Goal: Task Accomplishment & Management: Manage account settings

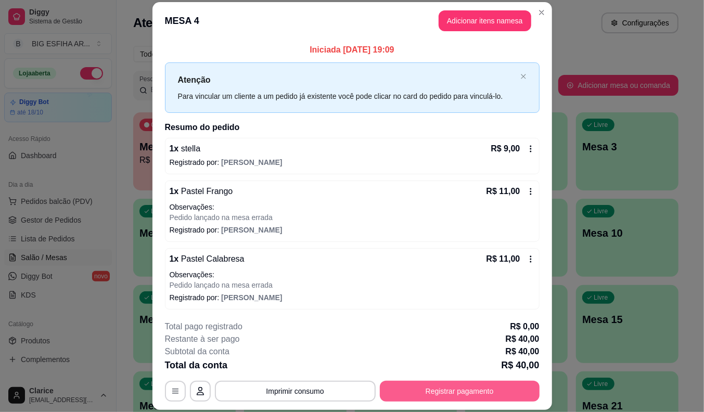
click at [412, 396] on button "Registrar pagamento" at bounding box center [460, 391] width 160 height 21
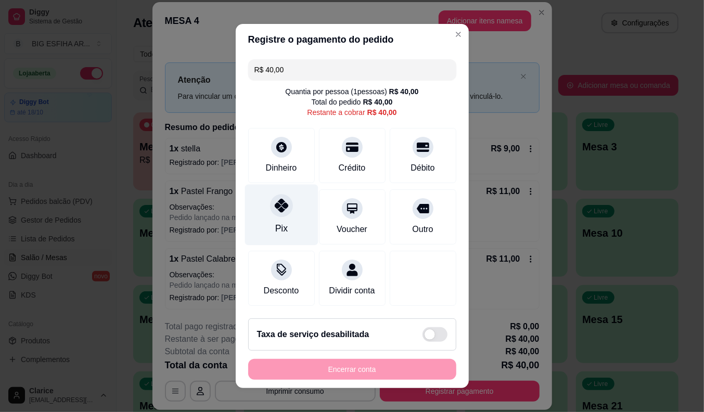
click at [274, 207] on icon at bounding box center [281, 206] width 14 height 14
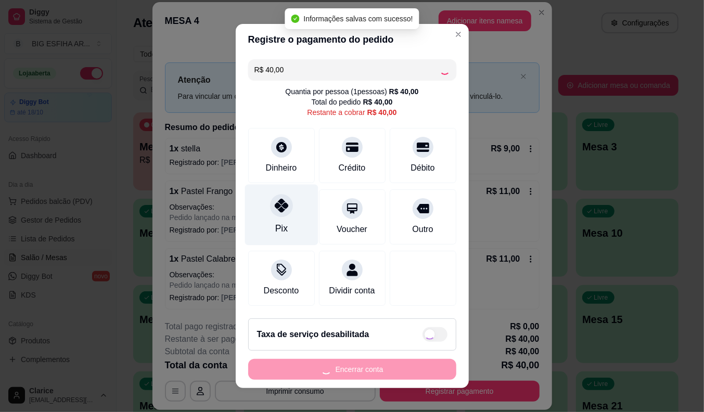
type input "R$ 0,00"
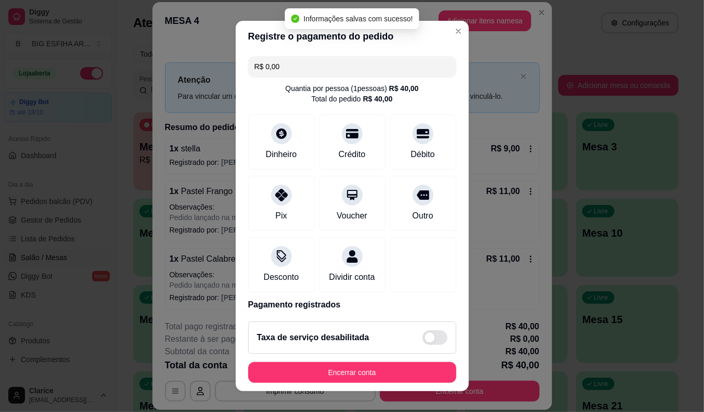
scroll to position [49, 0]
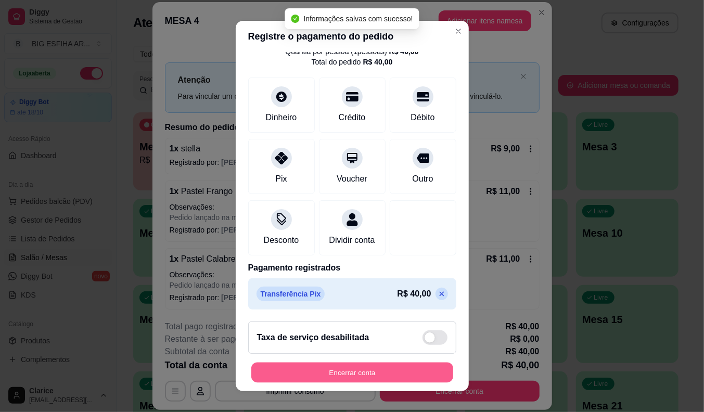
click at [297, 367] on button "Encerrar conta" at bounding box center [352, 373] width 202 height 20
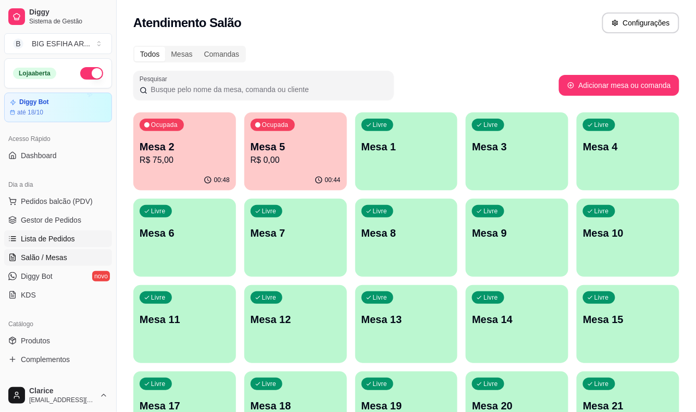
click at [57, 242] on span "Lista de Pedidos" at bounding box center [48, 239] width 54 height 10
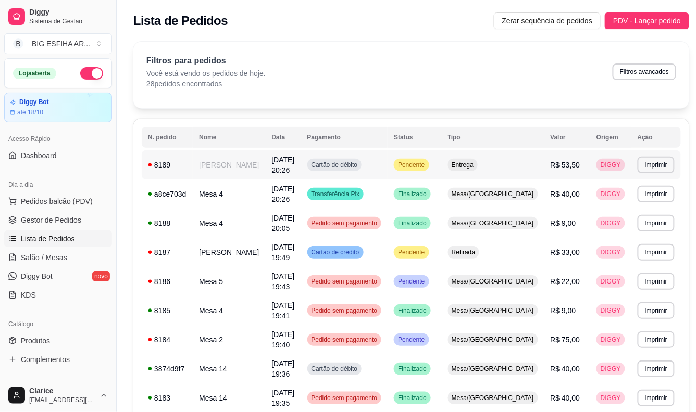
click at [231, 154] on td "[PERSON_NAME]" at bounding box center [229, 164] width 72 height 29
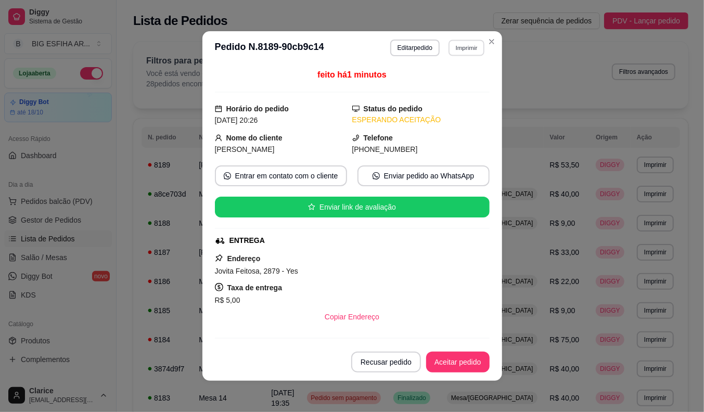
click at [462, 51] on button "Imprimir" at bounding box center [467, 48] width 36 height 16
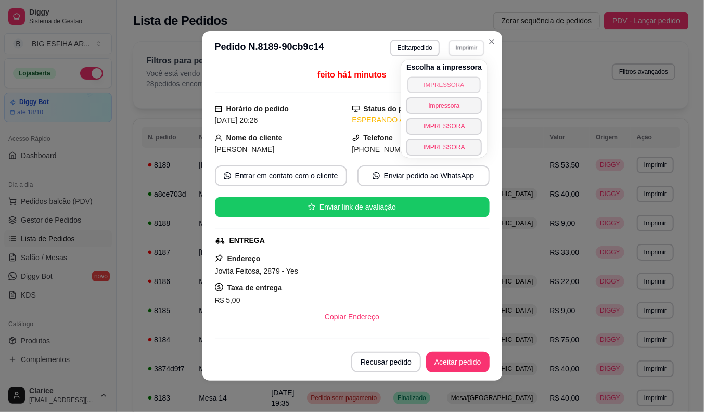
click at [456, 86] on button "IMPRESSORA" at bounding box center [444, 85] width 73 height 16
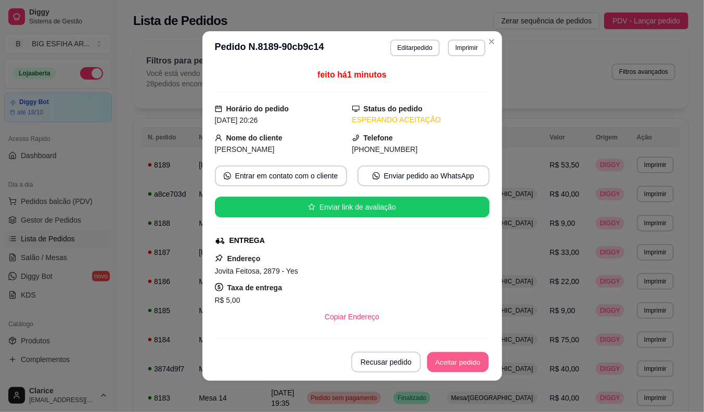
click at [467, 358] on button "Aceitar pedido" at bounding box center [457, 362] width 61 height 20
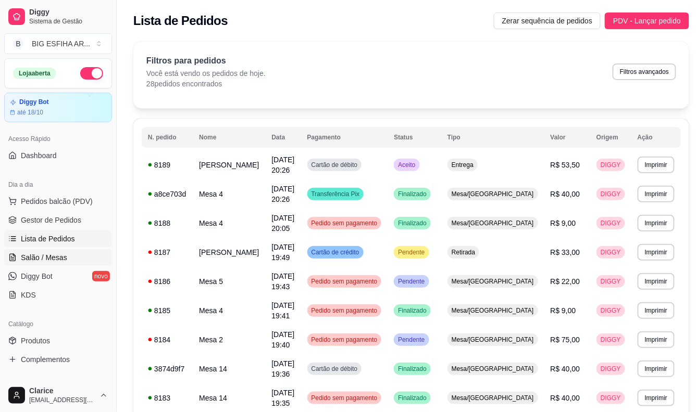
click at [38, 259] on span "Salão / Mesas" at bounding box center [44, 258] width 46 height 10
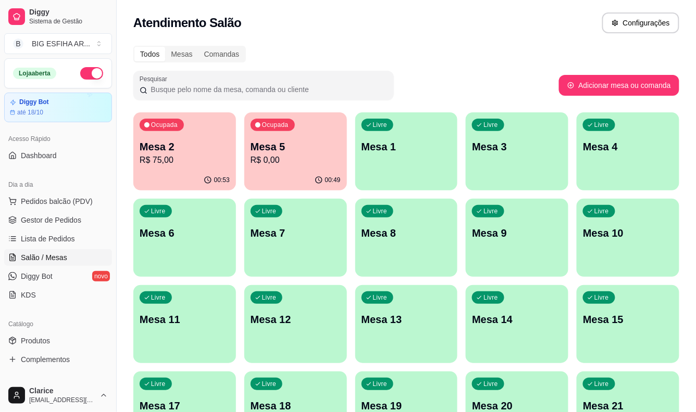
click at [200, 154] on p "R$ 75,00" at bounding box center [185, 160] width 90 height 12
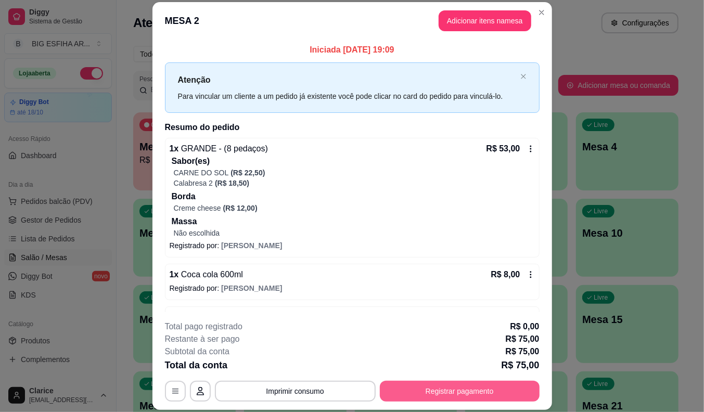
click at [452, 389] on button "Registrar pagamento" at bounding box center [460, 391] width 160 height 21
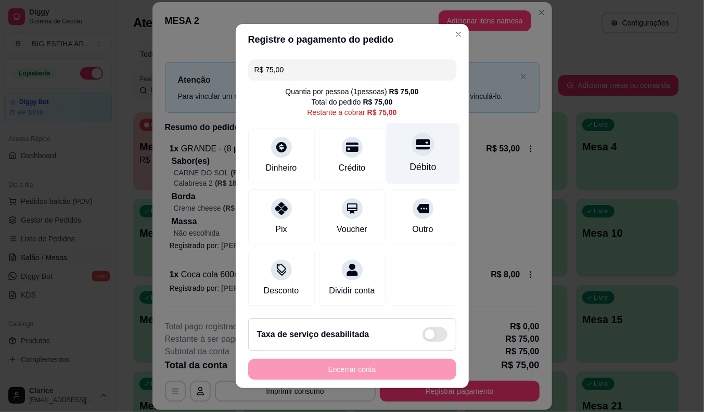
click at [391, 169] on div "Débito" at bounding box center [422, 153] width 73 height 61
type input "R$ 0,00"
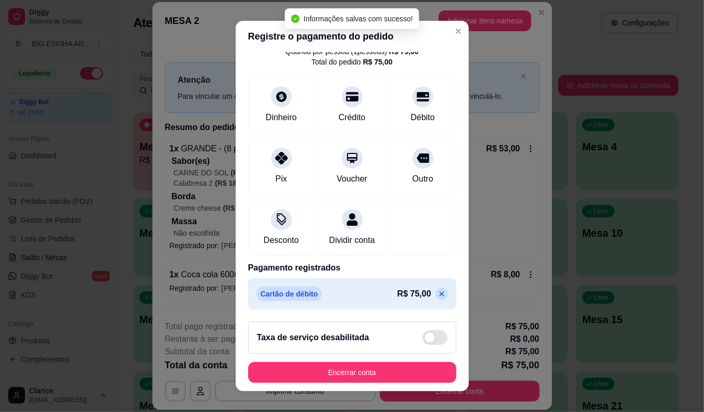
scroll to position [49, 0]
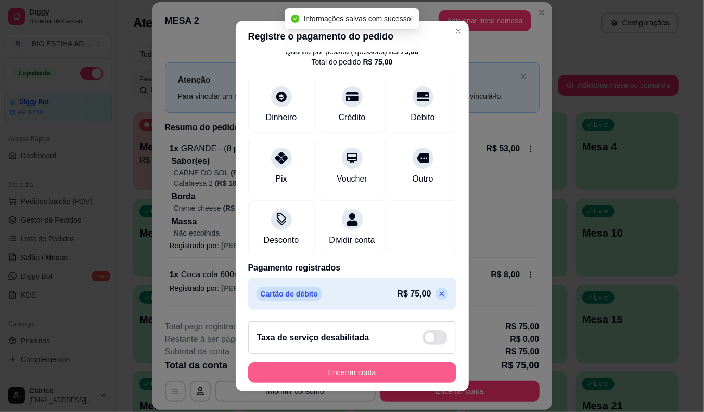
click at [339, 375] on button "Encerrar conta" at bounding box center [352, 372] width 208 height 21
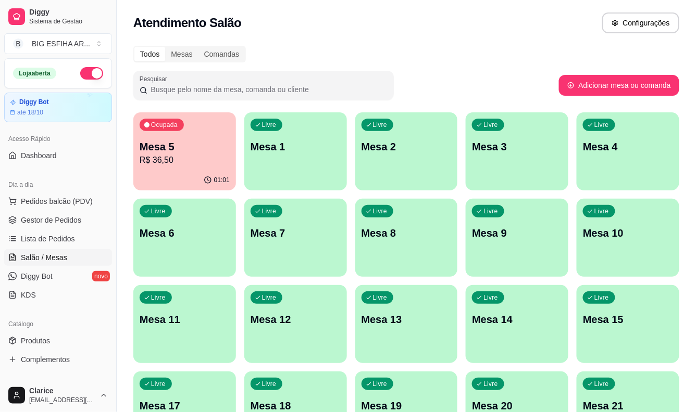
click at [184, 147] on p "Mesa 5" at bounding box center [185, 147] width 90 height 15
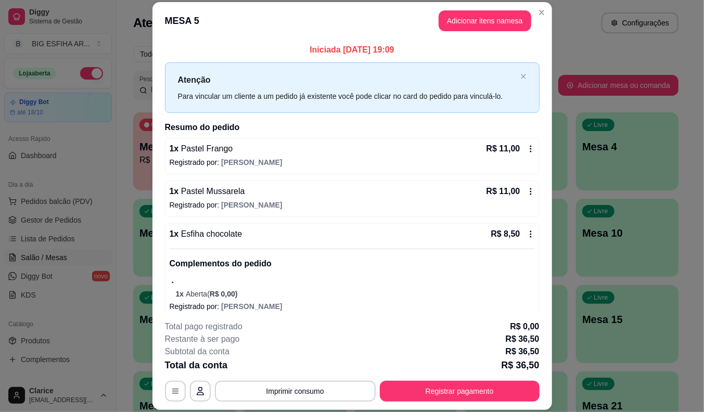
click at [268, 143] on div "1 x Pastel Frango R$ 11,00" at bounding box center [353, 149] width 366 height 12
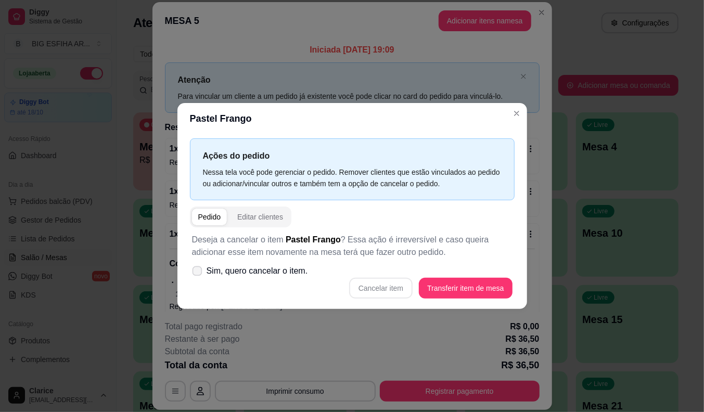
click at [276, 271] on span "Sim, quero cancelar o item." at bounding box center [258, 271] width 102 height 12
click at [198, 273] on input "Sim, quero cancelar o item." at bounding box center [195, 276] width 7 height 7
checkbox input "true"
click at [393, 287] on button "Cancelar item" at bounding box center [381, 288] width 64 height 21
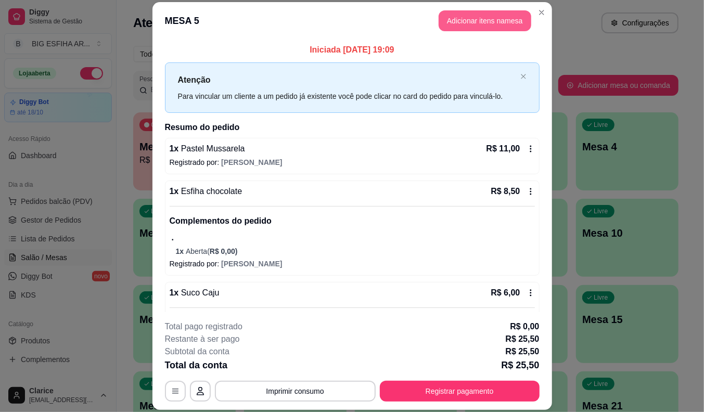
click at [472, 27] on button "Adicionar itens na mesa" at bounding box center [485, 20] width 93 height 21
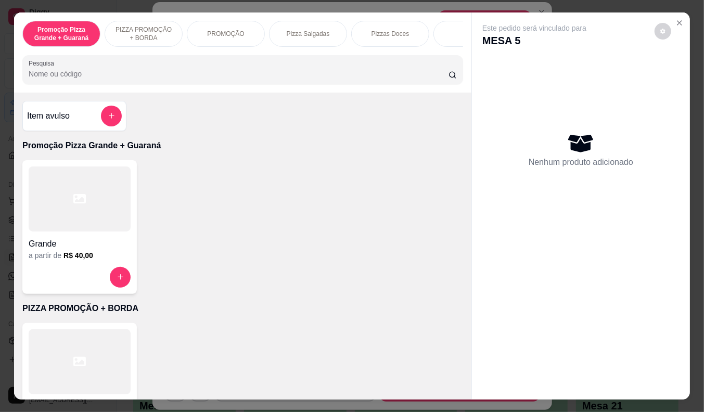
click at [158, 31] on p "PIZZA PROMOÇÃO + BORDA" at bounding box center [144, 34] width 60 height 17
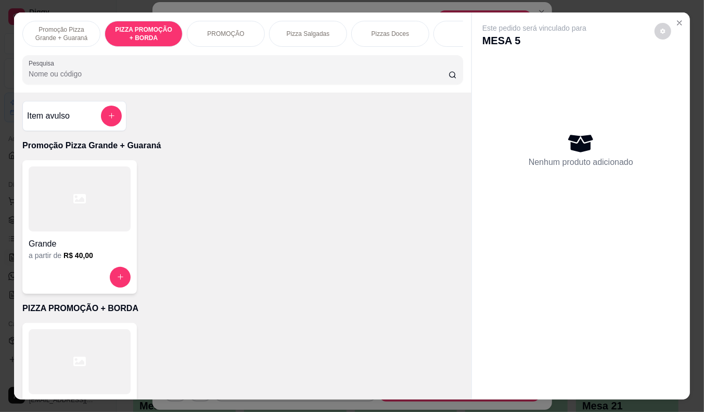
scroll to position [25, 0]
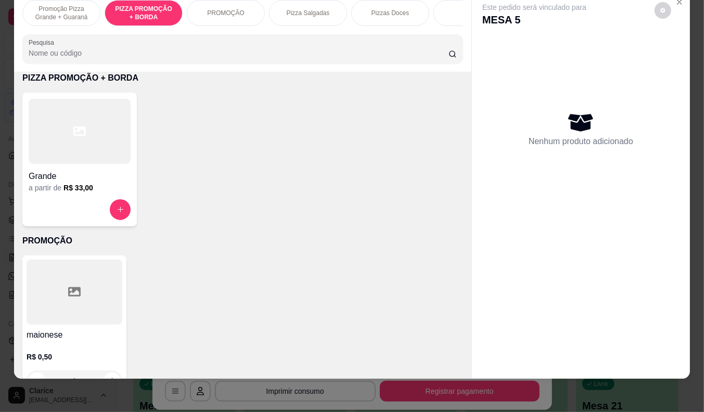
click at [47, 149] on div at bounding box center [80, 131] width 102 height 65
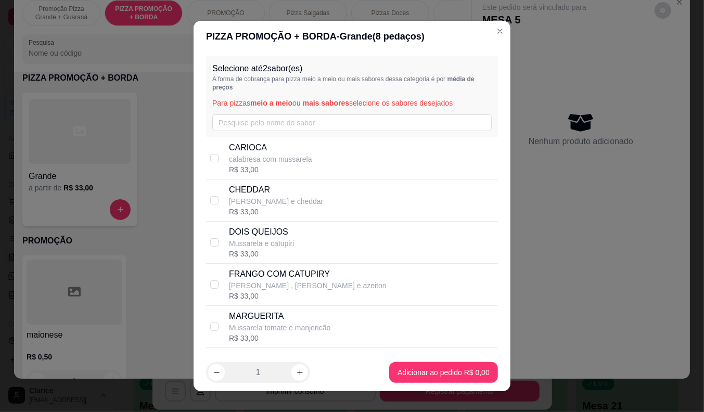
scroll to position [58, 0]
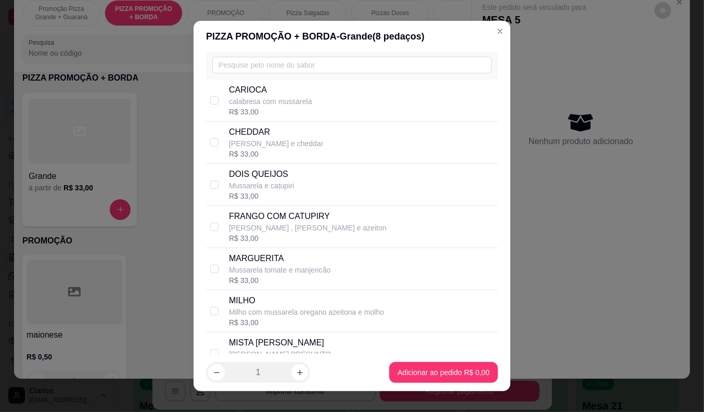
click at [306, 229] on p "[PERSON_NAME] , [PERSON_NAME] e azeiton" at bounding box center [308, 228] width 158 height 10
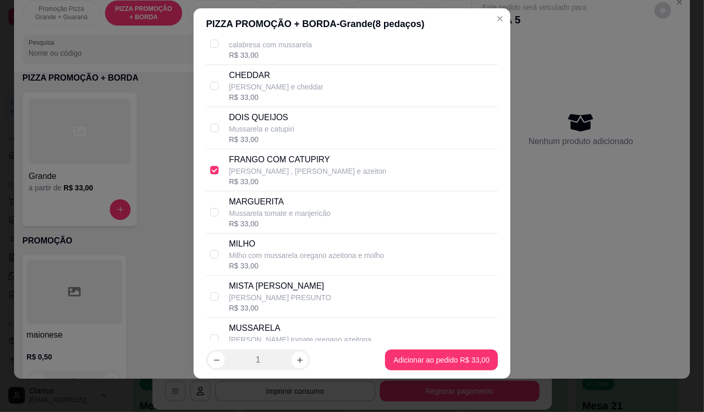
scroll to position [78, 0]
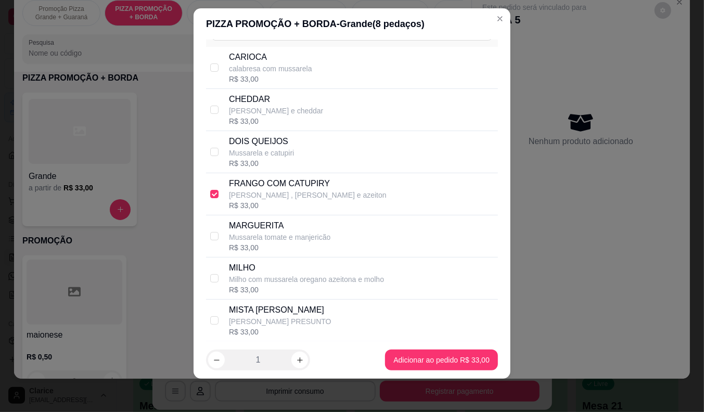
click at [273, 195] on p "[PERSON_NAME] , [PERSON_NAME] e azeiton" at bounding box center [308, 195] width 158 height 10
checkbox input "false"
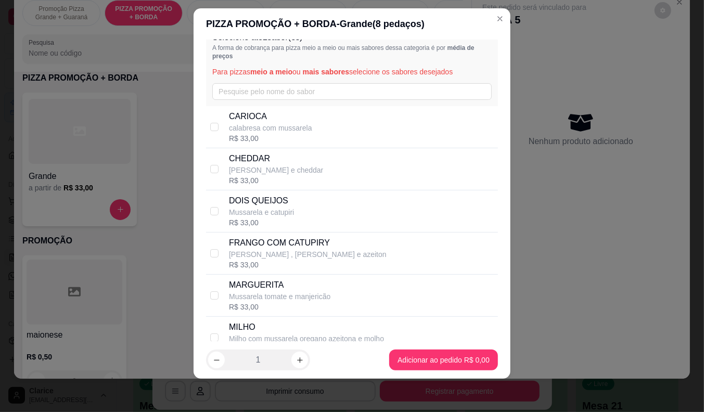
scroll to position [0, 0]
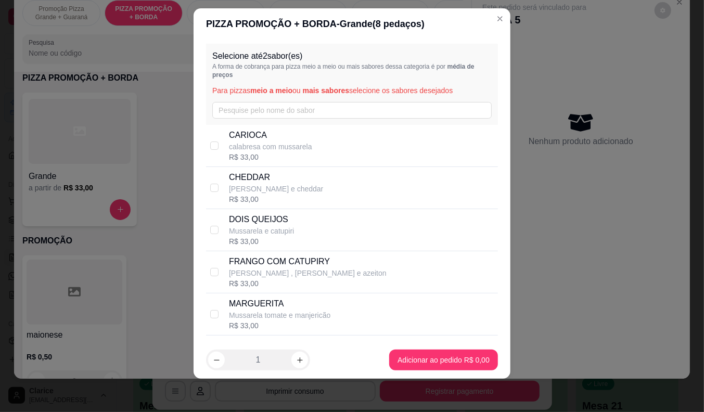
click at [276, 137] on p "CARIOCA" at bounding box center [270, 135] width 83 height 12
checkbox input "true"
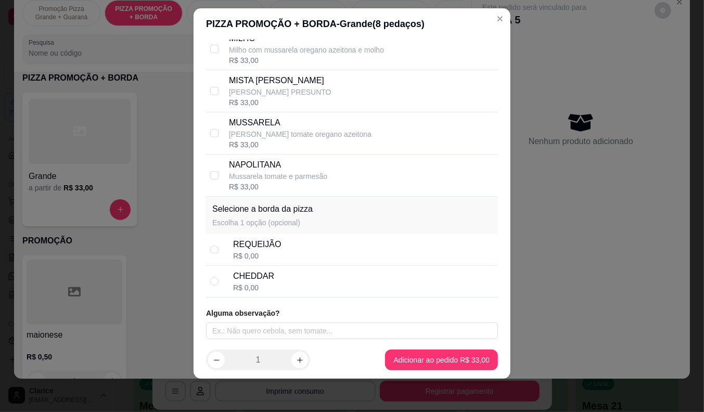
scroll to position [309, 0]
click at [264, 276] on div "CHEDDAR" at bounding box center [253, 275] width 41 height 12
radio input "true"
click at [219, 250] on div "REQUEIJÃO R$ 0,00" at bounding box center [352, 249] width 292 height 32
radio input "true"
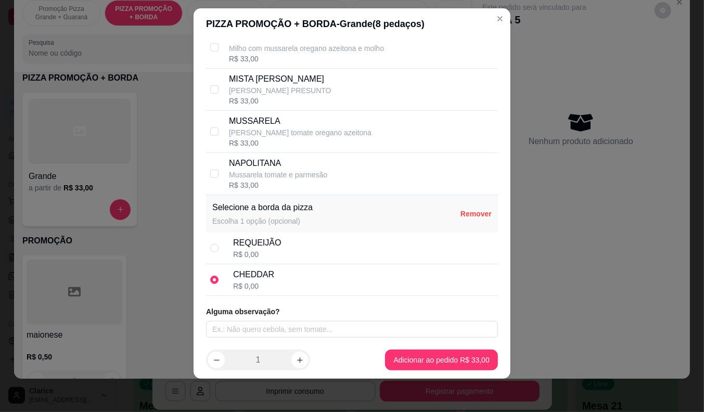
radio input "false"
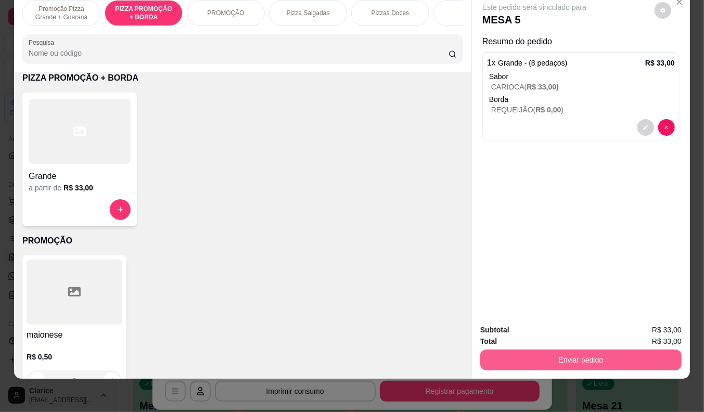
click at [586, 350] on button "Enviar pedido" at bounding box center [581, 360] width 201 height 21
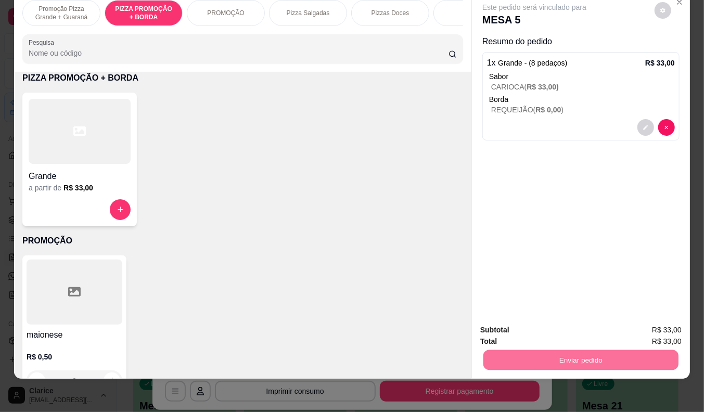
click at [553, 325] on button "Não registrar e enviar pedido" at bounding box center [547, 326] width 108 height 20
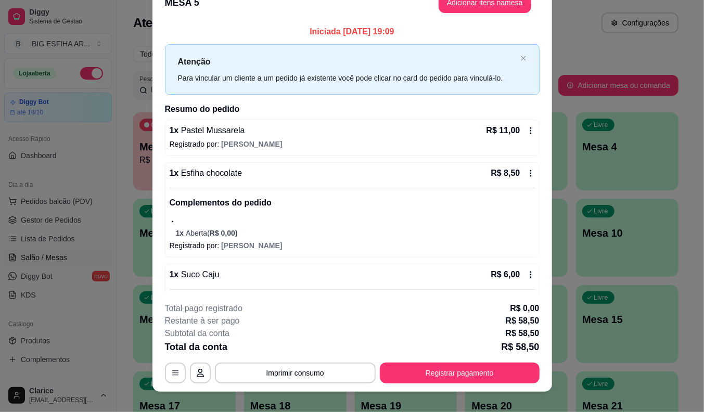
scroll to position [0, 0]
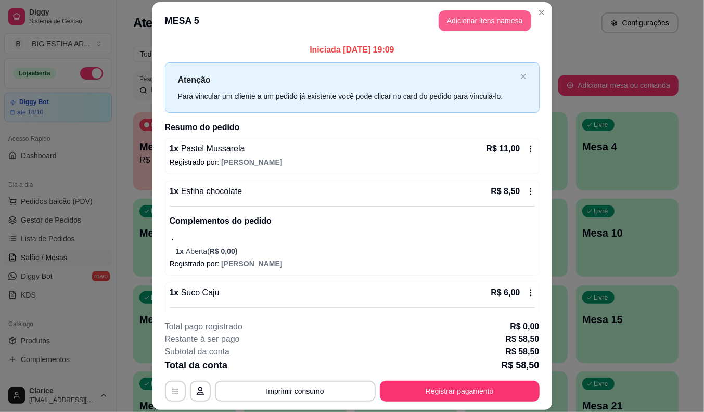
click at [481, 18] on button "Adicionar itens na mesa" at bounding box center [485, 20] width 93 height 21
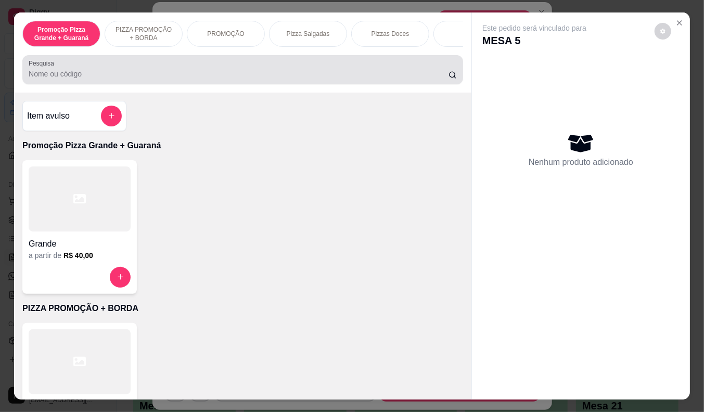
click at [284, 79] on input "Pesquisa" at bounding box center [239, 74] width 420 height 10
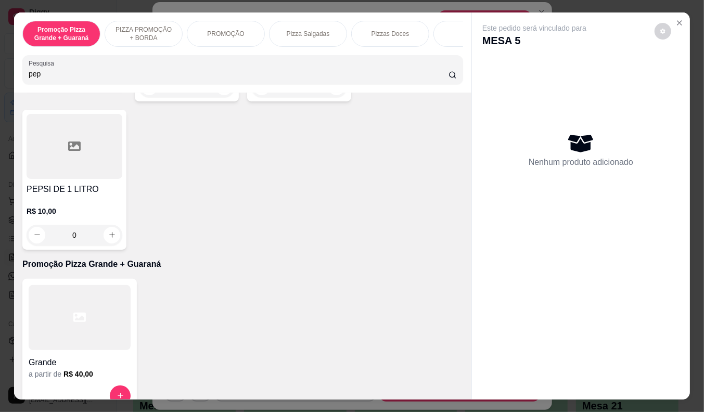
scroll to position [231, 0]
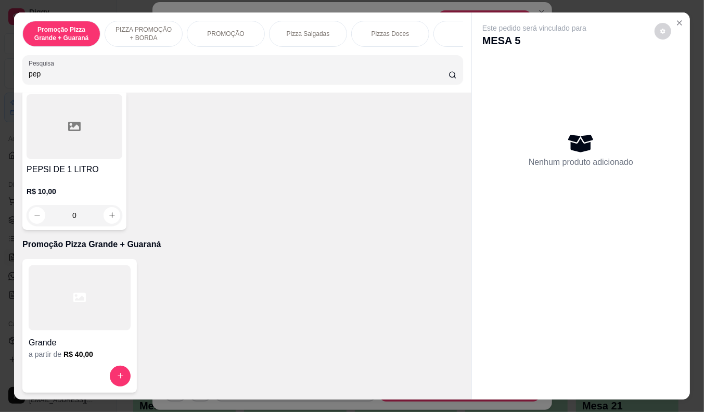
type input "pep"
click at [50, 159] on div at bounding box center [75, 126] width 96 height 65
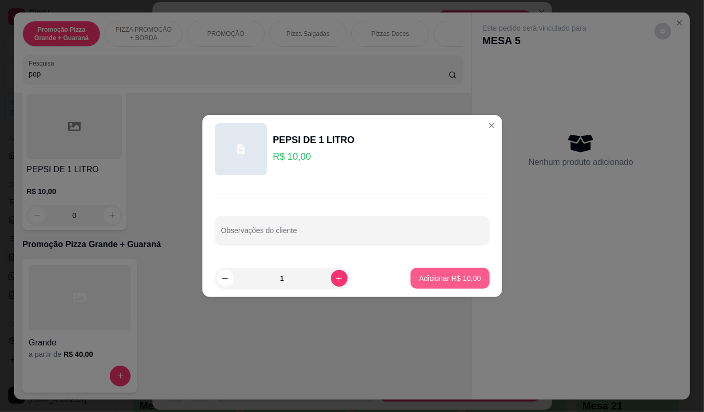
click at [425, 282] on p "Adicionar R$ 10,00" at bounding box center [450, 278] width 62 height 10
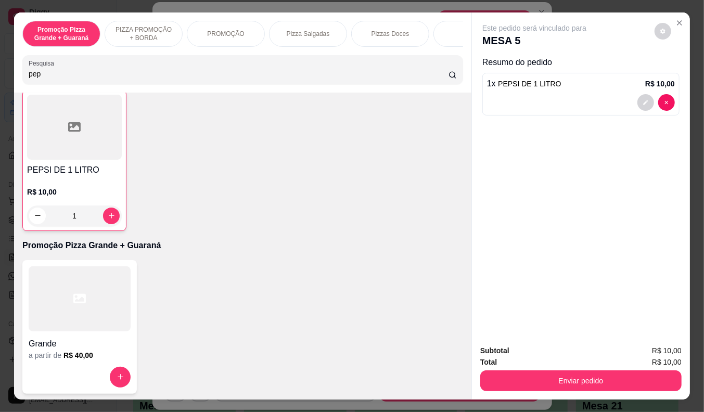
type input "1"
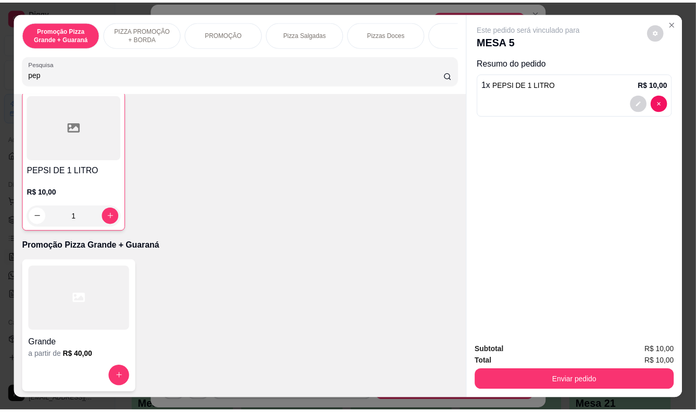
scroll to position [232, 0]
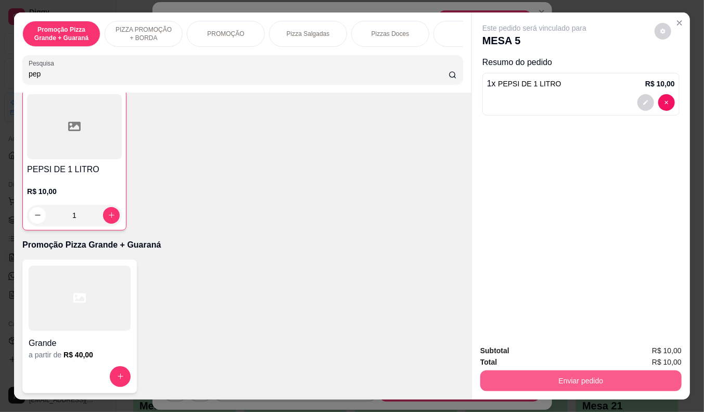
click at [544, 375] on button "Enviar pedido" at bounding box center [581, 381] width 201 height 21
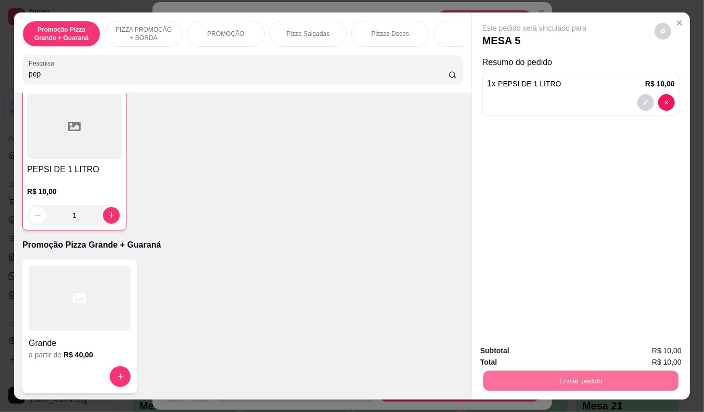
click at [553, 352] on button "Não registrar e enviar pedido" at bounding box center [547, 352] width 108 height 20
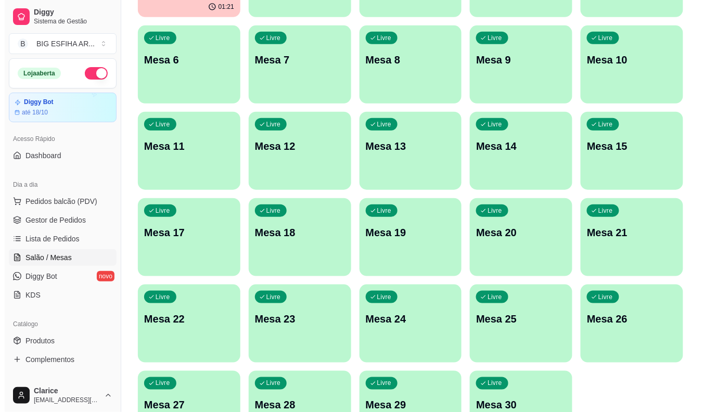
scroll to position [252, 0]
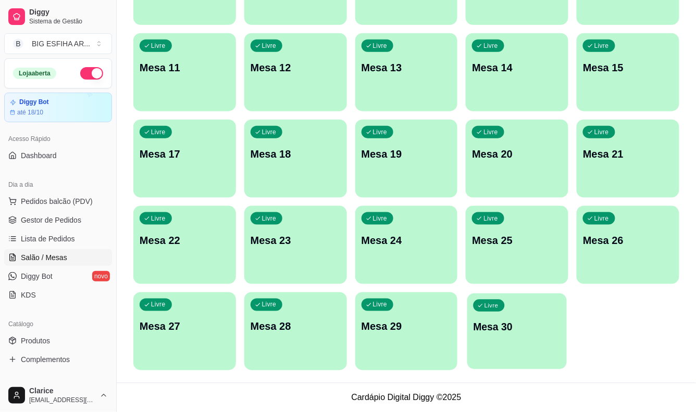
click at [483, 344] on div "Livre Mesa 30" at bounding box center [516, 326] width 99 height 64
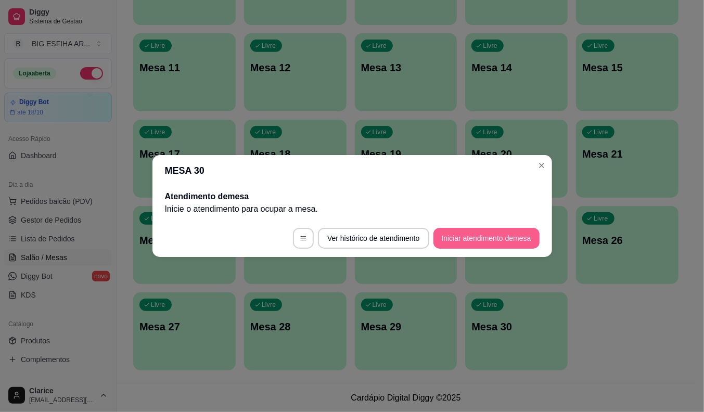
click at [511, 240] on button "Iniciar atendimento de mesa" at bounding box center [487, 238] width 106 height 21
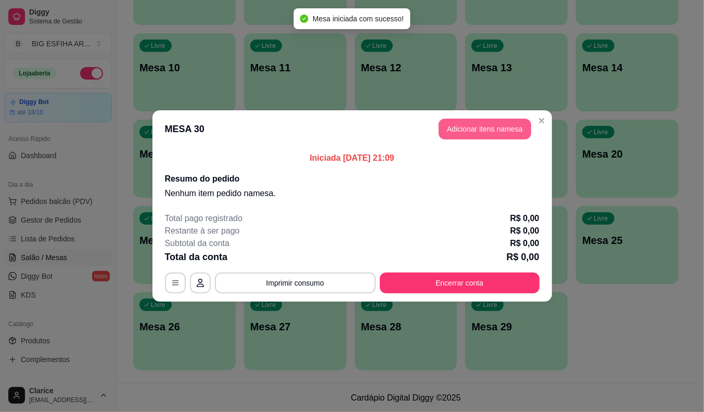
click at [509, 131] on button "Adicionar itens na mesa" at bounding box center [485, 129] width 93 height 21
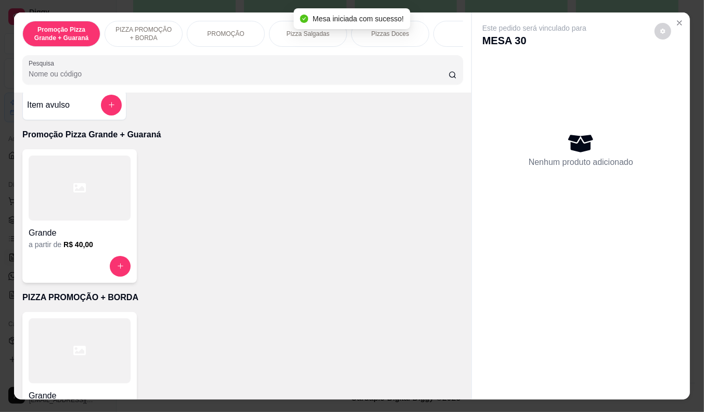
scroll to position [0, 0]
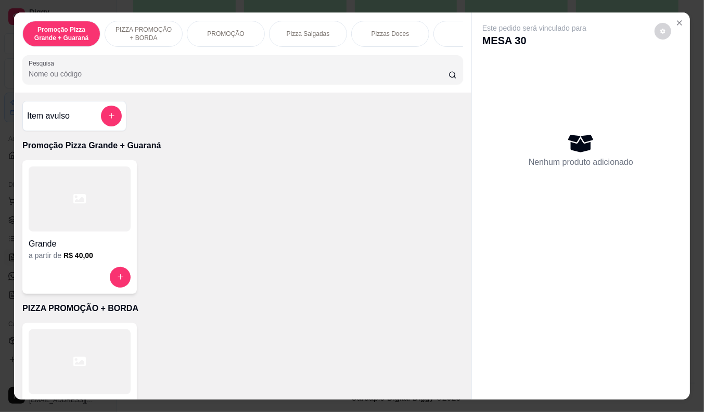
click at [318, 33] on p "Pizza Salgadas" at bounding box center [308, 34] width 43 height 8
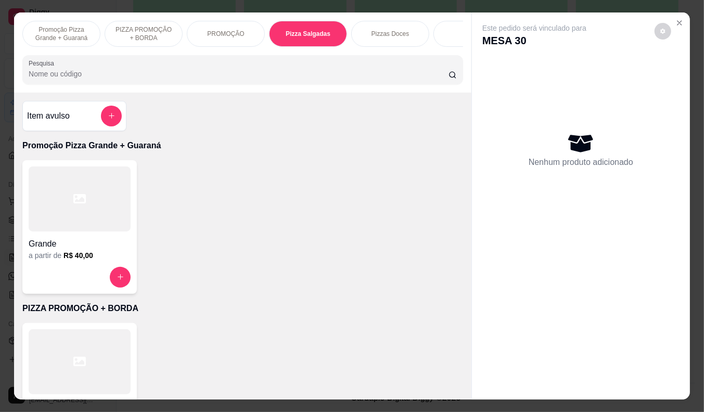
scroll to position [25, 0]
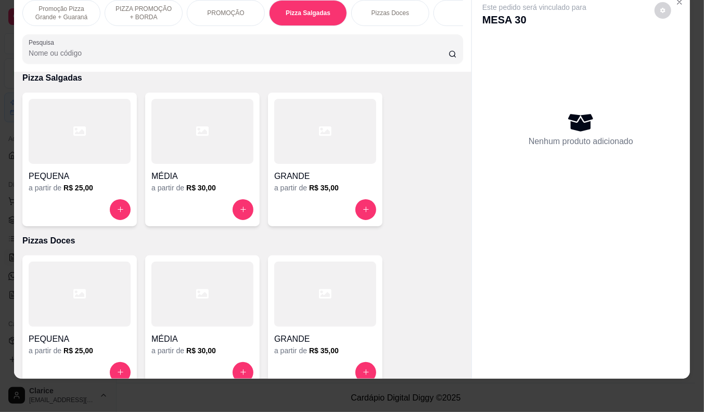
click at [318, 195] on div "GRANDE a partir de R$ 35,00" at bounding box center [325, 160] width 115 height 134
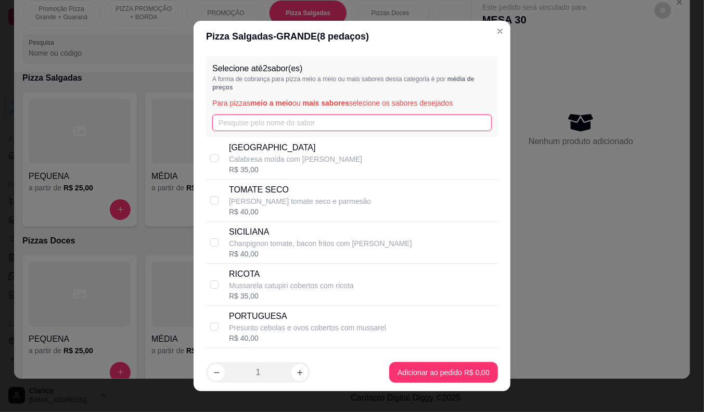
click at [290, 123] on input "text" at bounding box center [352, 123] width 280 height 17
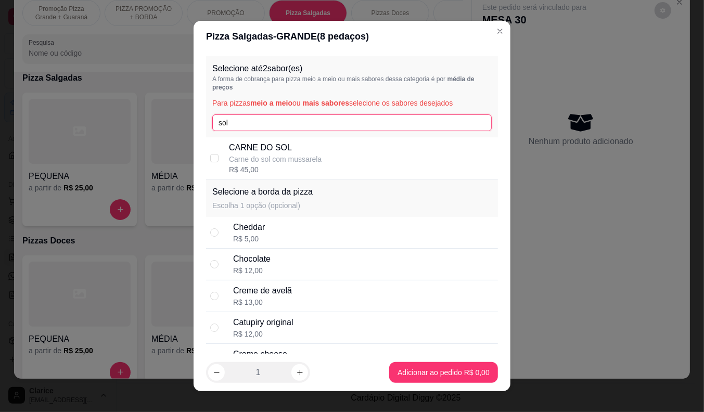
type input "sol"
click at [298, 158] on p "Carne do sol com mussarela" at bounding box center [275, 159] width 93 height 10
checkbox input "true"
click at [230, 125] on input "sol" at bounding box center [352, 123] width 280 height 17
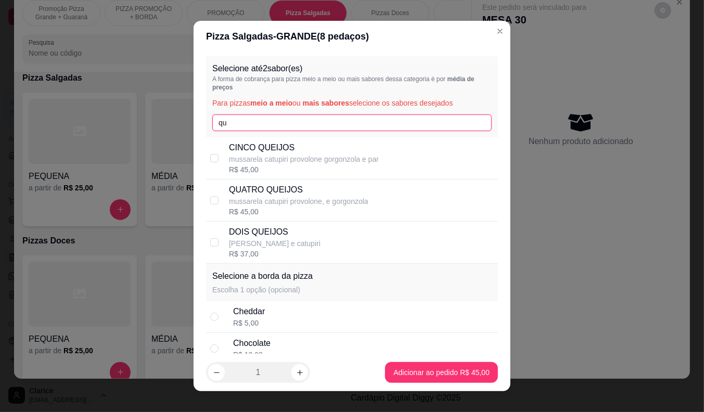
type input "q"
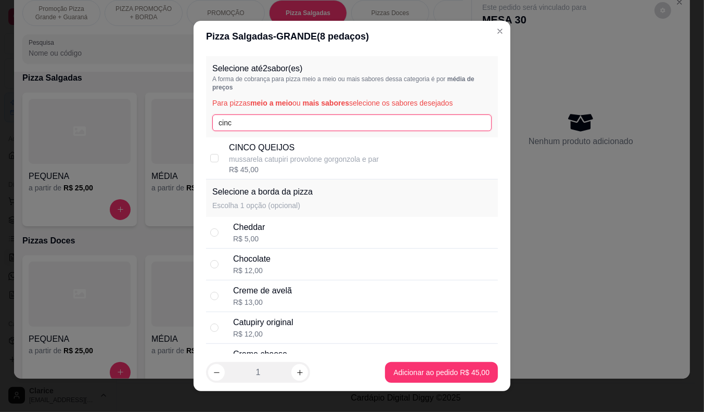
type input "cinc"
click at [253, 158] on p "mussarela catupiri provolone gorgonzola e par" at bounding box center [304, 159] width 150 height 10
checkbox input "true"
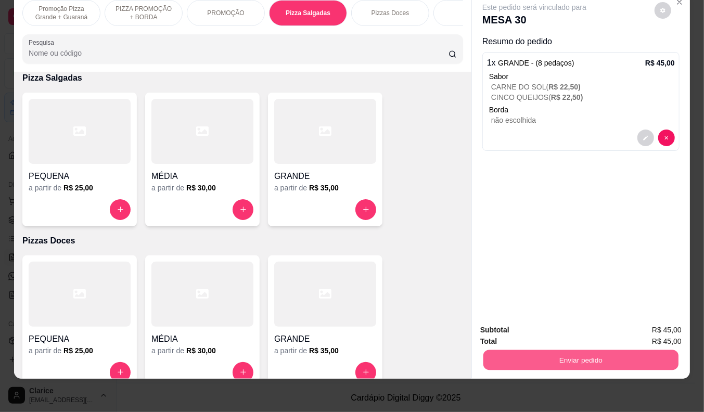
click at [515, 350] on button "Enviar pedido" at bounding box center [581, 360] width 195 height 20
click at [518, 325] on button "Não registrar e enviar pedido" at bounding box center [547, 327] width 108 height 20
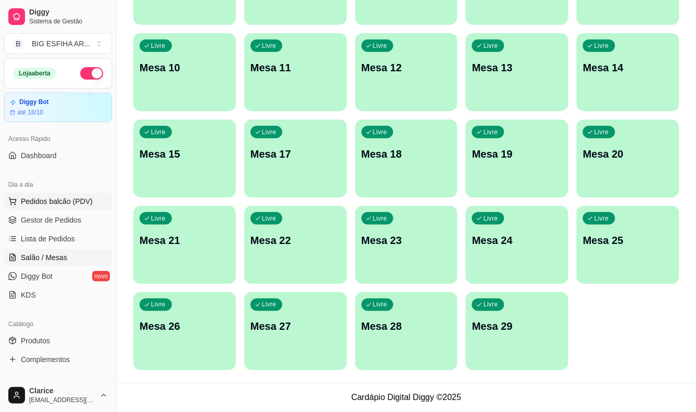
click at [86, 206] on span "Pedidos balcão (PDV)" at bounding box center [57, 201] width 72 height 10
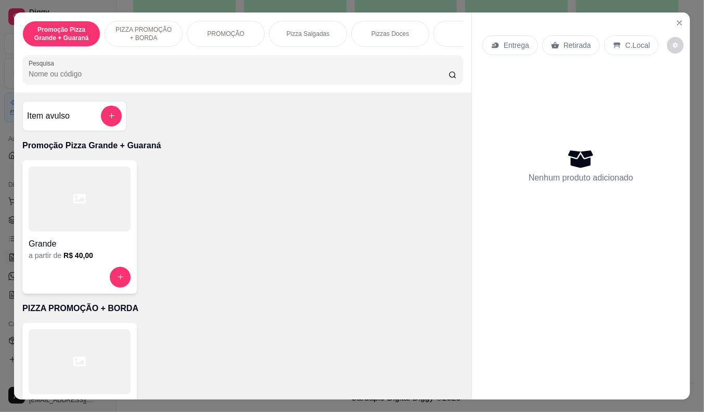
click at [500, 46] on div "Entrega" at bounding box center [511, 45] width 56 height 20
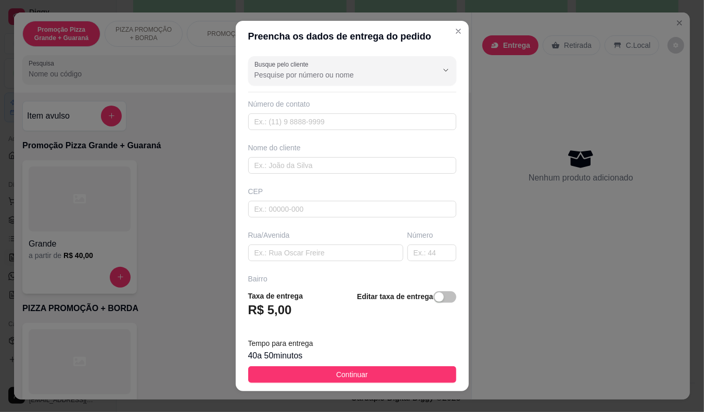
click at [316, 78] on input "Busque pelo cliente" at bounding box center [338, 75] width 167 height 10
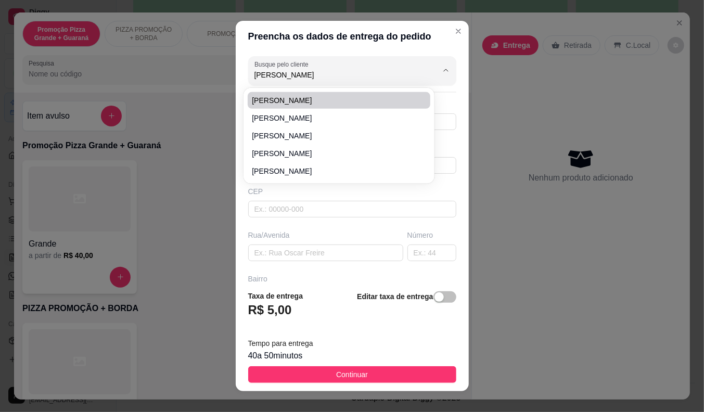
click at [310, 99] on span "[PERSON_NAME]" at bounding box center [334, 100] width 164 height 10
type input "[PERSON_NAME]"
type input "96414943"
type input "[PERSON_NAME]"
type input "[STREET_ADDRESS][PERSON_NAME]"
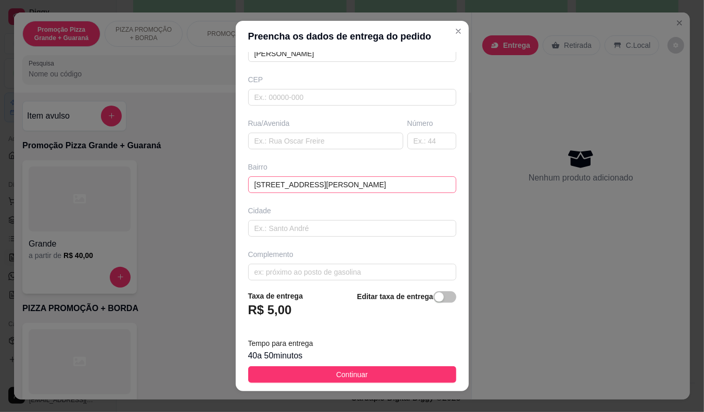
scroll to position [116, 0]
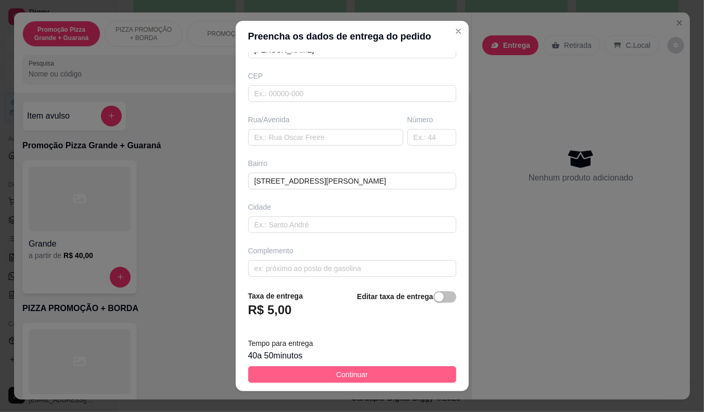
type input "[PERSON_NAME]"
click at [349, 377] on span "Continuar" at bounding box center [352, 374] width 32 height 11
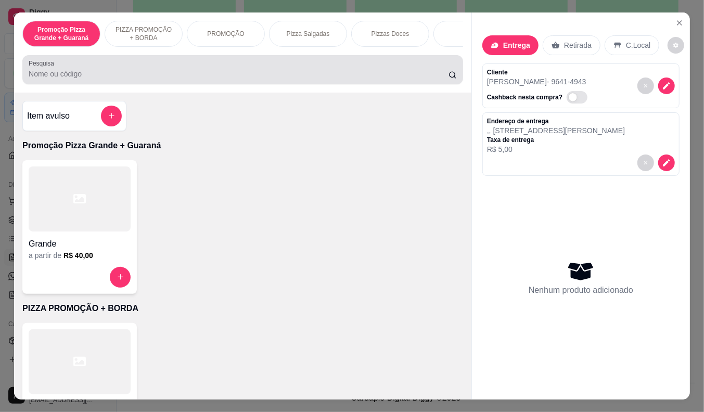
click at [206, 77] on input "Pesquisa" at bounding box center [239, 74] width 420 height 10
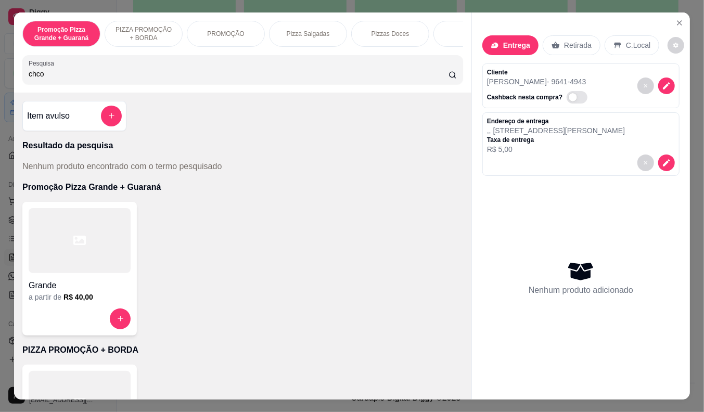
click at [32, 77] on input "chco" at bounding box center [239, 74] width 420 height 10
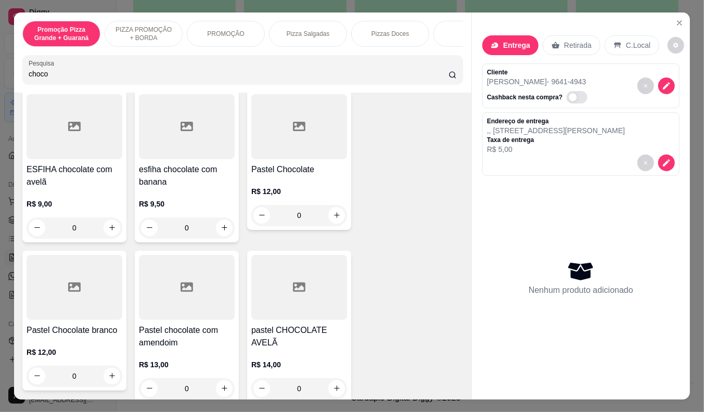
scroll to position [289, 0]
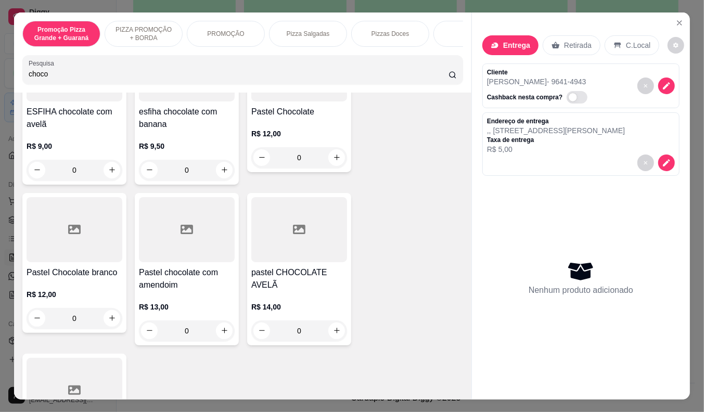
click at [276, 125] on div "R$ 12,00 0" at bounding box center [299, 143] width 96 height 50
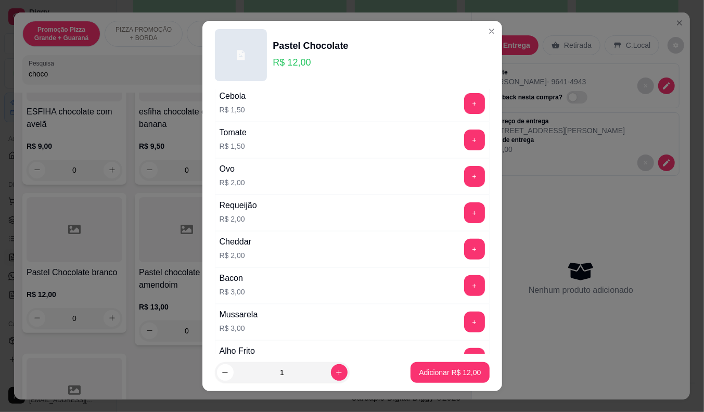
scroll to position [173, 0]
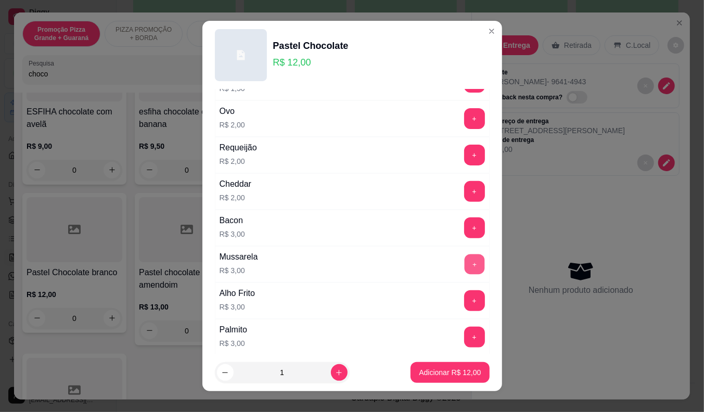
click at [464, 267] on button "+" at bounding box center [474, 264] width 20 height 20
click at [439, 373] on p "Adicionar R$ 18,00" at bounding box center [450, 373] width 62 height 10
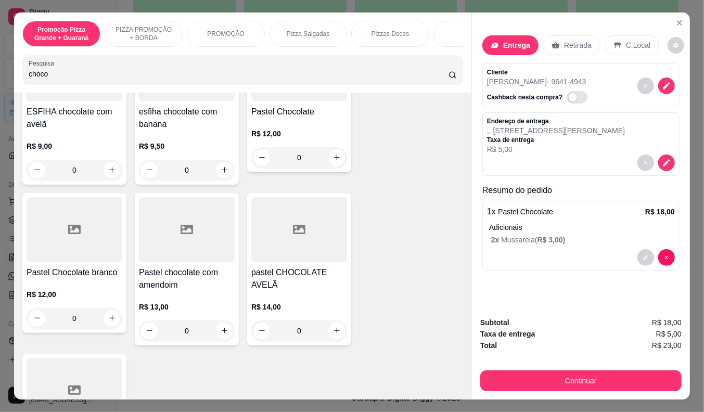
click at [560, 228] on p "Adicionais" at bounding box center [582, 227] width 186 height 10
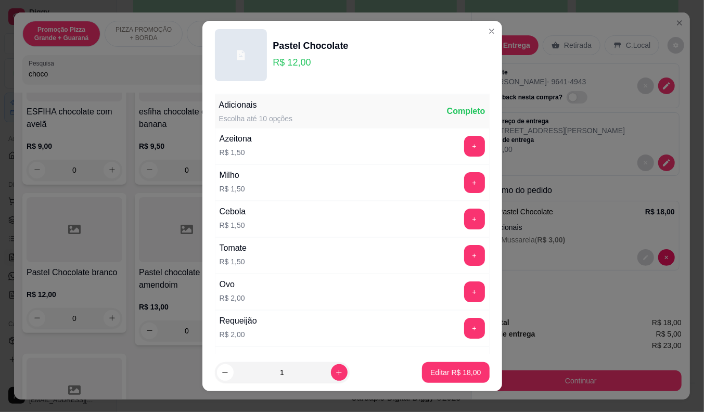
scroll to position [231, 0]
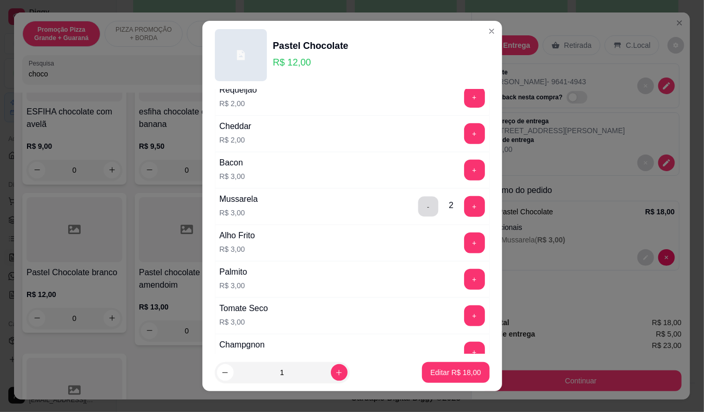
click at [418, 213] on button "-" at bounding box center [428, 206] width 20 height 20
click at [444, 373] on p "Editar R$ 15,00" at bounding box center [456, 373] width 49 height 10
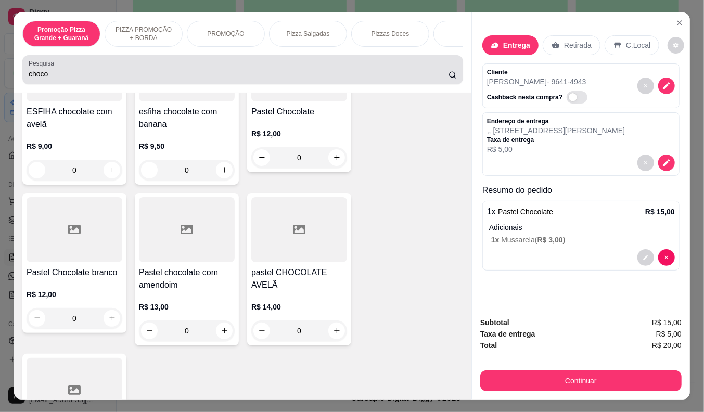
click at [45, 77] on input "choco" at bounding box center [239, 74] width 420 height 10
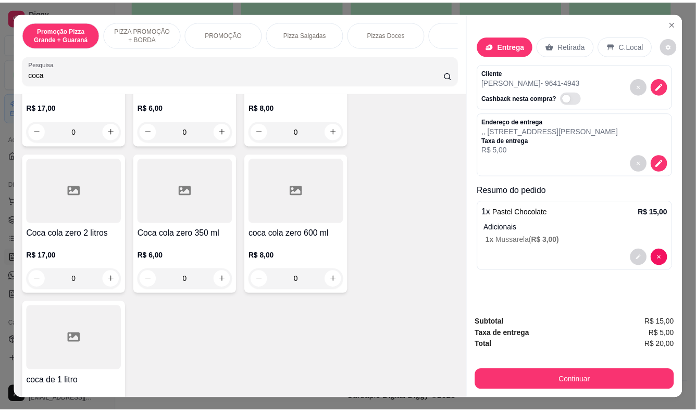
scroll to position [92, 0]
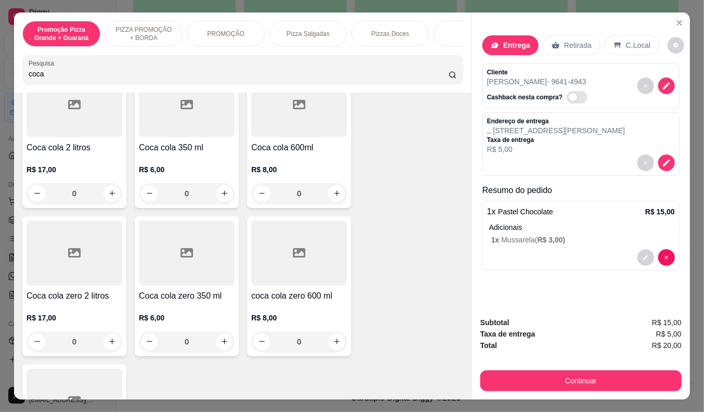
type input "coca"
click at [181, 312] on div "R$ 6,00 0" at bounding box center [187, 328] width 96 height 50
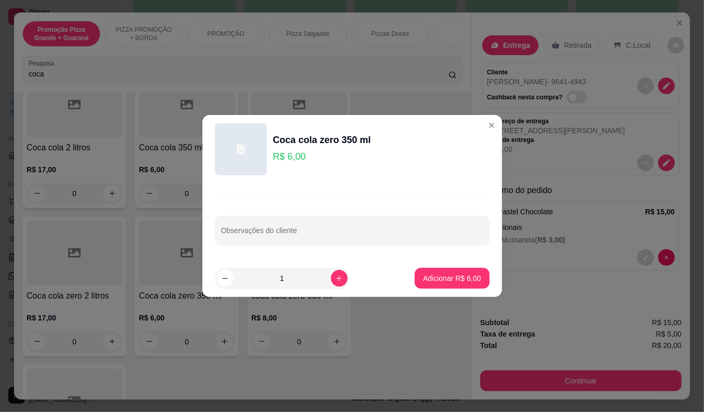
click at [440, 262] on footer "1 Adicionar R$ 6,00" at bounding box center [353, 278] width 300 height 37
click at [440, 272] on button "Adicionar R$ 6,00" at bounding box center [452, 278] width 74 height 21
click at [440, 272] on div "Coca cola 2 litros R$ 17,00 0 Coca cola 350 ml R$ 6,00 0 Coca cola 600ml R$ 8,0…" at bounding box center [242, 286] width 441 height 437
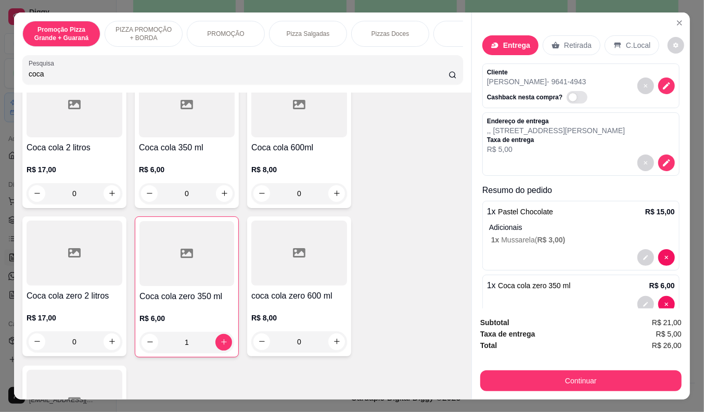
type input "1"
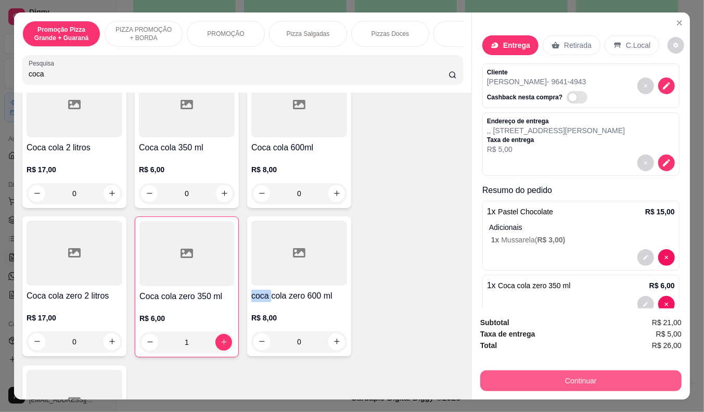
click at [502, 376] on button "Continuar" at bounding box center [581, 381] width 201 height 21
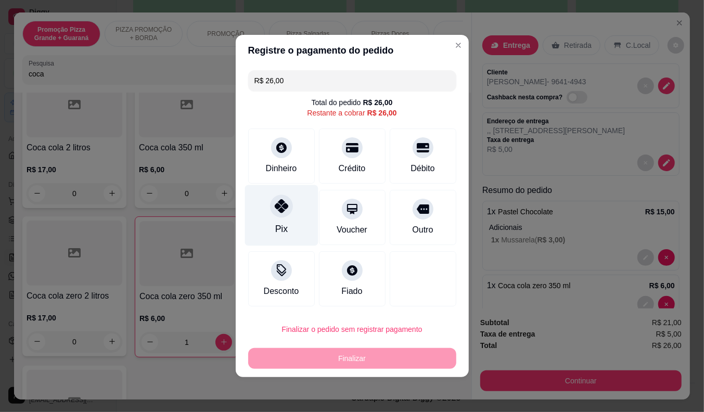
click at [283, 227] on div "Pix" at bounding box center [281, 229] width 12 height 14
type input "R$ 0,00"
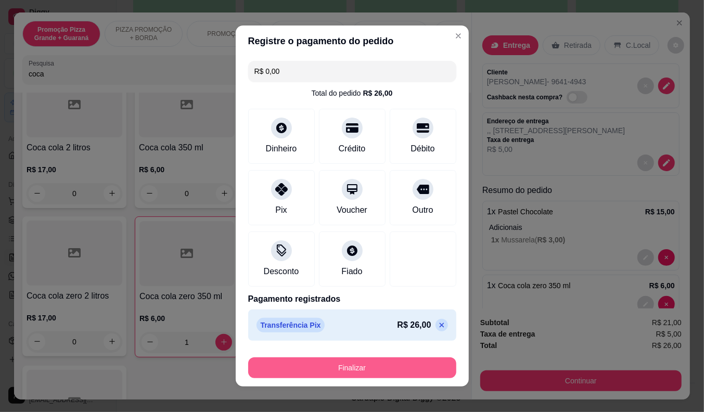
click at [327, 366] on button "Finalizar" at bounding box center [352, 368] width 208 height 21
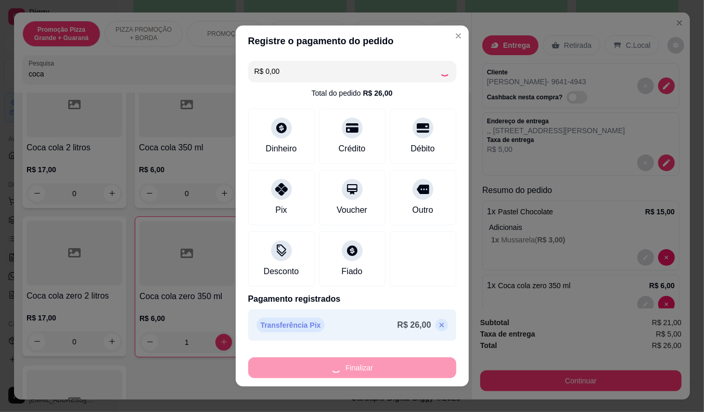
type input "0"
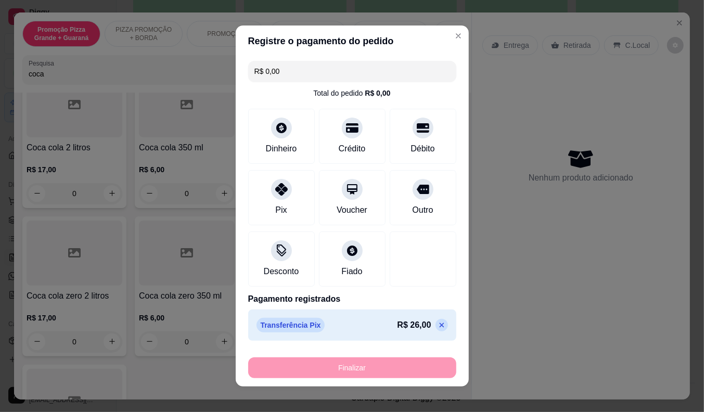
type input "-R$ 26,00"
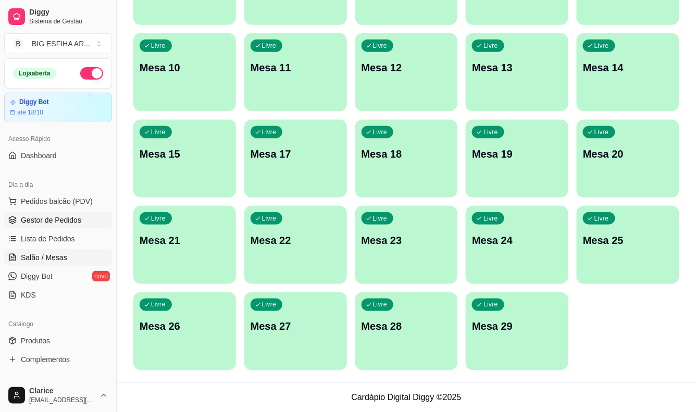
click at [52, 221] on span "Gestor de Pedidos" at bounding box center [51, 220] width 60 height 10
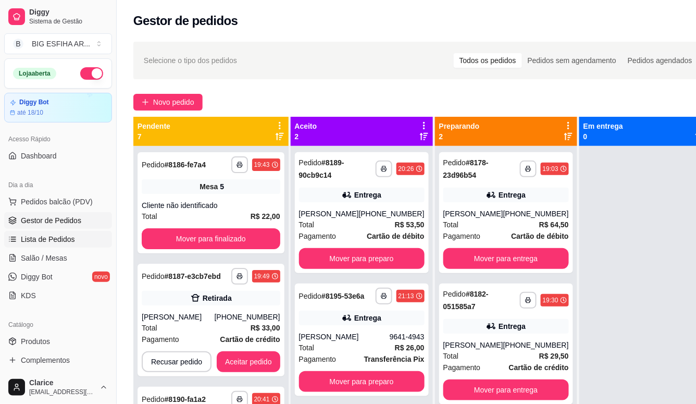
click at [64, 236] on span "Lista de Pedidos" at bounding box center [48, 239] width 54 height 10
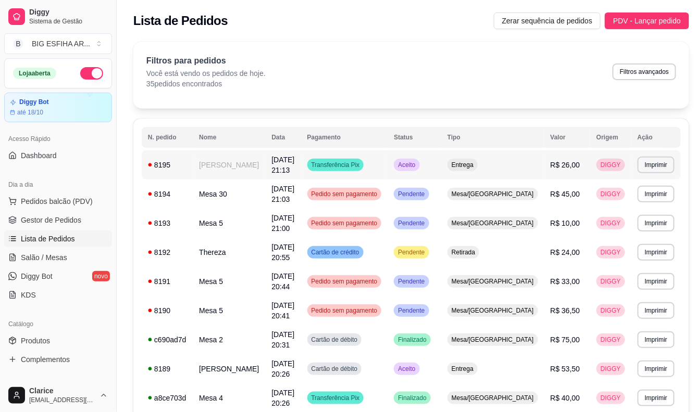
click at [250, 166] on td "[PERSON_NAME]" at bounding box center [229, 164] width 72 height 29
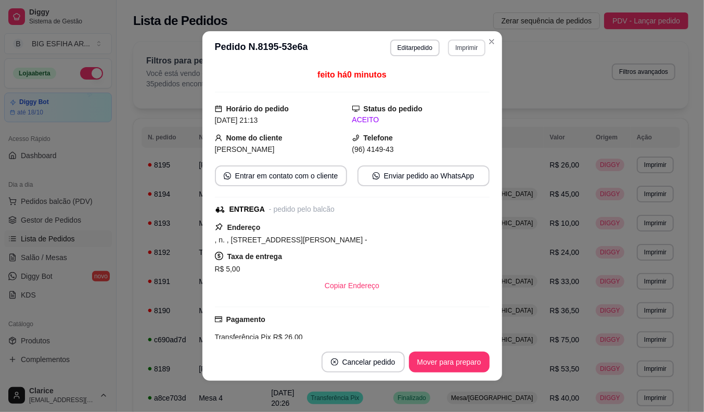
click at [461, 55] on button "Imprimir" at bounding box center [466, 48] width 37 height 17
click at [456, 87] on button "IMPRESSORA" at bounding box center [453, 80] width 60 height 14
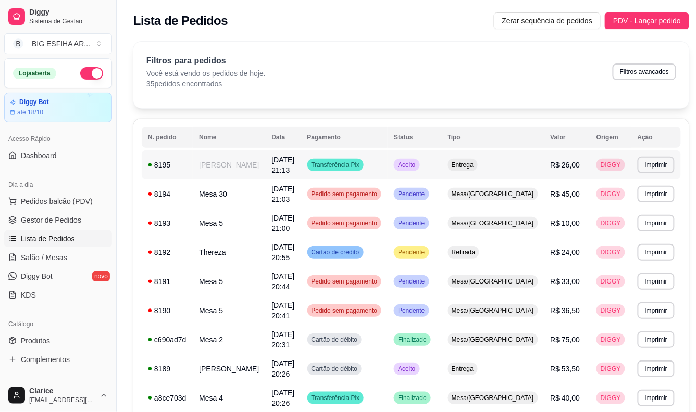
click at [186, 169] on td "8195" at bounding box center [167, 164] width 51 height 29
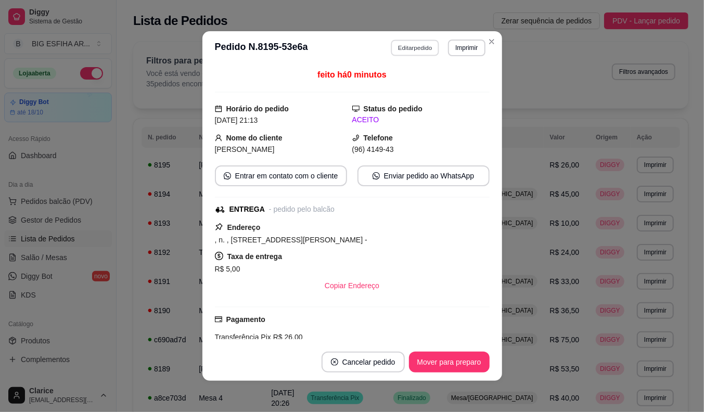
click at [400, 51] on button "Editar pedido" at bounding box center [415, 48] width 48 height 16
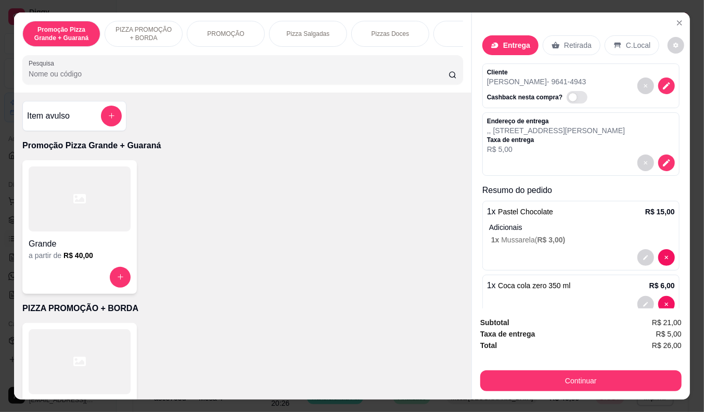
scroll to position [23, 0]
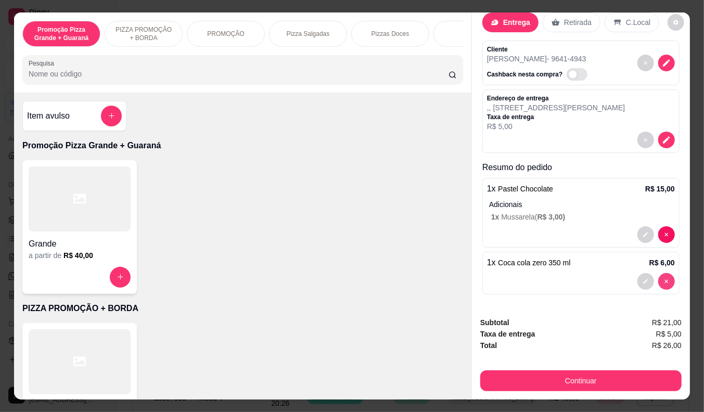
type input "0"
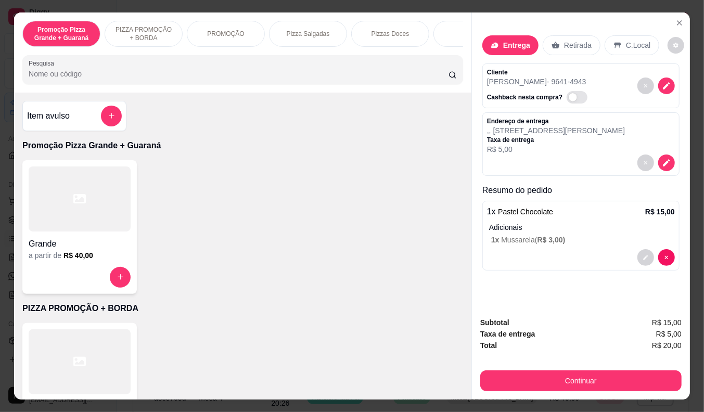
scroll to position [0, 0]
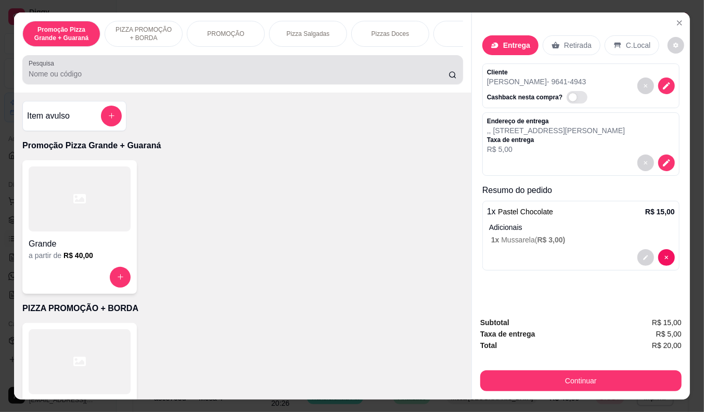
click at [173, 74] on input "Pesquisa" at bounding box center [239, 74] width 420 height 10
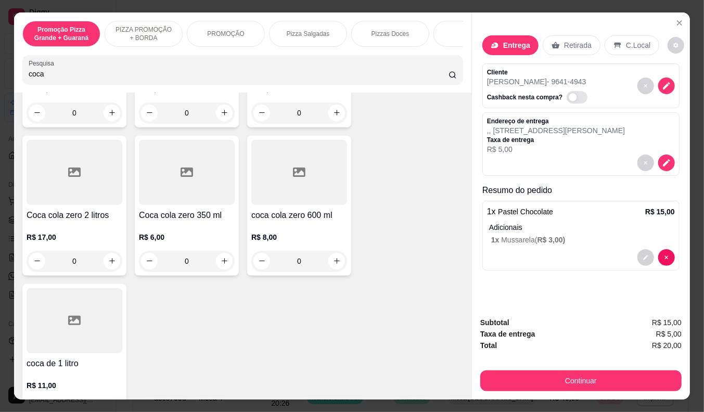
scroll to position [173, 0]
type input "coca"
click at [70, 358] on div "coca de 1 litro R$ 11,00 0" at bounding box center [74, 354] width 104 height 140
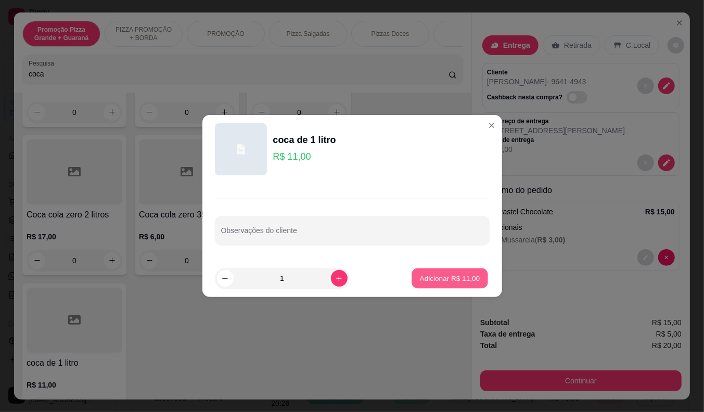
click at [429, 276] on p "Adicionar R$ 11,00" at bounding box center [450, 278] width 60 height 10
type input "1"
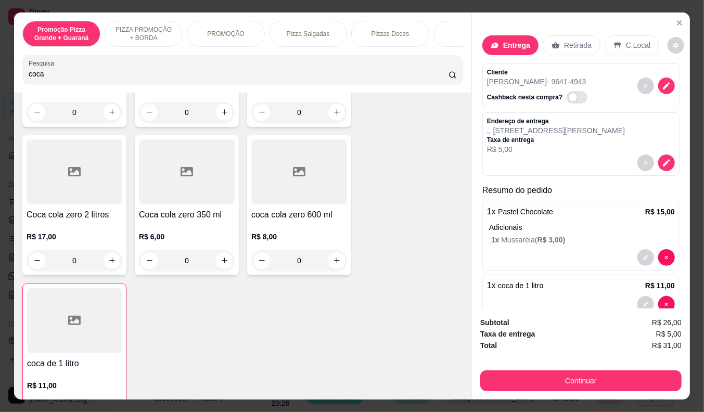
click at [177, 374] on div "Coca cola 2 litros R$ 17,00 0 Coca cola 350 ml R$ 6,00 0 Coca cola 600ml R$ 8,0…" at bounding box center [242, 206] width 441 height 438
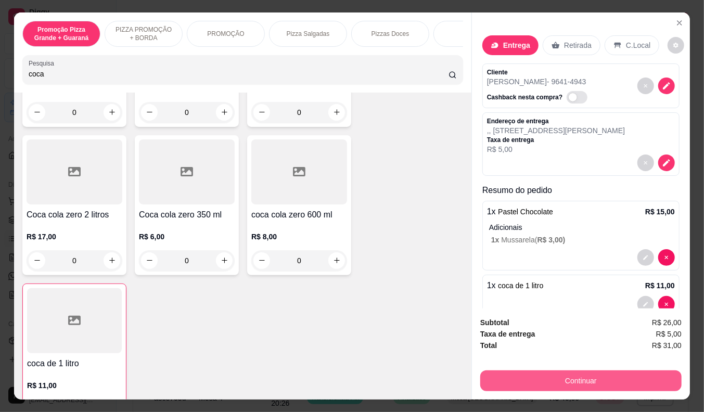
click at [585, 375] on button "Continuar" at bounding box center [581, 381] width 201 height 21
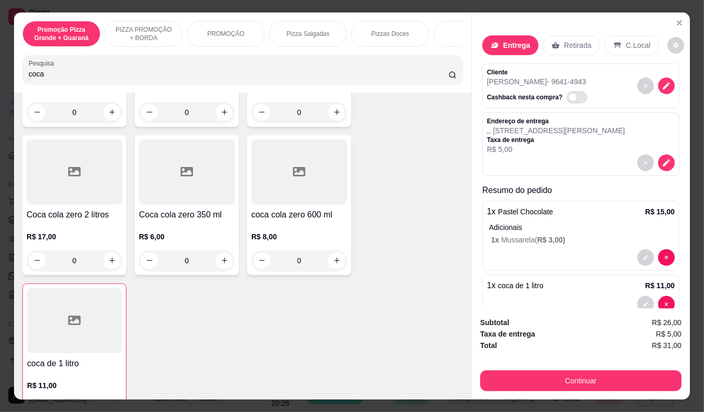
click at [289, 227] on div "R$ 8,00 0" at bounding box center [299, 246] width 96 height 50
click at [507, 208] on span "Pastel Chocolate" at bounding box center [525, 212] width 55 height 8
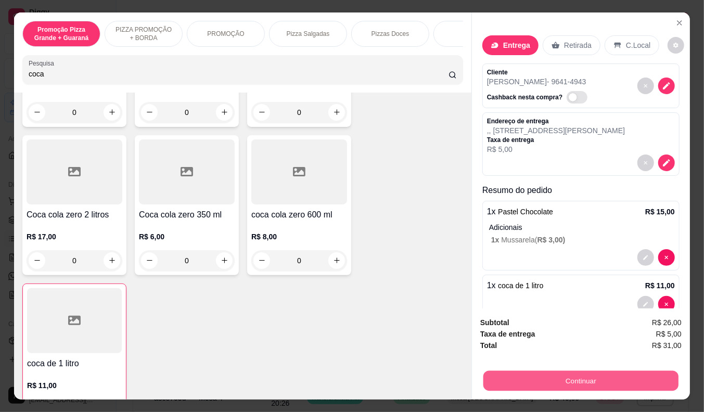
click at [549, 371] on button "Continuar" at bounding box center [581, 381] width 195 height 20
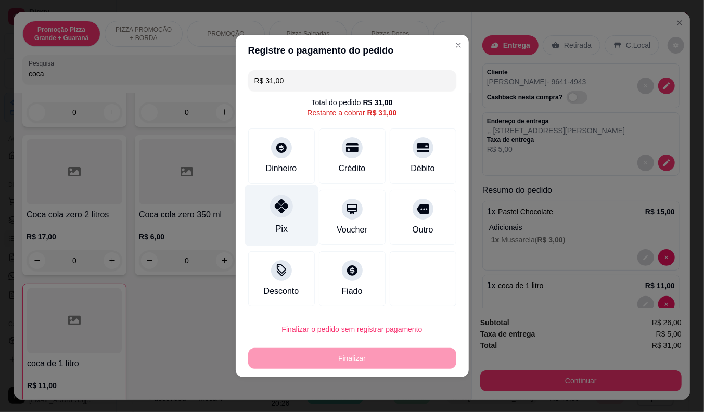
click at [269, 214] on div "Pix" at bounding box center [281, 215] width 73 height 61
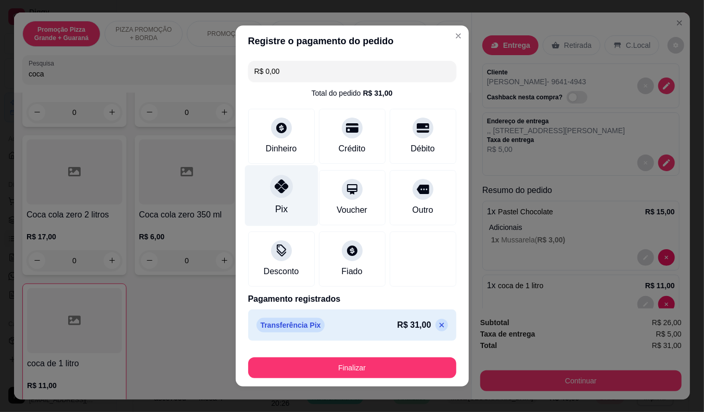
type input "R$ 0,00"
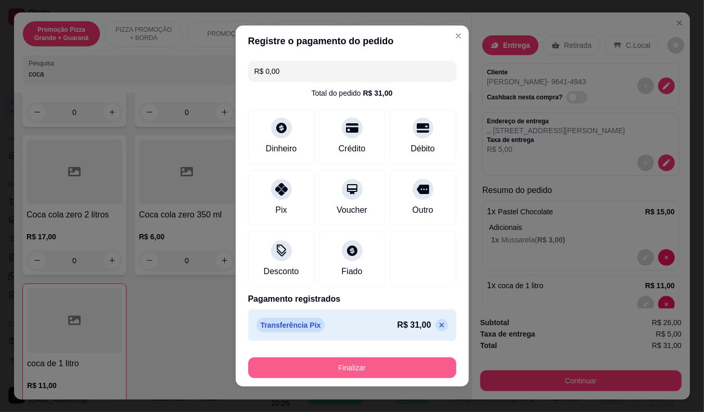
click at [342, 364] on button "Finalizar" at bounding box center [352, 368] width 208 height 21
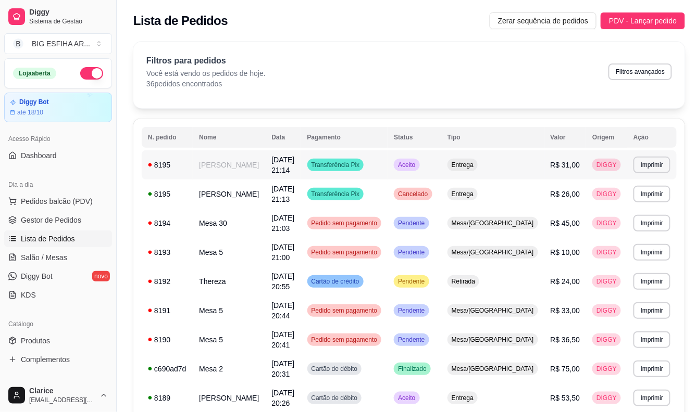
click at [170, 160] on div "8195" at bounding box center [167, 165] width 39 height 10
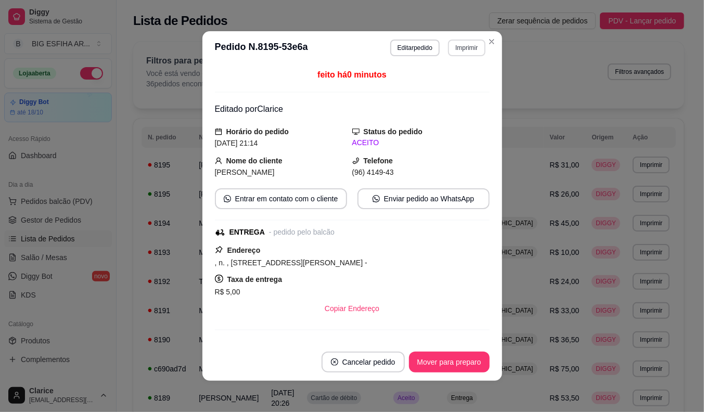
click at [456, 45] on button "Imprimir" at bounding box center [466, 48] width 37 height 17
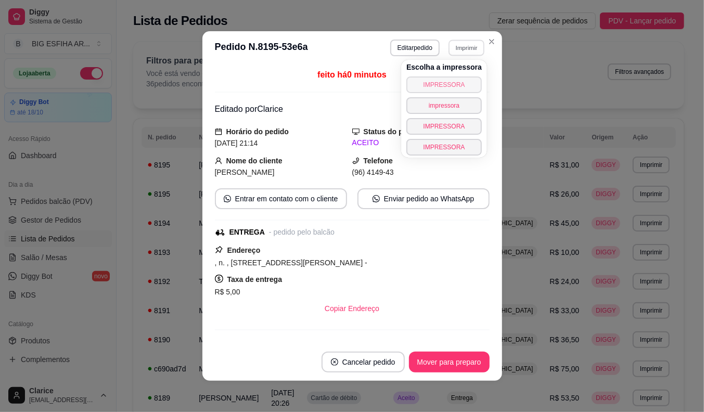
click at [455, 79] on button "IMPRESSORA" at bounding box center [444, 85] width 75 height 17
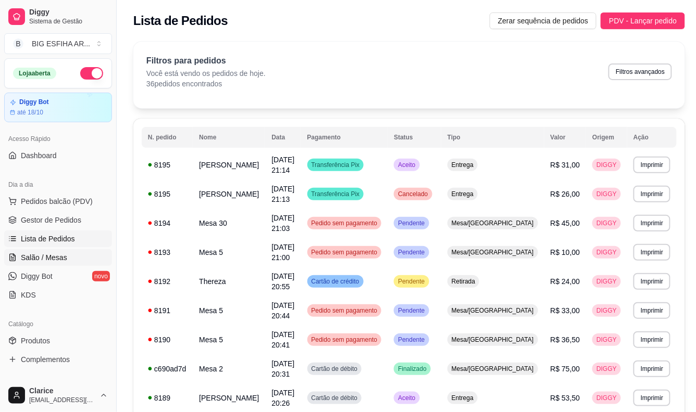
click at [55, 257] on span "Salão / Mesas" at bounding box center [44, 258] width 46 height 10
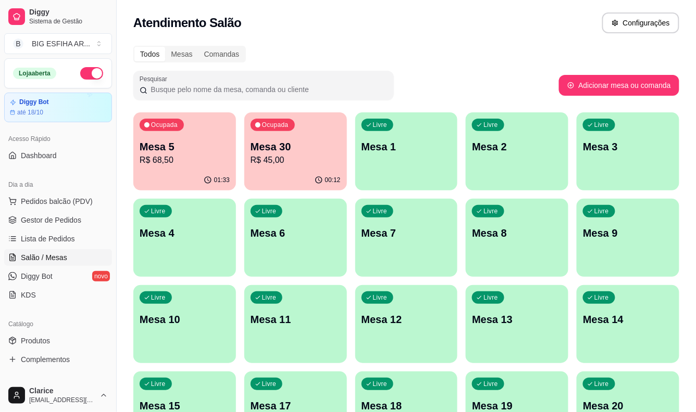
click at [179, 159] on p "R$ 68,50" at bounding box center [185, 160] width 90 height 12
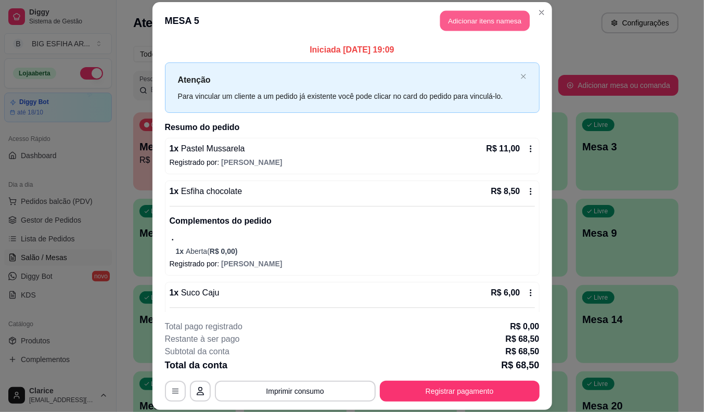
click at [472, 16] on button "Adicionar itens na mesa" at bounding box center [485, 21] width 90 height 20
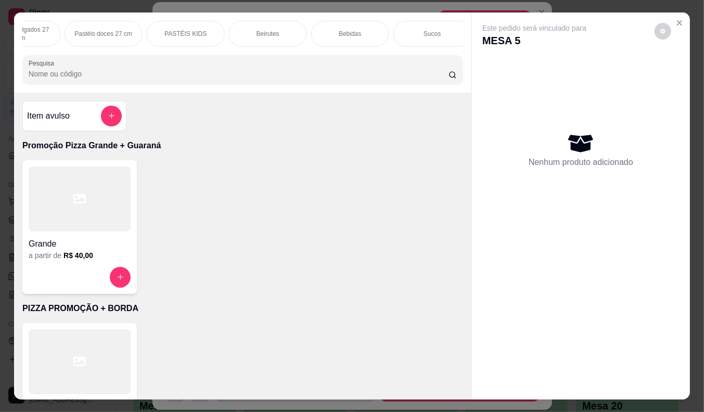
scroll to position [0, 763]
click at [298, 34] on div "Bebidas" at bounding box center [285, 34] width 78 height 26
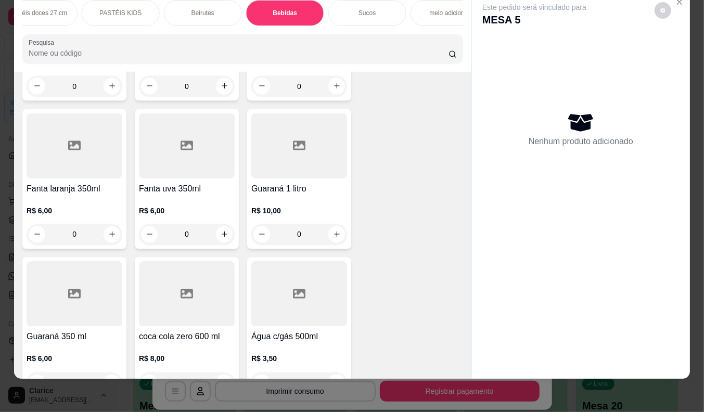
scroll to position [9397, 0]
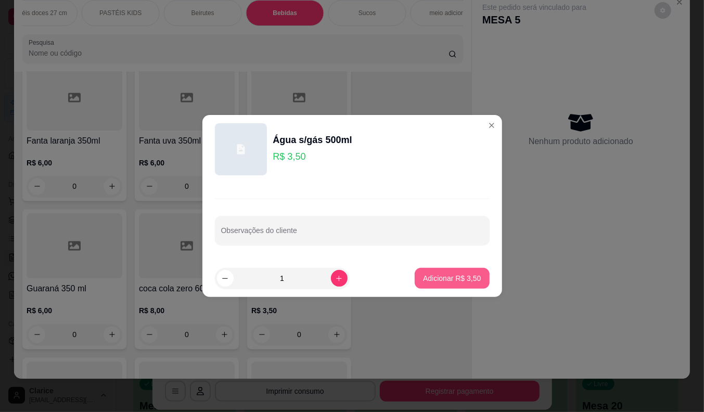
click at [439, 269] on button "Adicionar R$ 3,50" at bounding box center [452, 278] width 74 height 21
type input "1"
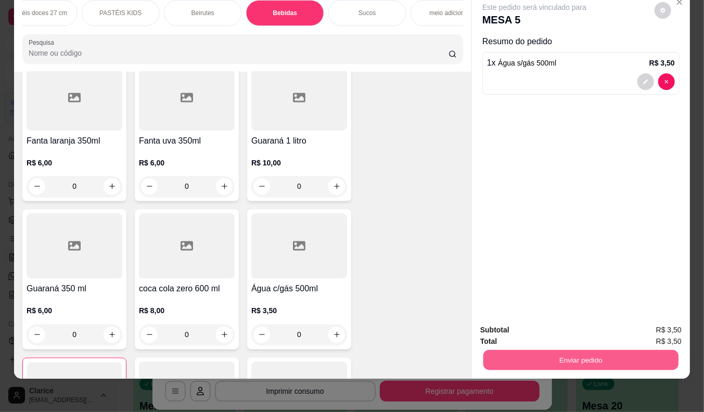
click at [534, 355] on button "Enviar pedido" at bounding box center [581, 360] width 195 height 20
click at [541, 326] on button "Não registrar e enviar pedido" at bounding box center [546, 325] width 105 height 19
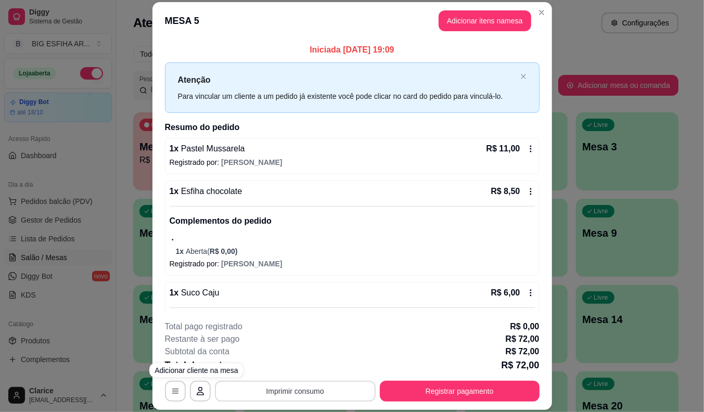
click at [266, 394] on button "Imprimir consumo" at bounding box center [295, 391] width 161 height 21
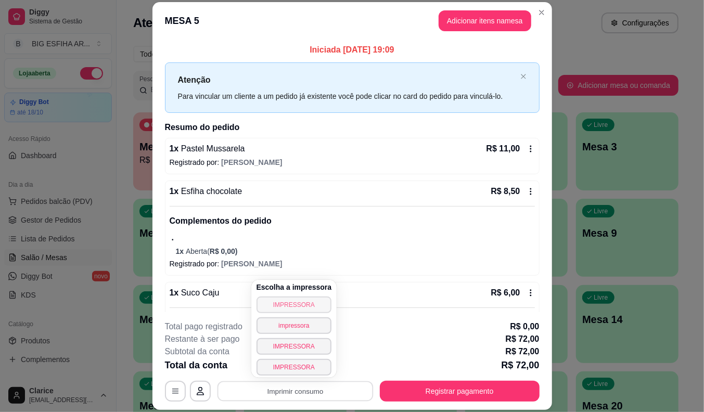
click at [281, 304] on button "IMPRESSORA" at bounding box center [294, 305] width 75 height 17
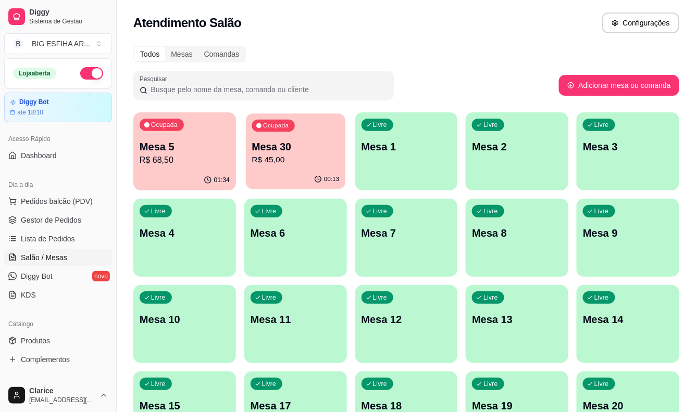
click at [293, 141] on p "Mesa 30" at bounding box center [294, 147] width 87 height 14
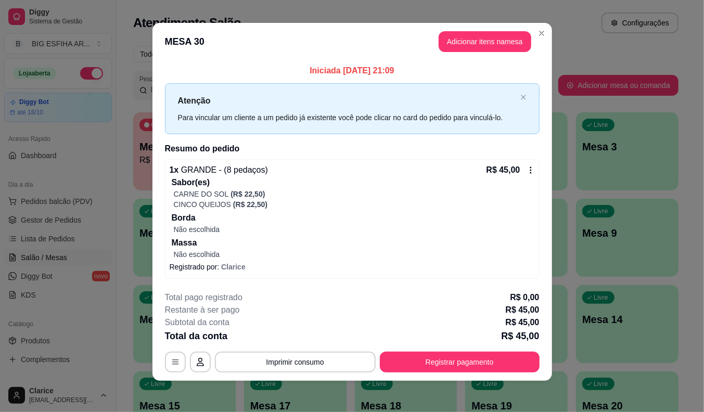
scroll to position [6, 0]
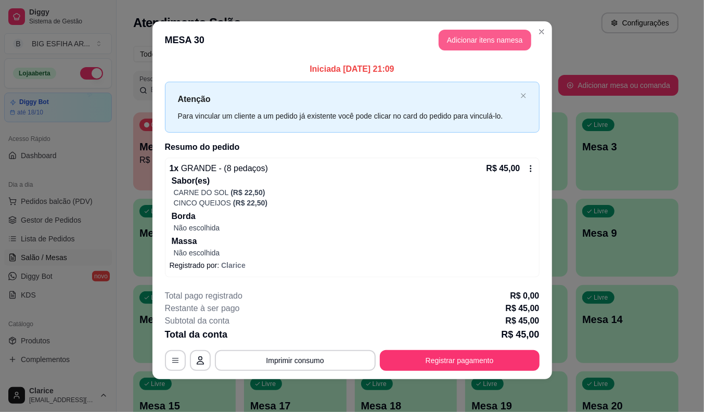
click at [446, 35] on button "Adicionar itens na mesa" at bounding box center [485, 40] width 93 height 21
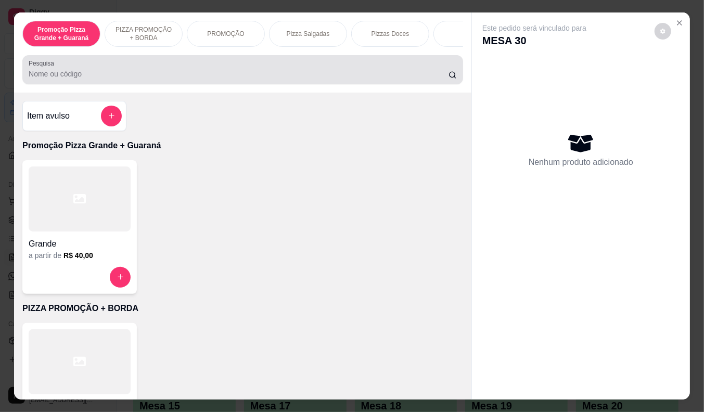
click at [90, 79] on input "Pesquisa" at bounding box center [239, 74] width 420 height 10
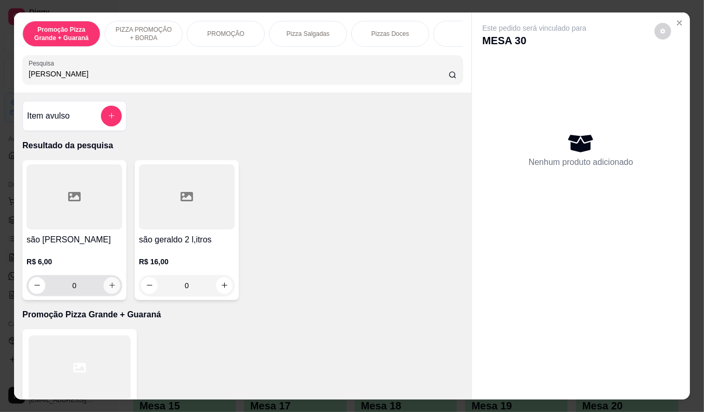
type input "[PERSON_NAME]"
click at [108, 289] on icon "increase-product-quantity" at bounding box center [112, 286] width 8 height 8
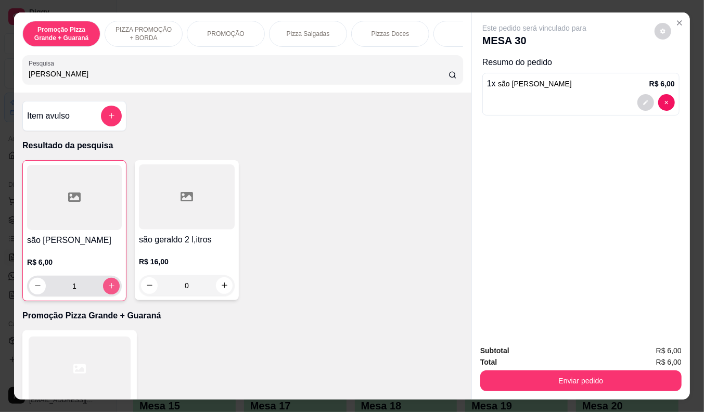
type input "1"
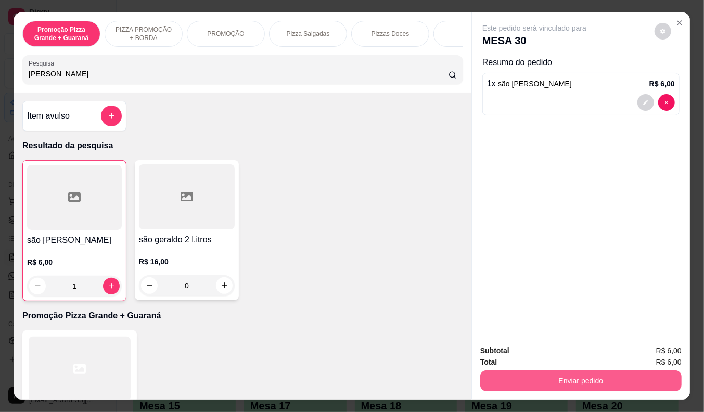
click at [517, 371] on button "Enviar pedido" at bounding box center [581, 381] width 201 height 21
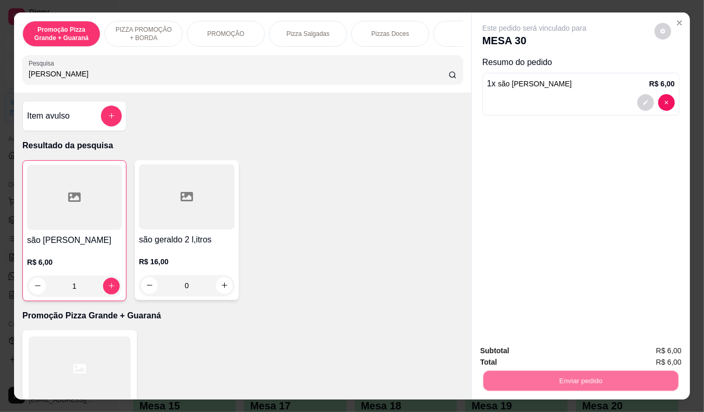
click at [525, 347] on button "Não registrar e enviar pedido" at bounding box center [546, 351] width 105 height 19
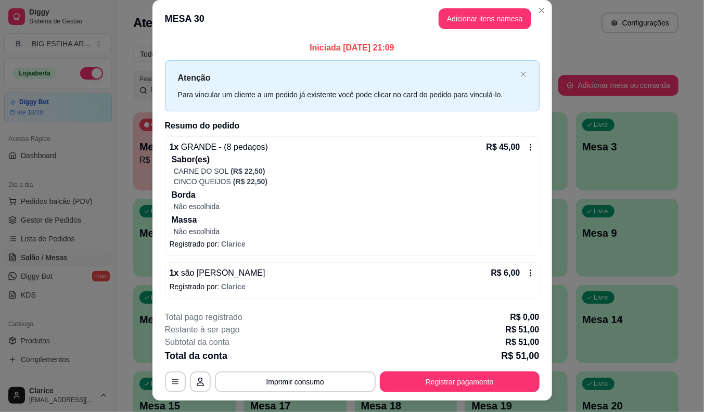
scroll to position [0, 0]
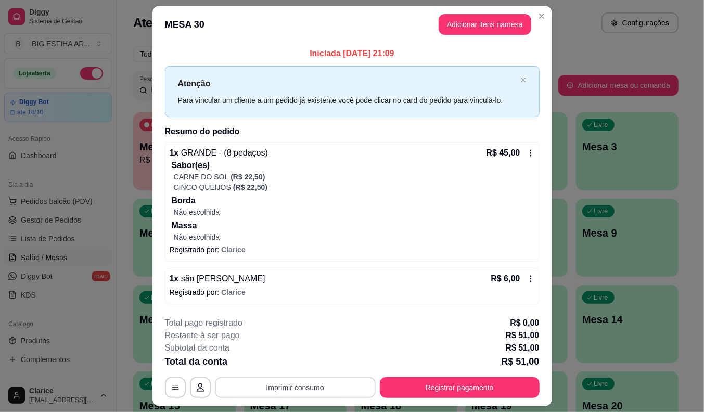
click at [312, 396] on button "Imprimir consumo" at bounding box center [295, 387] width 161 height 21
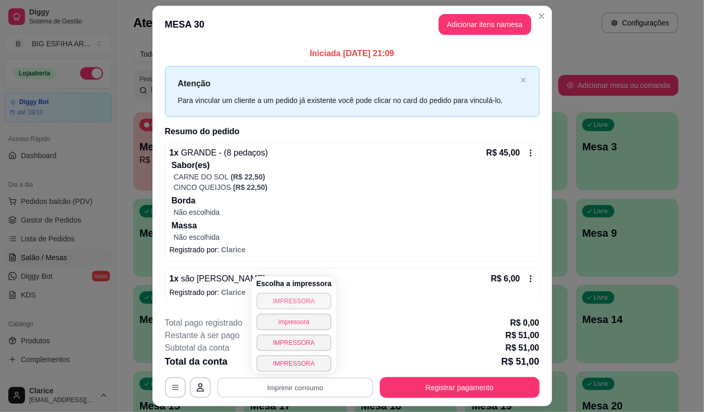
click at [311, 299] on button "IMPRESSORA" at bounding box center [294, 301] width 75 height 17
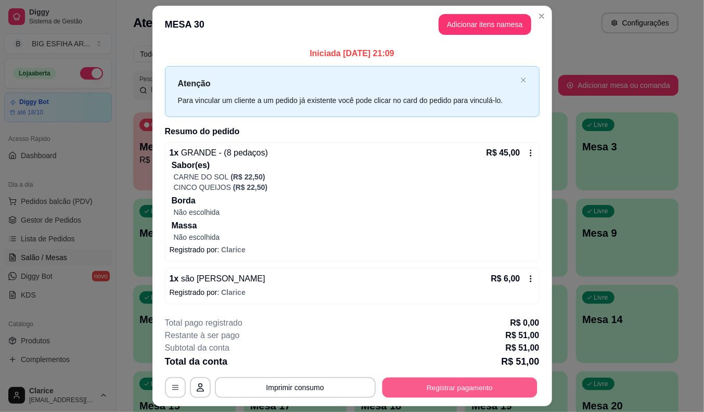
click at [459, 388] on button "Registrar pagamento" at bounding box center [459, 387] width 155 height 20
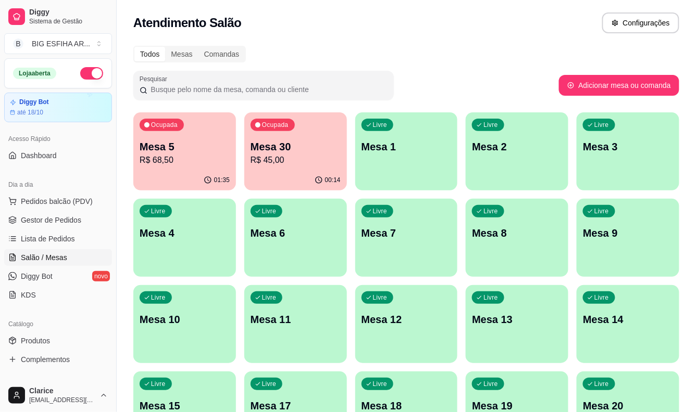
click at [183, 156] on p "R$ 68,50" at bounding box center [185, 160] width 90 height 12
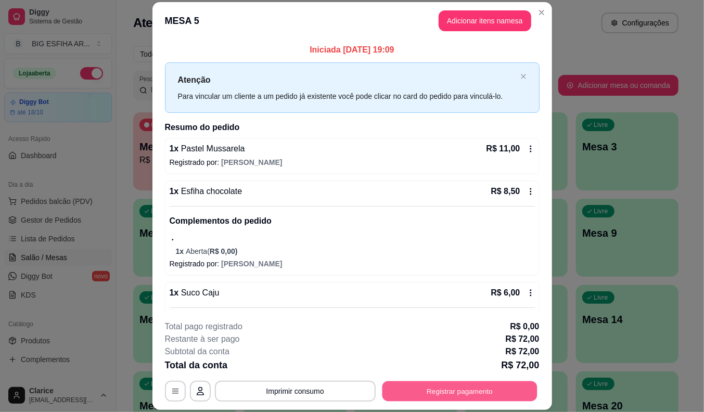
click at [450, 389] on button "Registrar pagamento" at bounding box center [459, 392] width 155 height 20
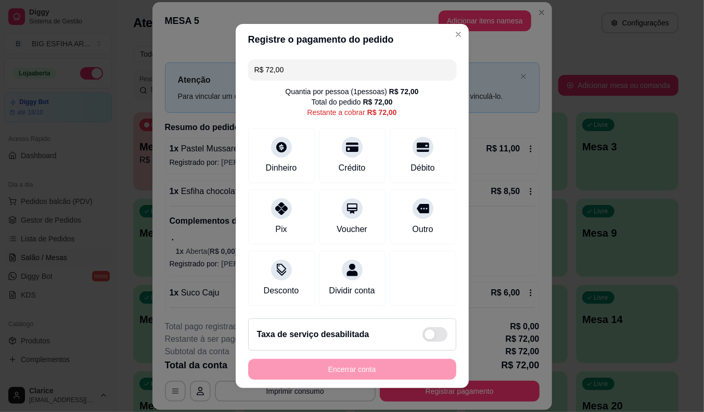
click at [286, 62] on input "R$ 72,00" at bounding box center [353, 69] width 196 height 21
click at [410, 168] on div "Débito" at bounding box center [423, 167] width 27 height 14
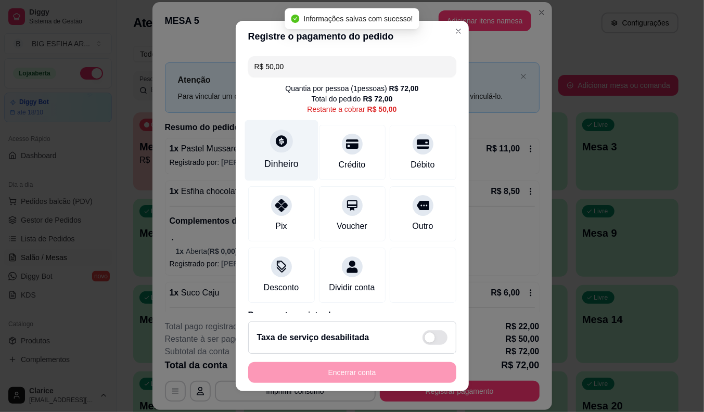
click at [282, 164] on div "Dinheiro" at bounding box center [282, 164] width 34 height 14
type input "R$ 0,00"
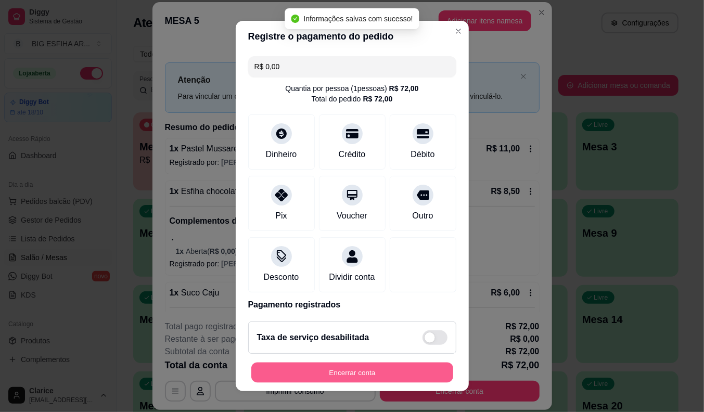
click at [414, 375] on button "Encerrar conta" at bounding box center [352, 373] width 202 height 20
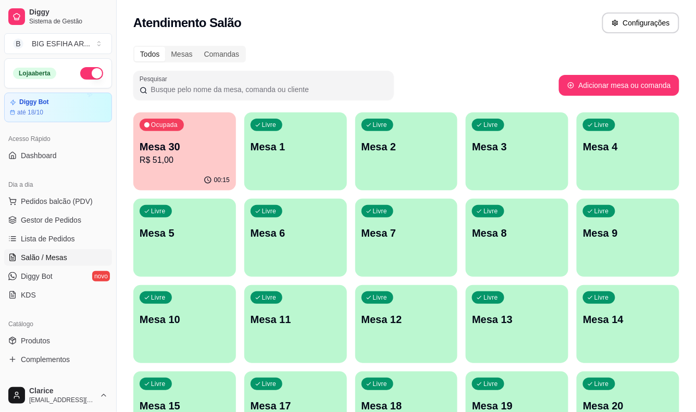
click at [160, 144] on p "Mesa 30" at bounding box center [185, 147] width 90 height 15
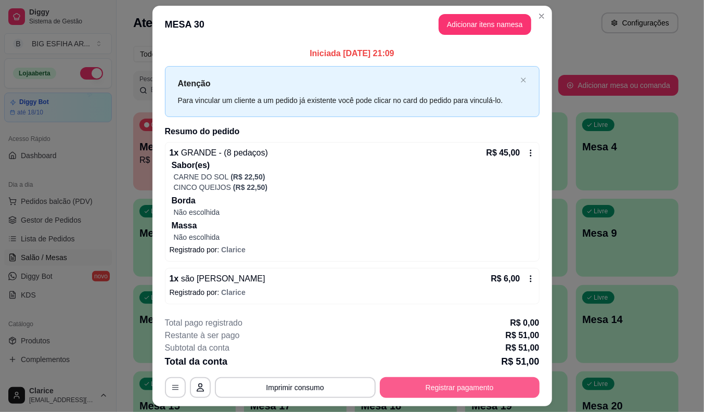
click at [436, 392] on button "Registrar pagamento" at bounding box center [460, 387] width 160 height 21
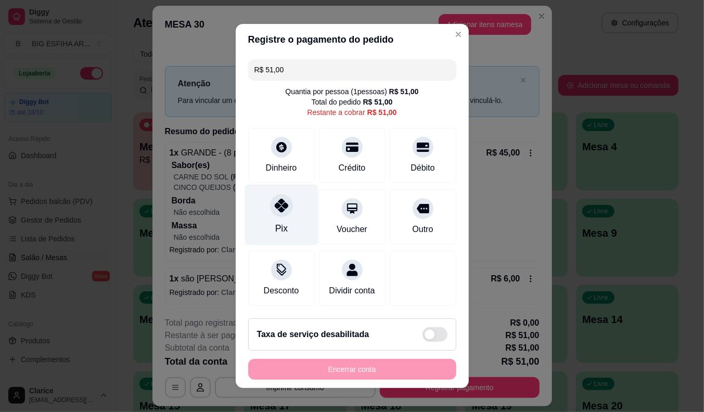
click at [271, 217] on div "Pix" at bounding box center [281, 215] width 73 height 61
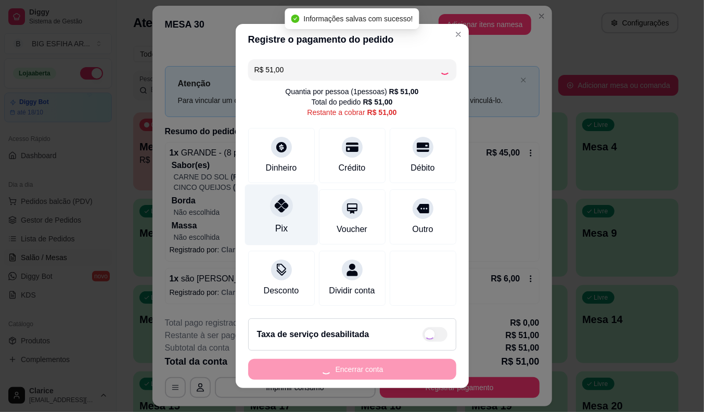
type input "R$ 0,00"
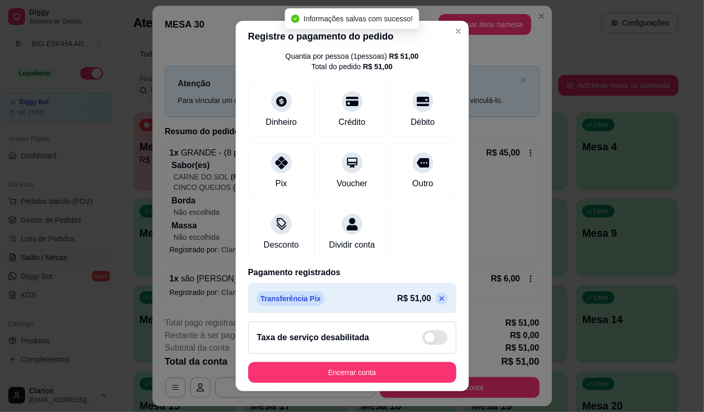
scroll to position [49, 0]
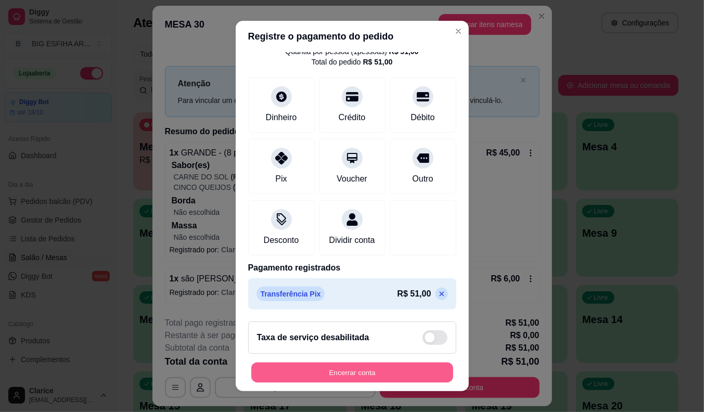
click at [309, 374] on button "Encerrar conta" at bounding box center [352, 373] width 202 height 20
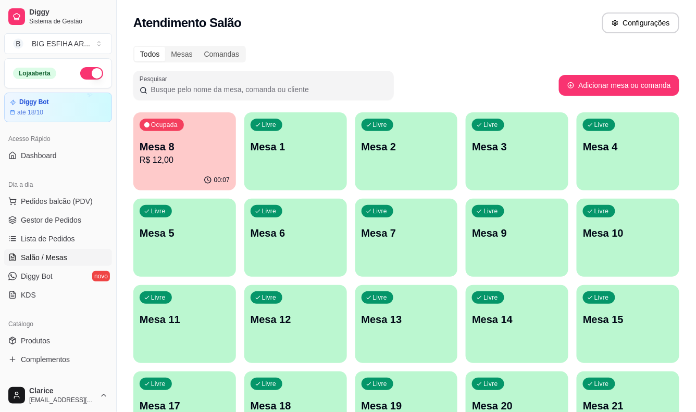
click at [170, 242] on div "Livre Mesa 5" at bounding box center [184, 232] width 103 height 66
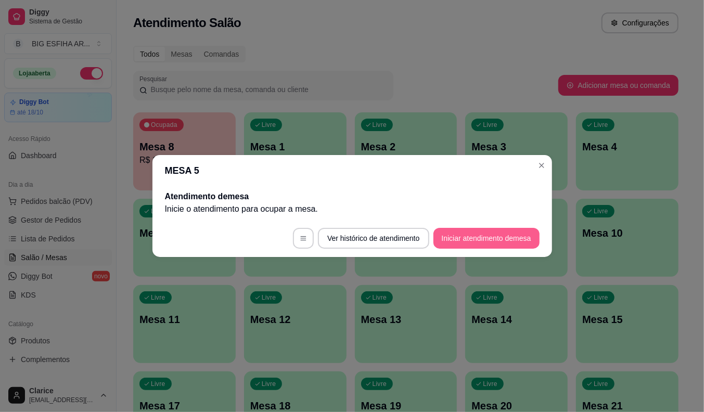
click at [466, 242] on button "Iniciar atendimento de mesa" at bounding box center [487, 238] width 106 height 21
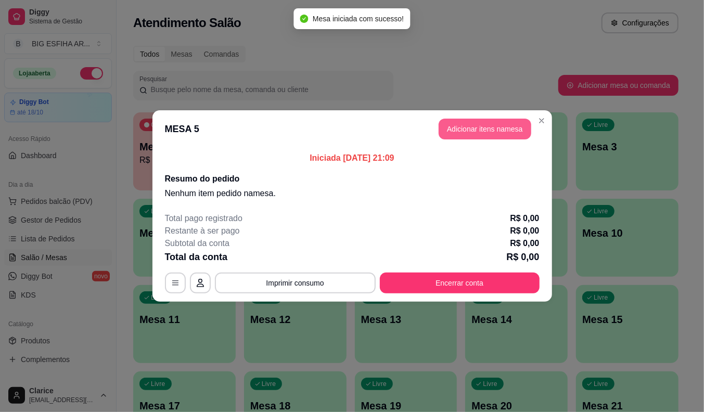
click at [461, 127] on button "Adicionar itens na mesa" at bounding box center [485, 129] width 93 height 21
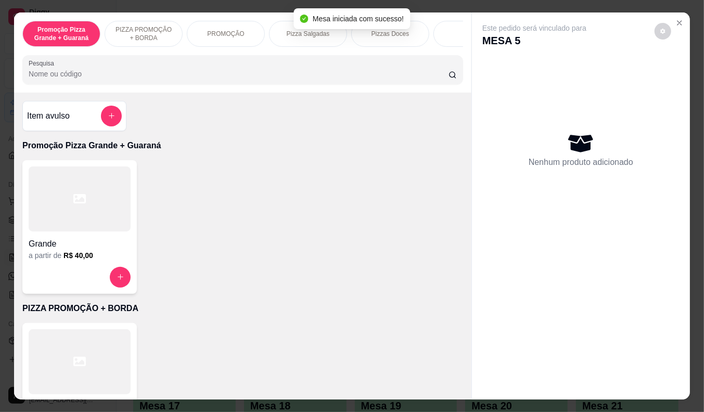
click at [269, 73] on input "Pesquisa" at bounding box center [239, 74] width 420 height 10
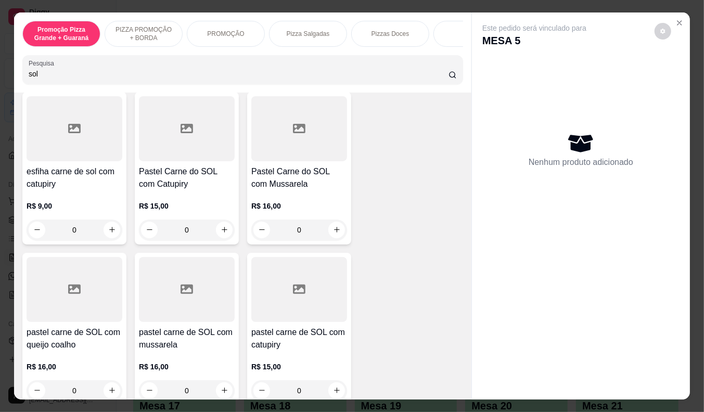
scroll to position [231, 0]
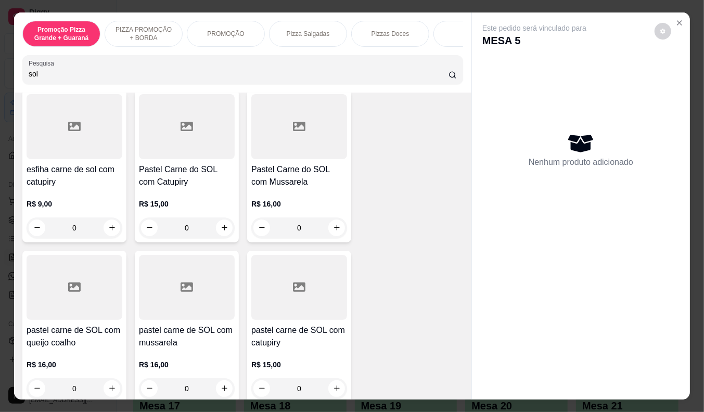
type input "sol"
click at [275, 201] on div "R$ 16,00 0" at bounding box center [299, 213] width 96 height 50
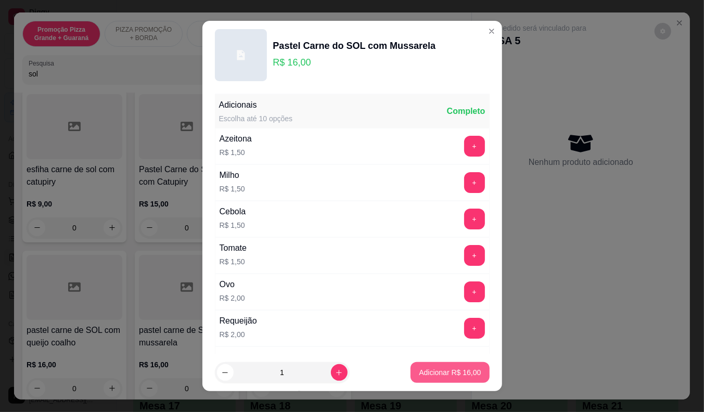
click at [464, 375] on p "Adicionar R$ 16,00" at bounding box center [450, 373] width 62 height 10
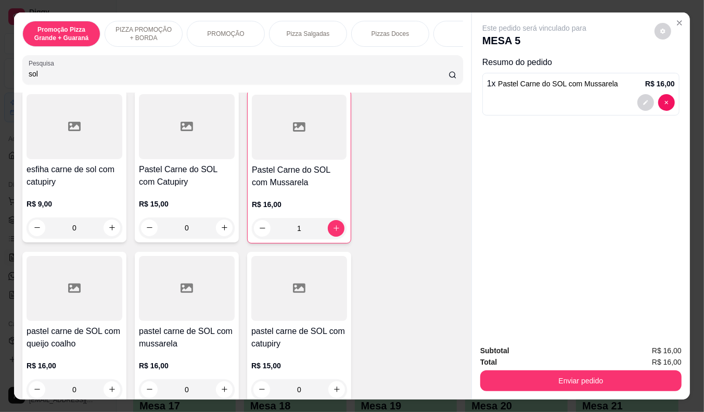
type input "1"
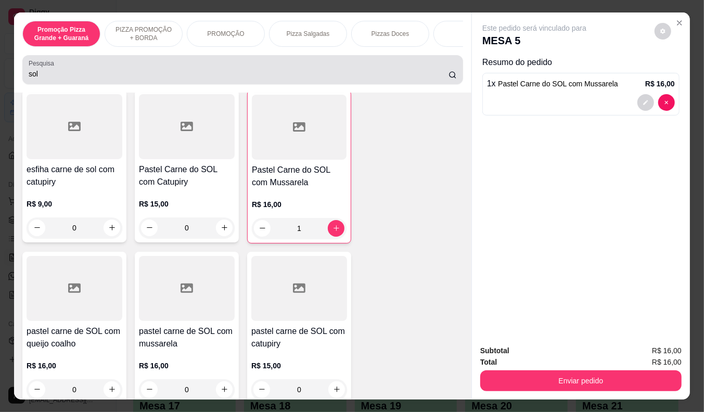
click at [41, 79] on input "sol" at bounding box center [239, 74] width 420 height 10
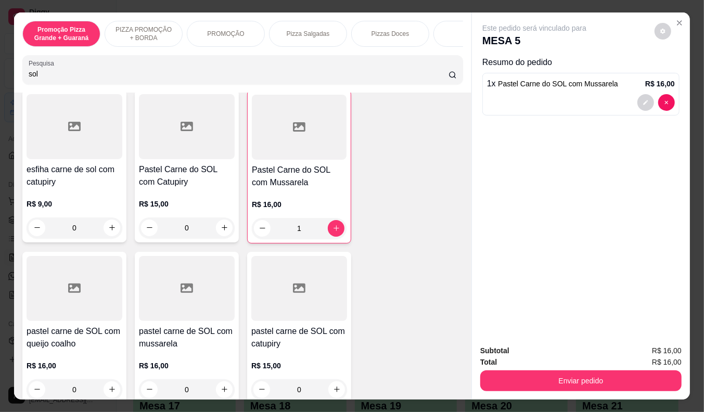
click at [41, 79] on input "sol" at bounding box center [239, 74] width 420 height 10
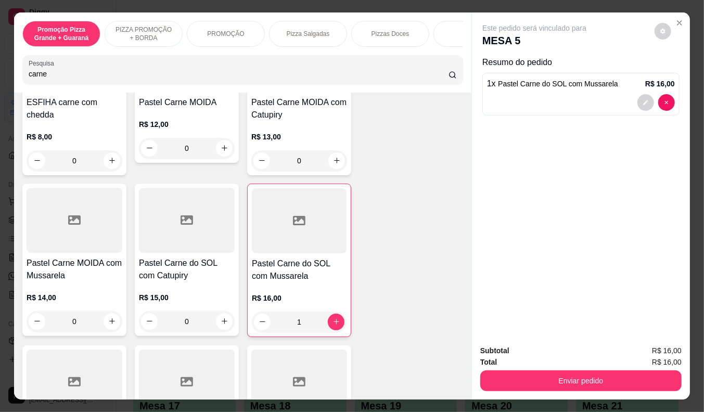
scroll to position [601, 0]
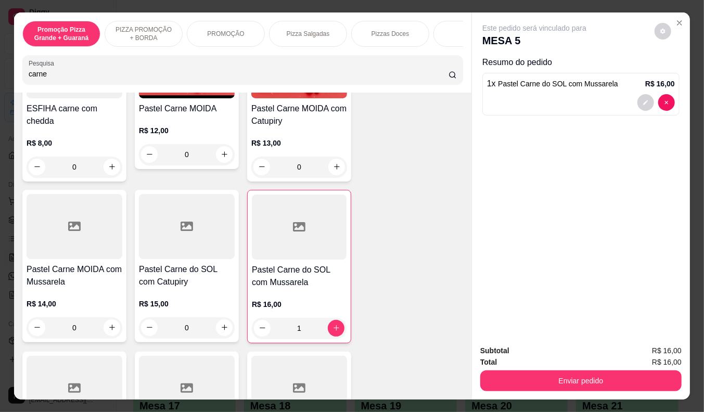
type input "carne"
click at [60, 299] on div "R$ 14,00 0" at bounding box center [75, 313] width 96 height 50
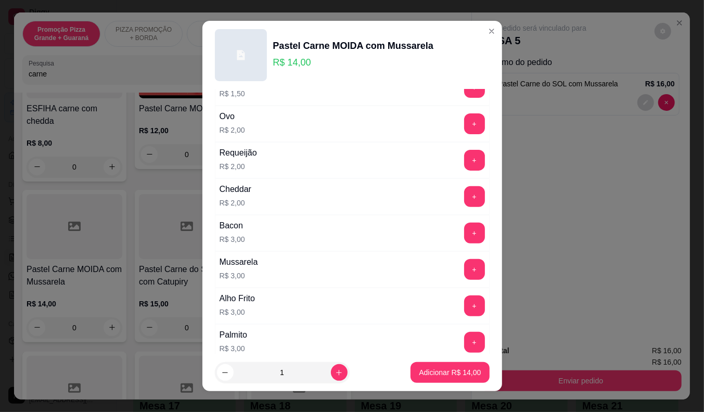
scroll to position [173, 0]
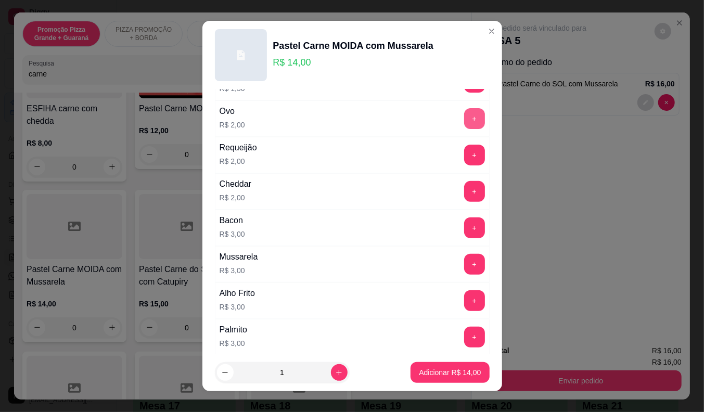
click at [464, 122] on button "+" at bounding box center [474, 118] width 21 height 21
click at [427, 367] on button "Adicionar R$ 16,00" at bounding box center [450, 373] width 77 height 20
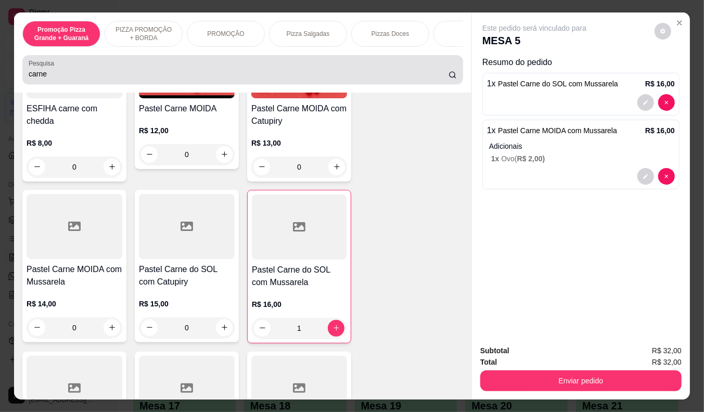
click at [54, 75] on input "carne" at bounding box center [239, 74] width 420 height 10
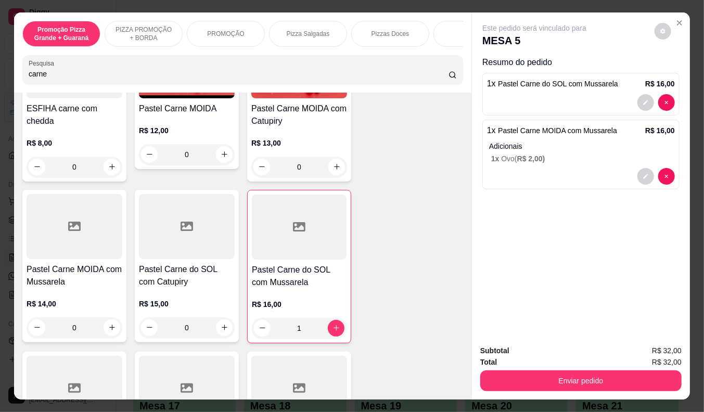
click at [54, 75] on input "carne" at bounding box center [239, 74] width 420 height 10
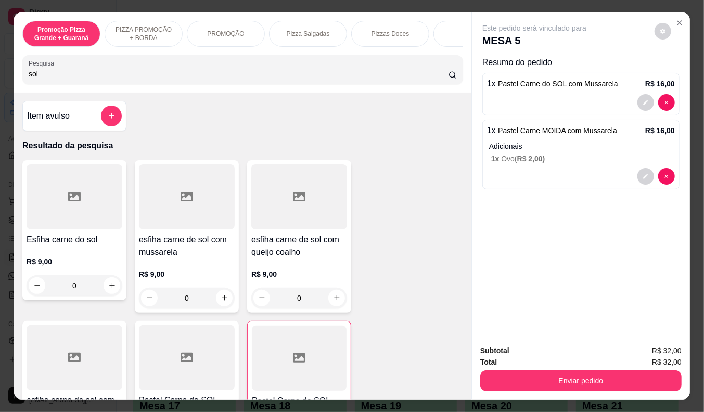
scroll to position [116, 0]
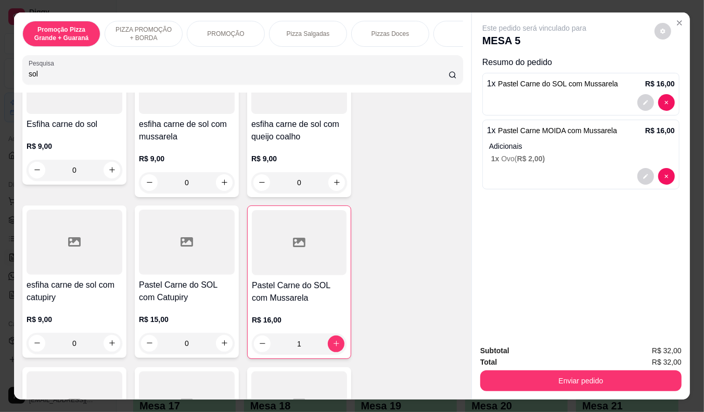
type input "sol"
click at [298, 315] on div "R$ 16,00 1" at bounding box center [299, 330] width 95 height 50
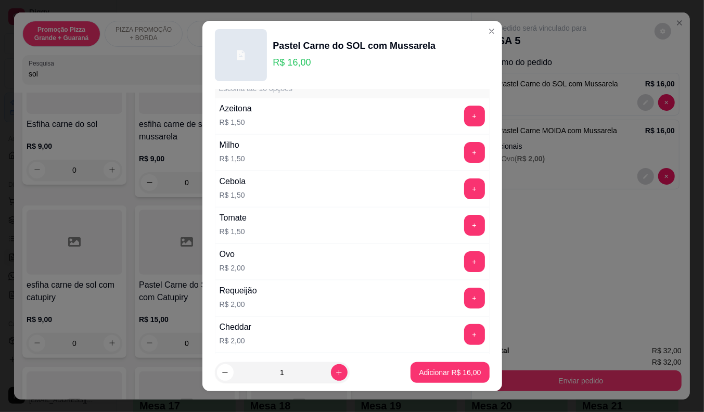
scroll to position [58, 0]
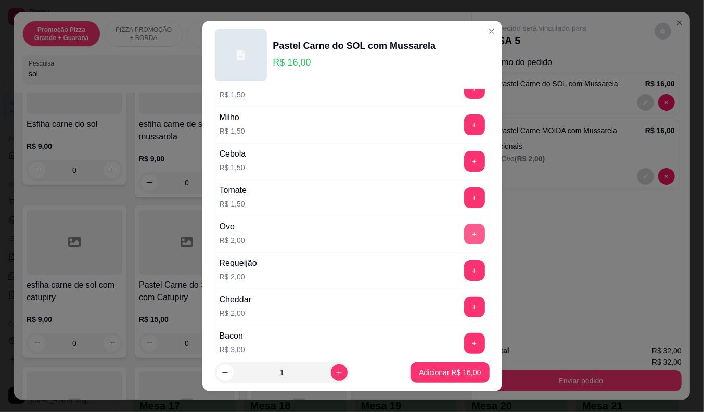
click at [464, 232] on button "+" at bounding box center [474, 234] width 21 height 21
click at [438, 377] on p "Adicionar R$ 18,00" at bounding box center [450, 373] width 60 height 10
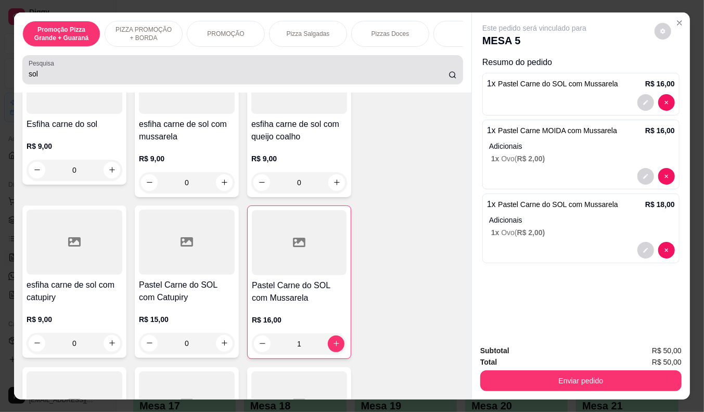
click at [35, 74] on input "sol" at bounding box center [239, 74] width 420 height 10
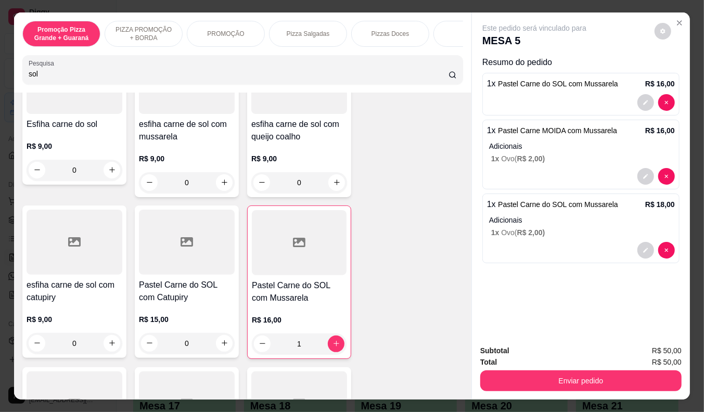
click at [35, 74] on input "sol" at bounding box center [239, 74] width 420 height 10
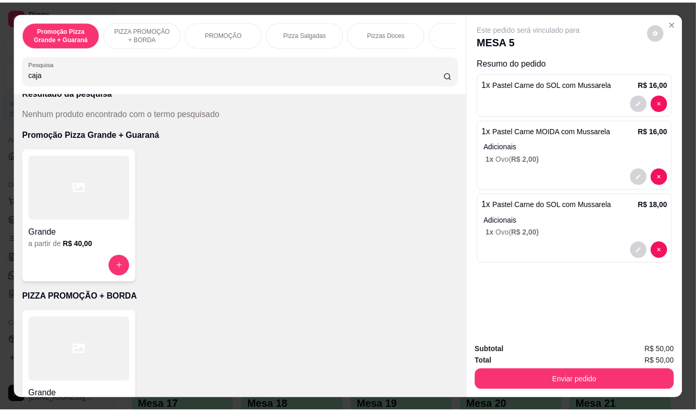
scroll to position [0, 0]
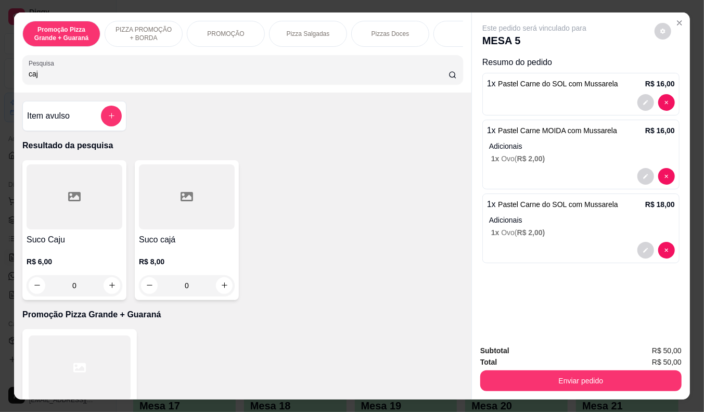
type input "caj"
click at [163, 246] on h4 "Suco cajá" at bounding box center [187, 240] width 96 height 12
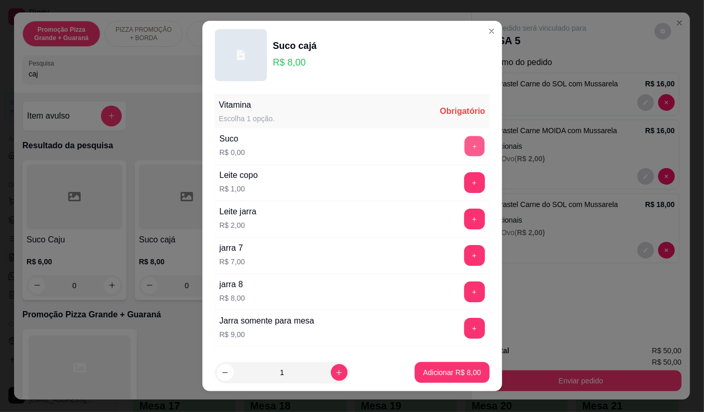
click at [464, 144] on button "+" at bounding box center [474, 146] width 20 height 20
click at [438, 380] on button "Adicionar R$ 8,00" at bounding box center [452, 372] width 74 height 21
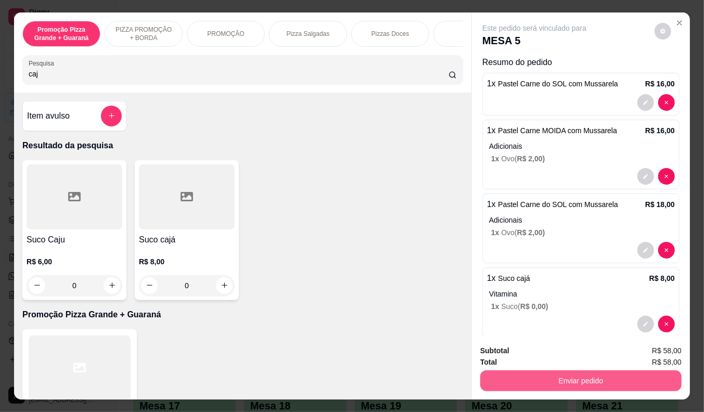
click at [544, 377] on button "Enviar pedido" at bounding box center [581, 381] width 201 height 21
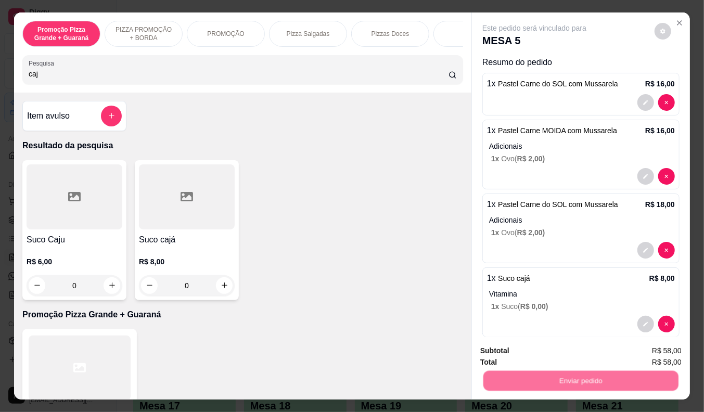
click at [534, 354] on button "Não registrar e enviar pedido" at bounding box center [546, 351] width 105 height 19
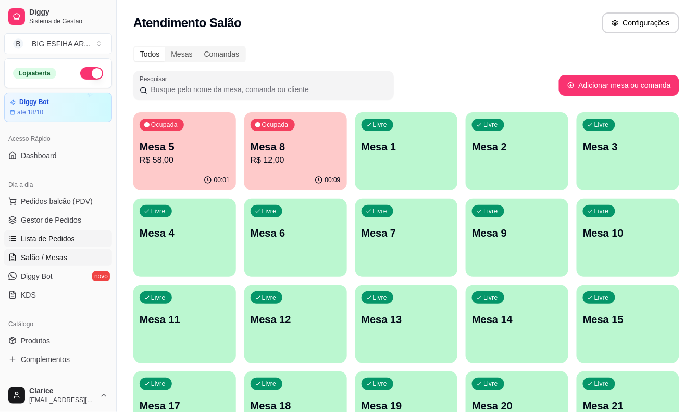
click at [61, 234] on span "Lista de Pedidos" at bounding box center [48, 239] width 54 height 10
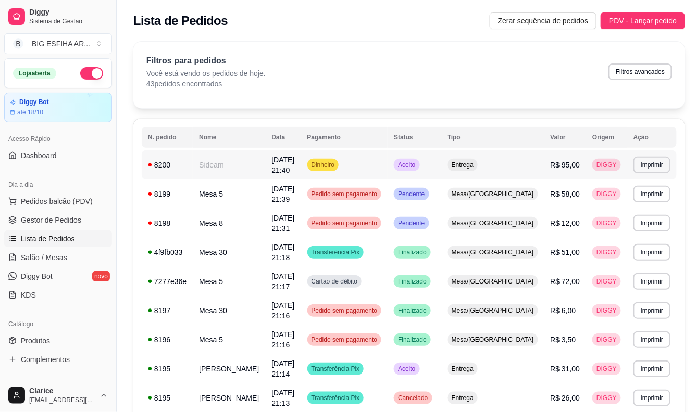
click at [243, 172] on td "Sideam" at bounding box center [229, 164] width 72 height 29
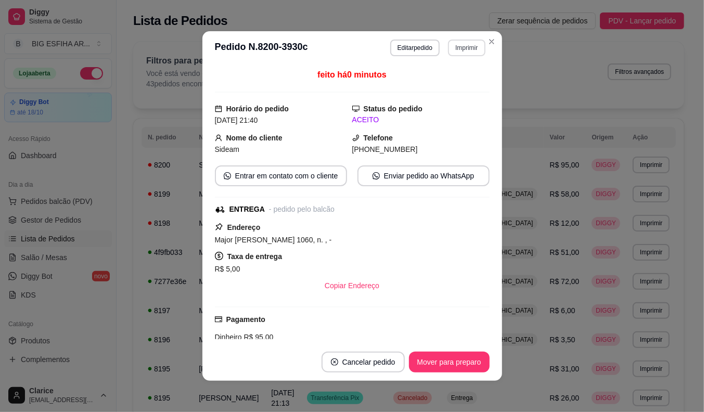
click at [456, 49] on button "Imprimir" at bounding box center [466, 48] width 37 height 17
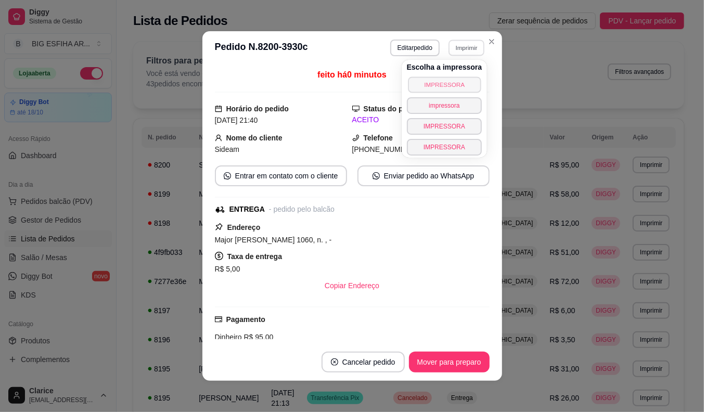
click at [455, 85] on button "IMPRESSORA" at bounding box center [444, 85] width 73 height 16
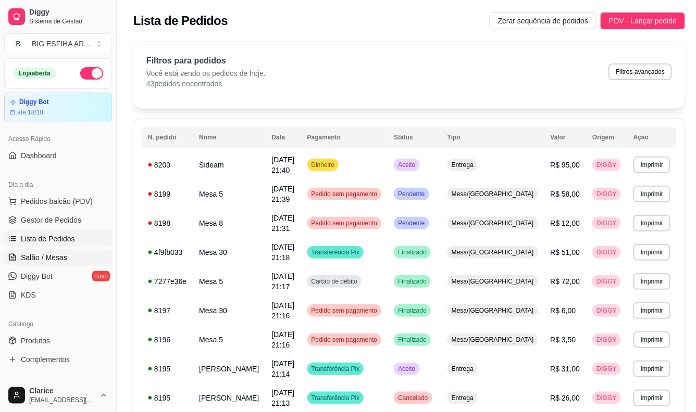
click at [54, 257] on span "Salão / Mesas" at bounding box center [44, 258] width 46 height 10
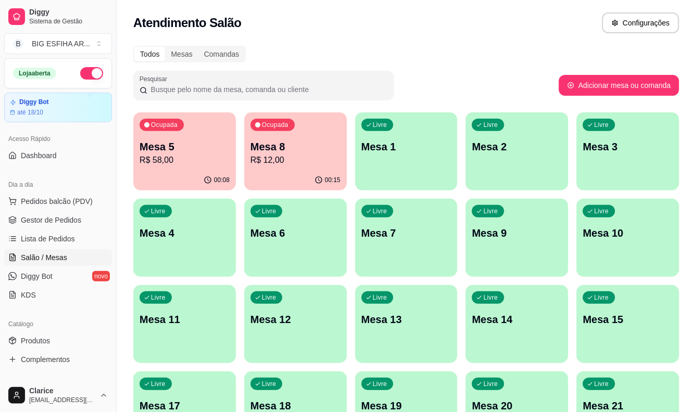
click at [278, 159] on p "R$ 12,00" at bounding box center [295, 160] width 90 height 12
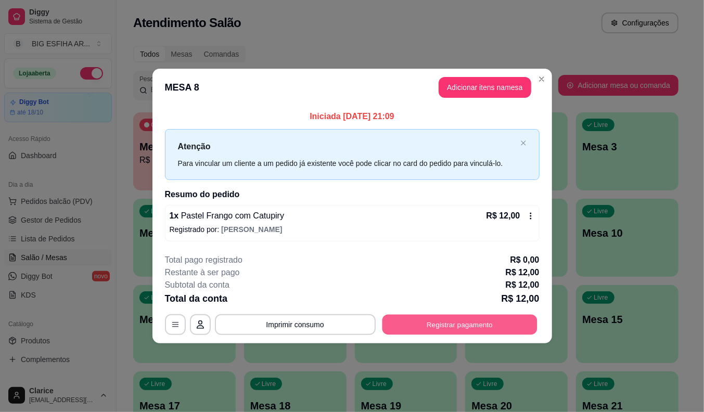
click at [477, 321] on button "Registrar pagamento" at bounding box center [459, 324] width 155 height 20
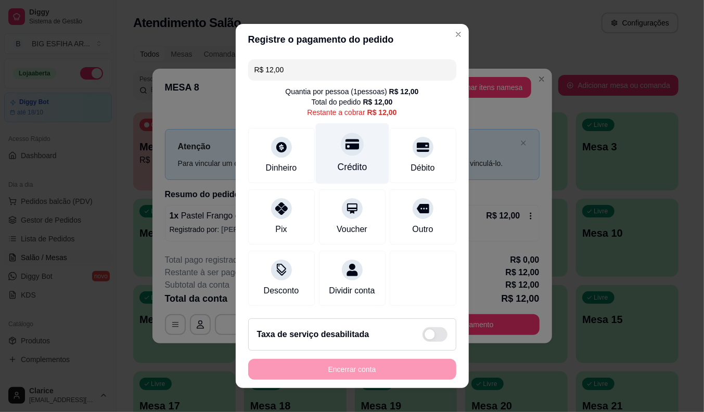
click at [326, 177] on div "Crédito" at bounding box center [352, 153] width 73 height 61
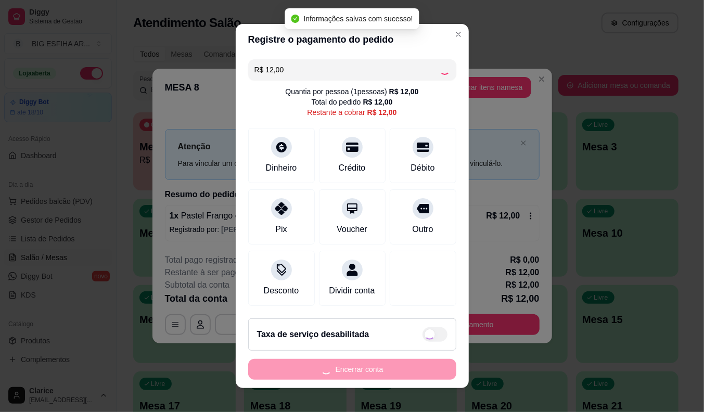
type input "R$ 0,00"
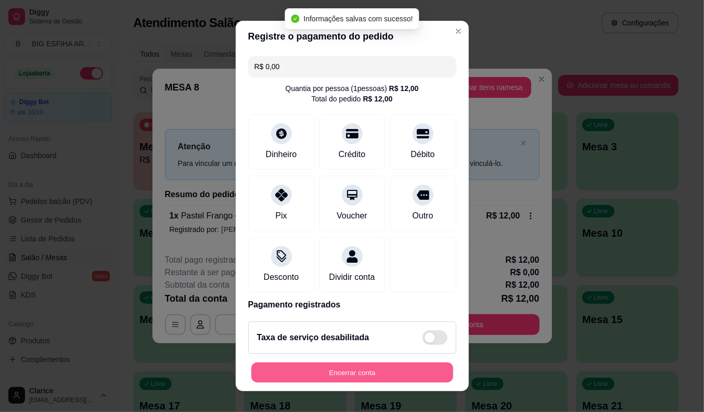
click at [327, 372] on button "Encerrar conta" at bounding box center [352, 373] width 202 height 20
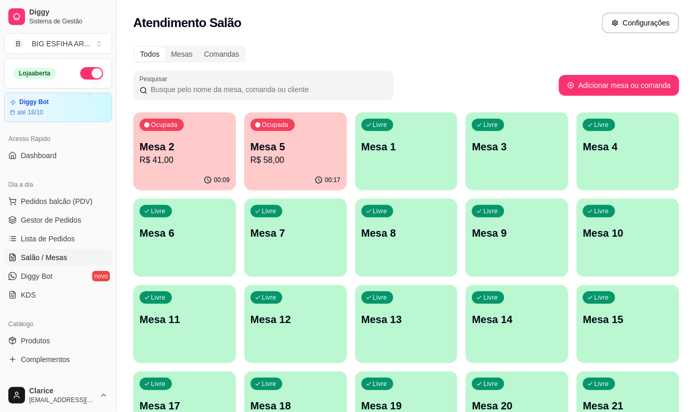
click at [201, 186] on div "00:09" at bounding box center [184, 180] width 103 height 20
click at [268, 155] on p "R$ 58,00" at bounding box center [295, 160] width 90 height 12
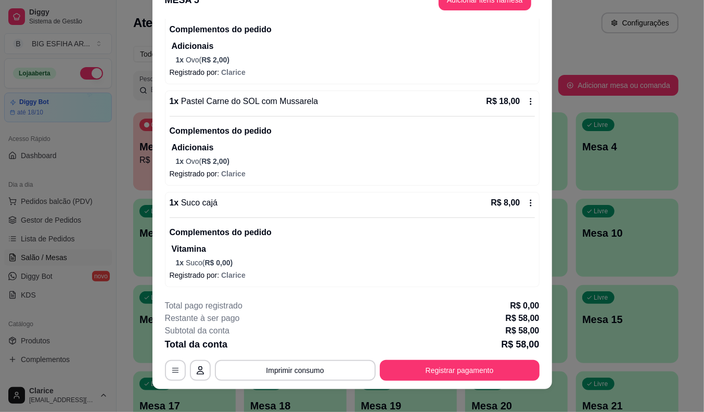
scroll to position [31, 0]
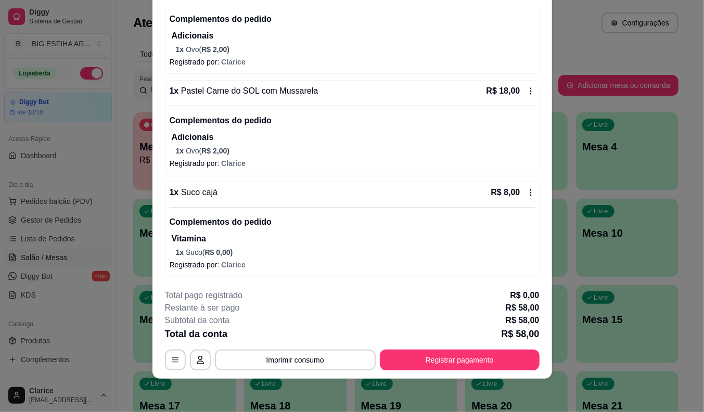
click at [527, 193] on icon at bounding box center [531, 192] width 8 height 8
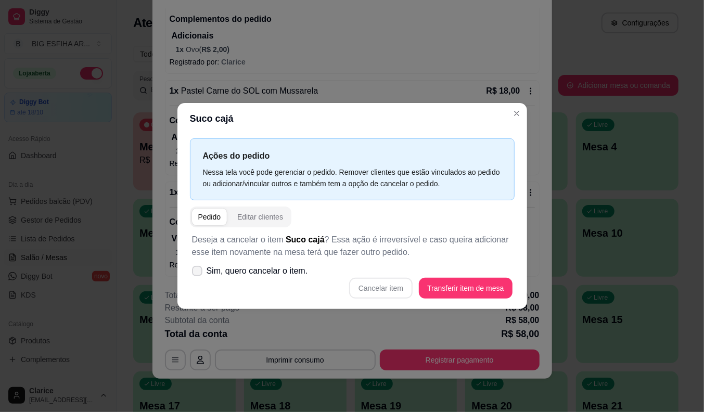
click at [196, 272] on icon at bounding box center [197, 271] width 8 height 6
click at [196, 273] on input "Sim, quero cancelar o item." at bounding box center [195, 276] width 7 height 7
checkbox input "true"
click at [389, 289] on button "Cancelar item" at bounding box center [381, 289] width 62 height 20
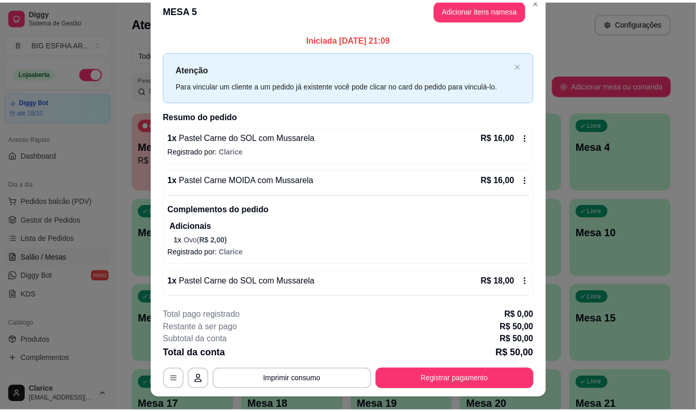
scroll to position [0, 0]
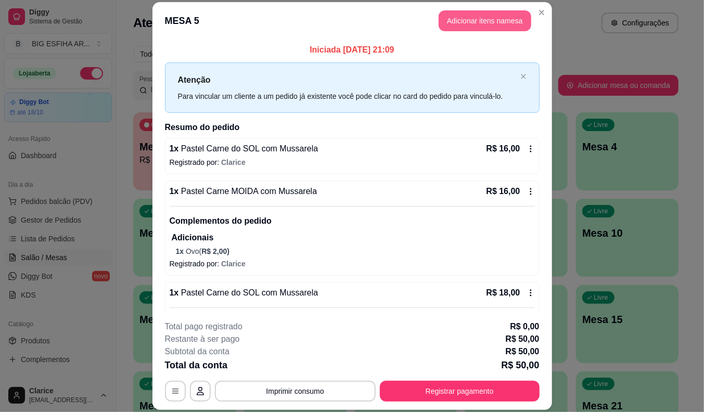
click at [470, 23] on button "Adicionar itens na mesa" at bounding box center [485, 20] width 93 height 21
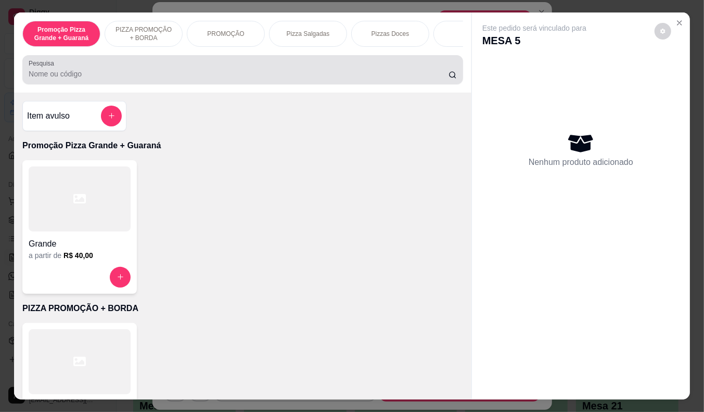
click at [100, 79] on input "Pesquisa" at bounding box center [239, 74] width 420 height 10
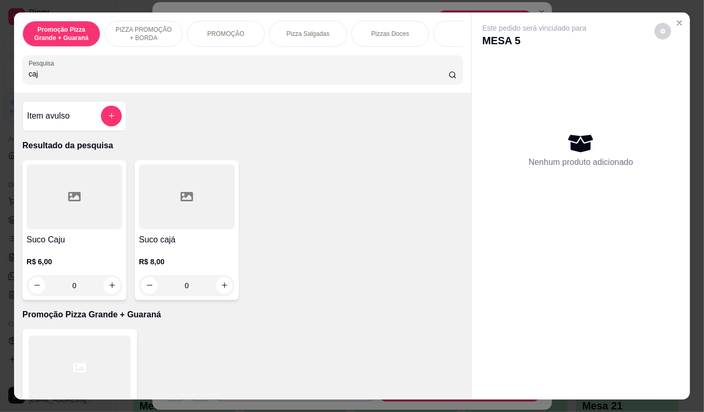
type input "caj"
click at [68, 254] on div "R$ 6,00 0" at bounding box center [75, 271] width 96 height 50
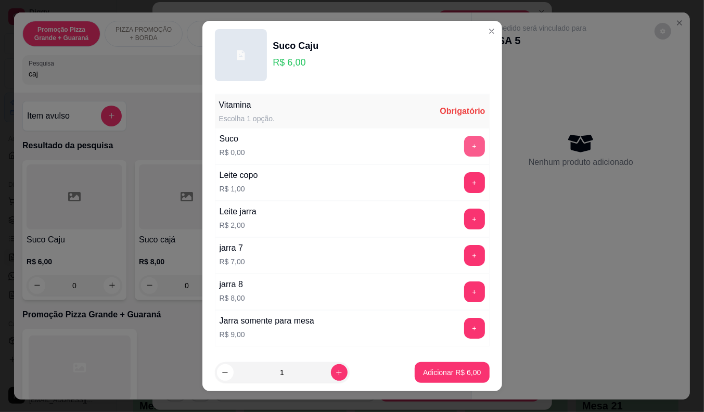
click at [464, 147] on button "+" at bounding box center [474, 146] width 21 height 21
click at [427, 373] on p "Adicionar R$ 6,00" at bounding box center [452, 373] width 58 height 10
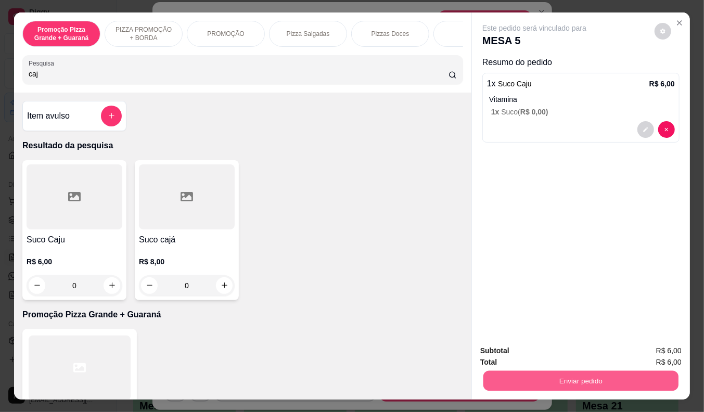
click at [523, 376] on button "Enviar pedido" at bounding box center [581, 381] width 195 height 20
click at [527, 352] on button "Não registrar e enviar pedido" at bounding box center [546, 351] width 105 height 19
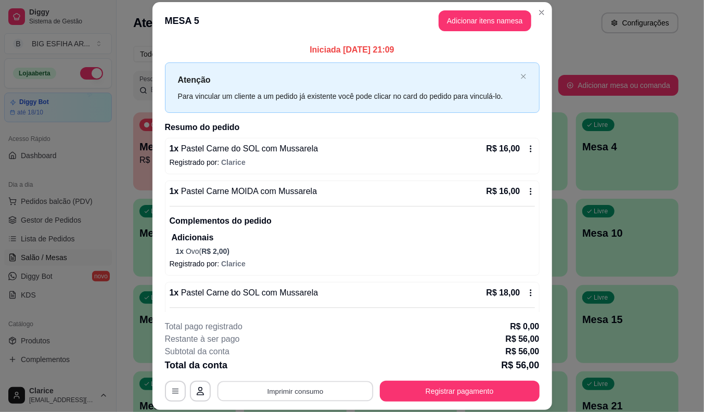
click at [298, 389] on button "Imprimir consumo" at bounding box center [295, 392] width 156 height 20
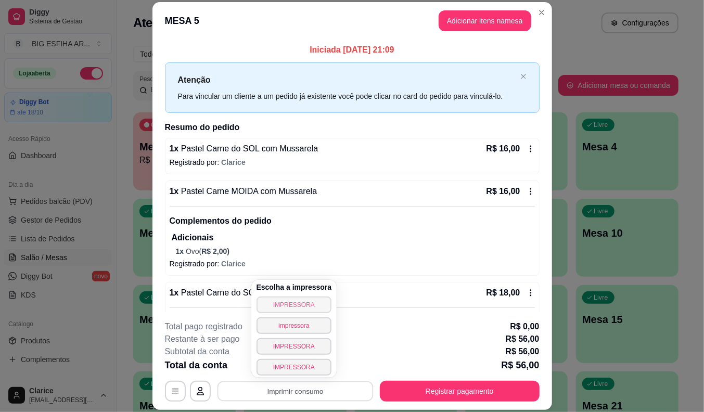
click at [279, 304] on button "IMPRESSORA" at bounding box center [294, 305] width 75 height 17
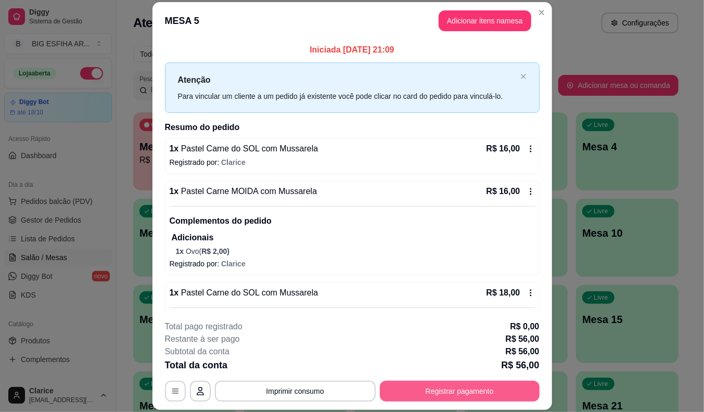
click at [459, 392] on button "Registrar pagamento" at bounding box center [460, 391] width 160 height 21
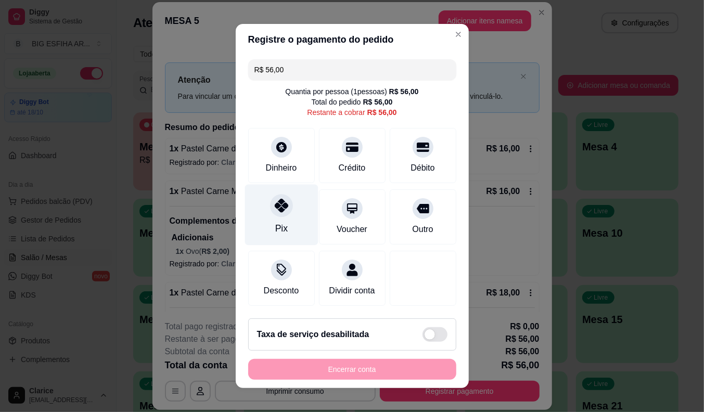
click at [257, 221] on div "Pix" at bounding box center [281, 215] width 73 height 61
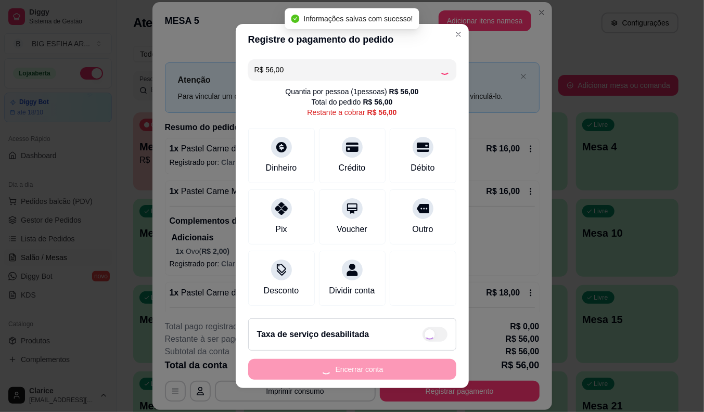
type input "R$ 0,00"
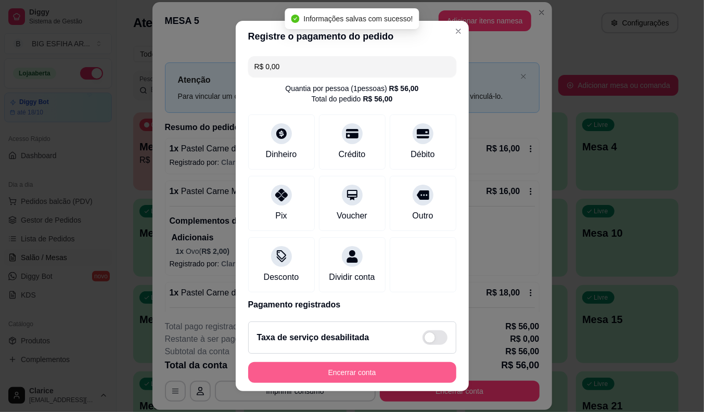
click at [340, 375] on button "Encerrar conta" at bounding box center [352, 372] width 208 height 21
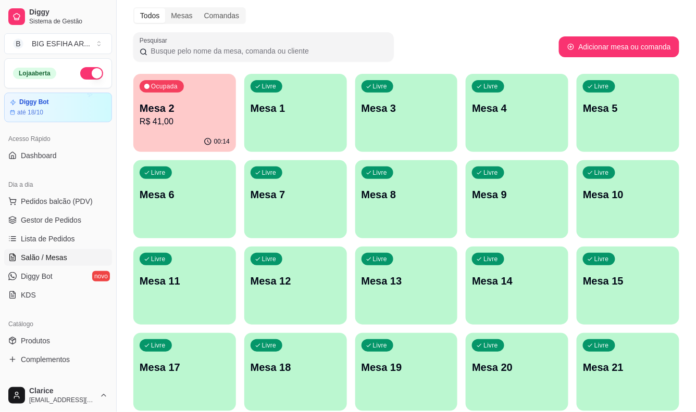
scroll to position [58, 0]
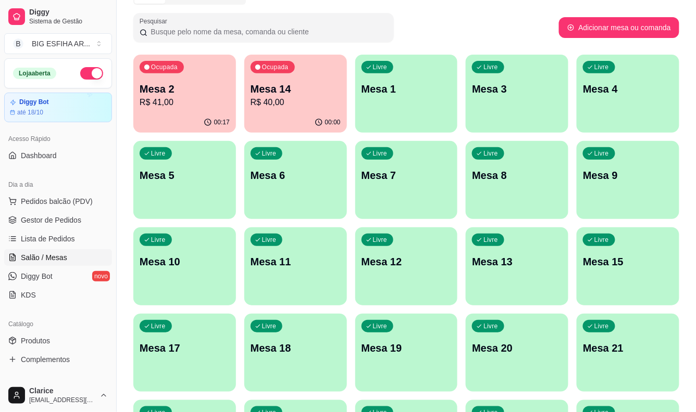
click at [293, 91] on p "Mesa 14" at bounding box center [295, 89] width 90 height 15
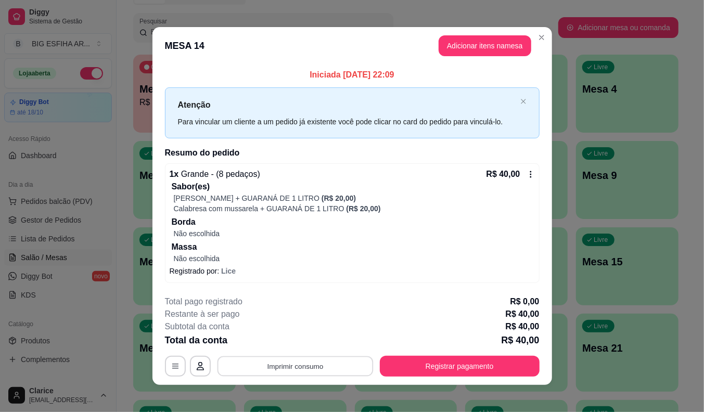
click at [312, 364] on button "Imprimir consumo" at bounding box center [295, 366] width 156 height 20
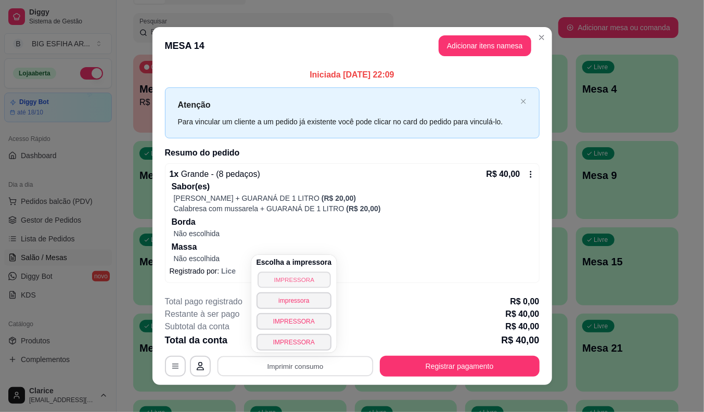
click at [304, 278] on button "IMPRESSORA" at bounding box center [294, 280] width 73 height 16
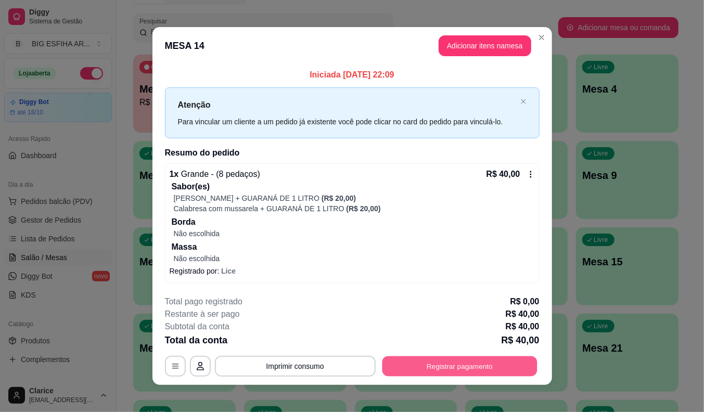
click at [488, 366] on button "Registrar pagamento" at bounding box center [459, 366] width 155 height 20
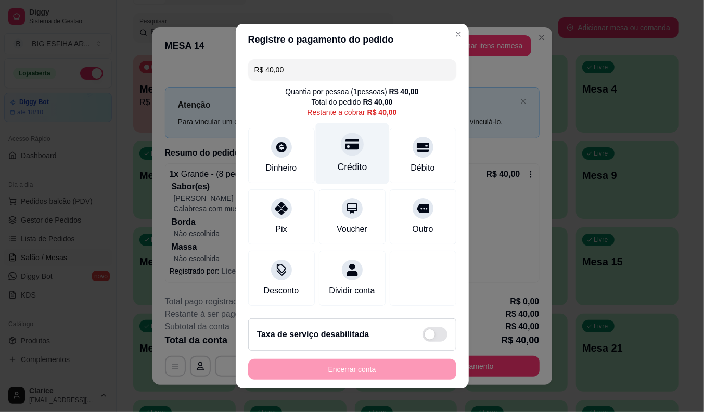
click at [341, 147] on div at bounding box center [352, 144] width 23 height 23
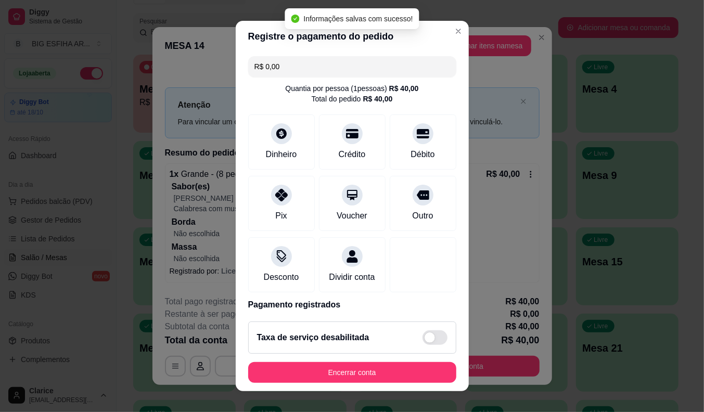
type input "R$ 0,00"
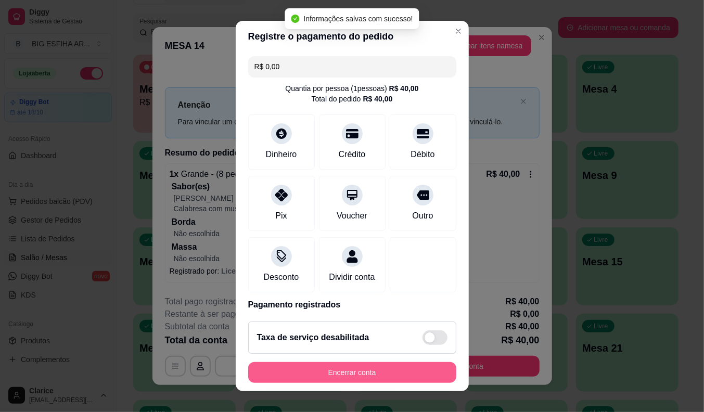
click at [391, 366] on button "Encerrar conta" at bounding box center [352, 372] width 208 height 21
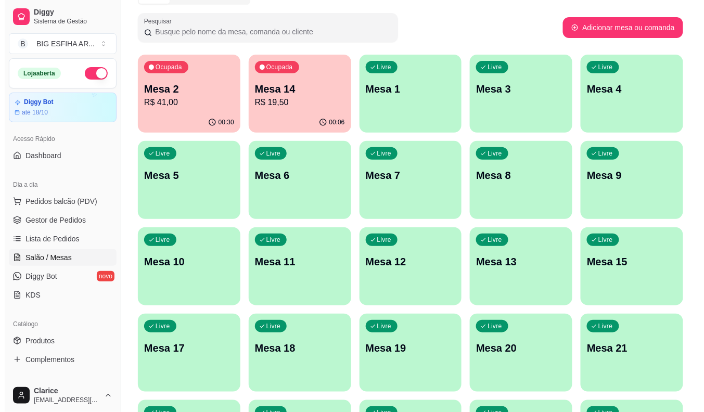
scroll to position [252, 0]
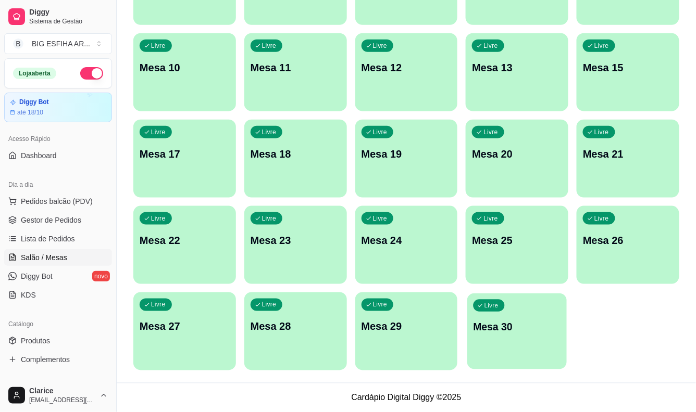
click at [506, 315] on div "Livre Mesa 30" at bounding box center [516, 326] width 99 height 64
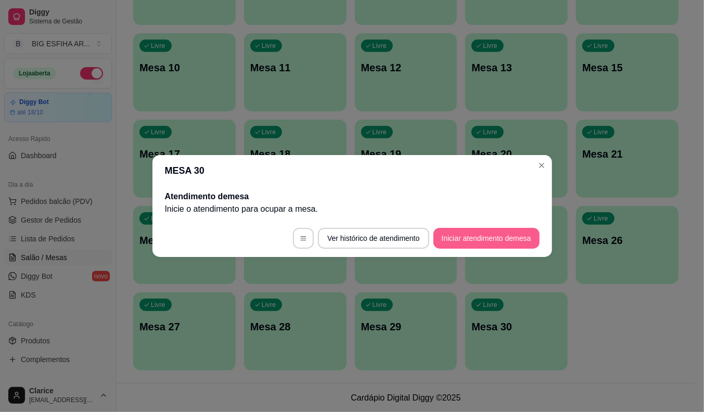
click at [460, 235] on button "Iniciar atendimento de mesa" at bounding box center [487, 238] width 106 height 21
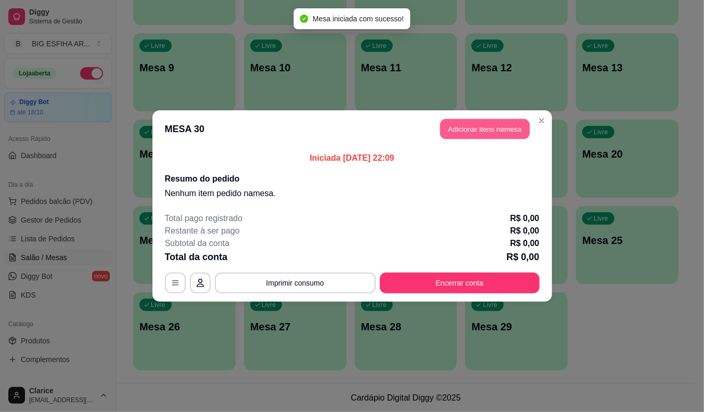
click at [456, 123] on button "Adicionar itens na mesa" at bounding box center [485, 129] width 90 height 20
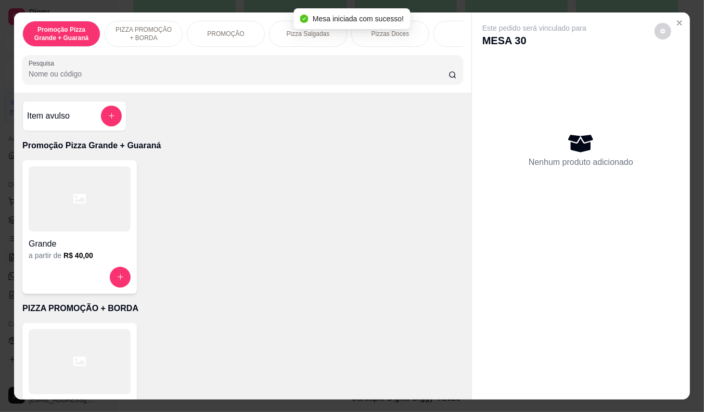
click at [195, 76] on input "Pesquisa" at bounding box center [239, 74] width 420 height 10
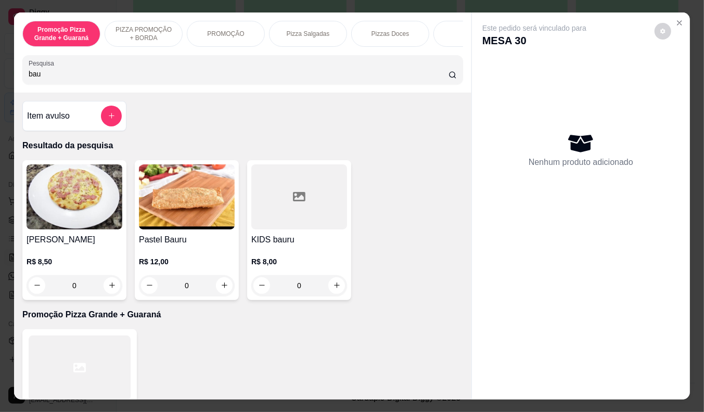
type input "bau"
click at [180, 253] on div "R$ 12,00 0" at bounding box center [187, 271] width 96 height 50
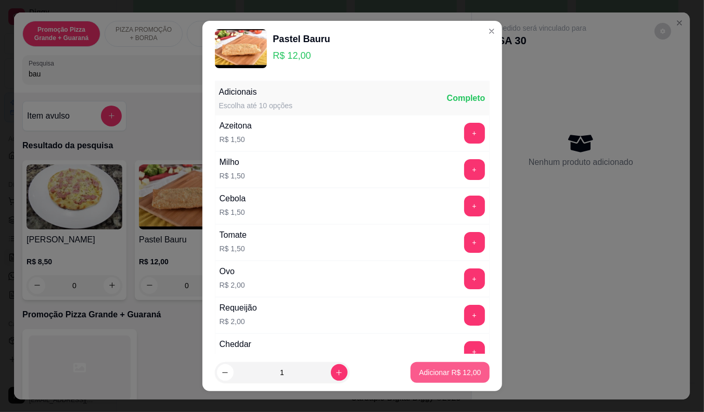
click at [429, 374] on p "Adicionar R$ 12,00" at bounding box center [450, 373] width 62 height 10
type input "1"
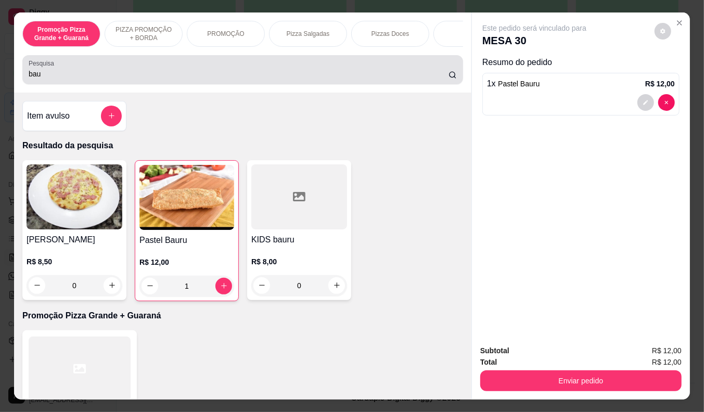
click at [45, 78] on input "bau" at bounding box center [239, 74] width 420 height 10
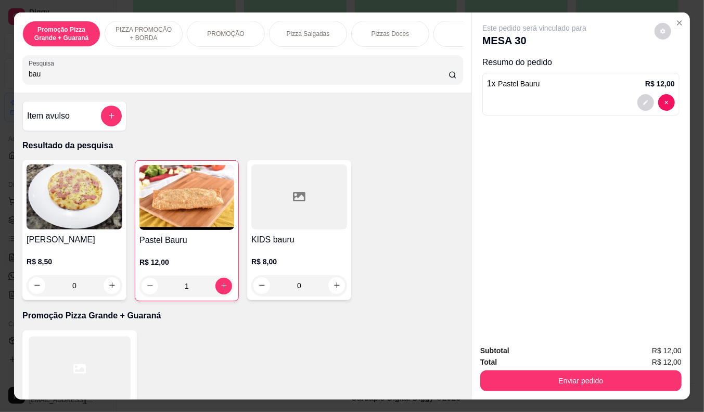
click at [45, 78] on input "bau" at bounding box center [239, 74] width 420 height 10
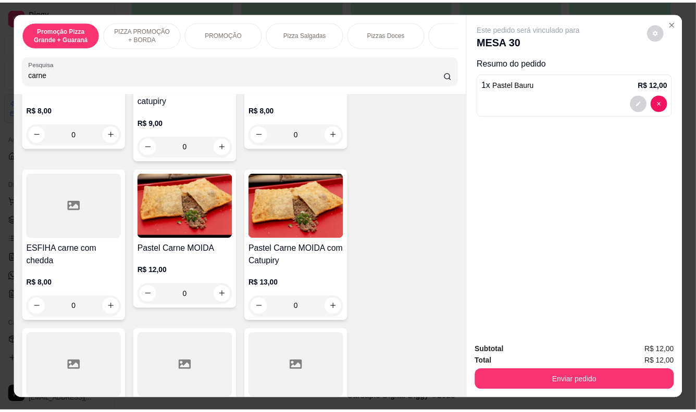
scroll to position [521, 0]
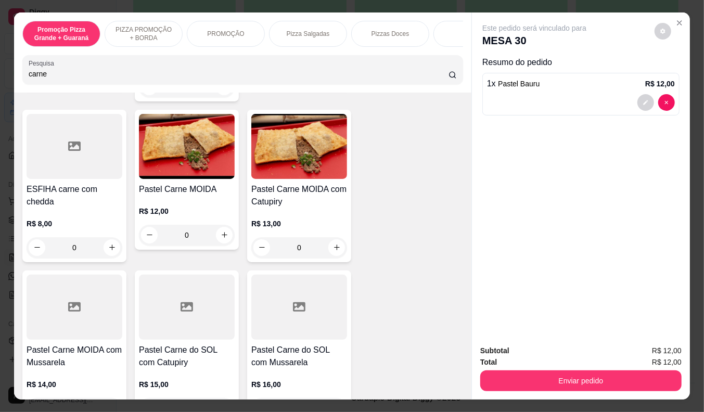
type input "carne"
click at [207, 194] on h4 "Pastel Carne MOIDA" at bounding box center [187, 189] width 96 height 12
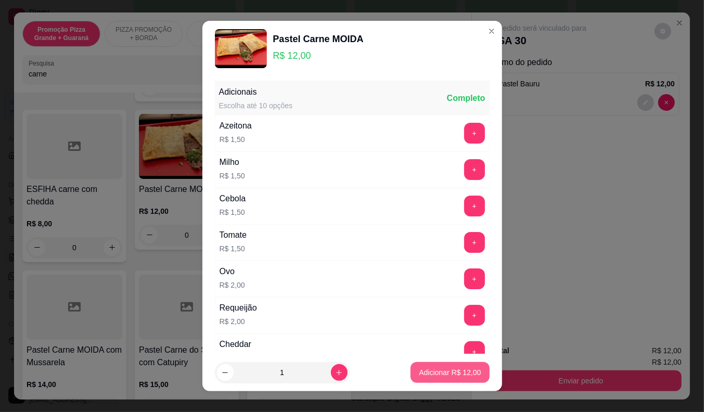
click at [452, 367] on button "Adicionar R$ 12,00" at bounding box center [450, 372] width 79 height 21
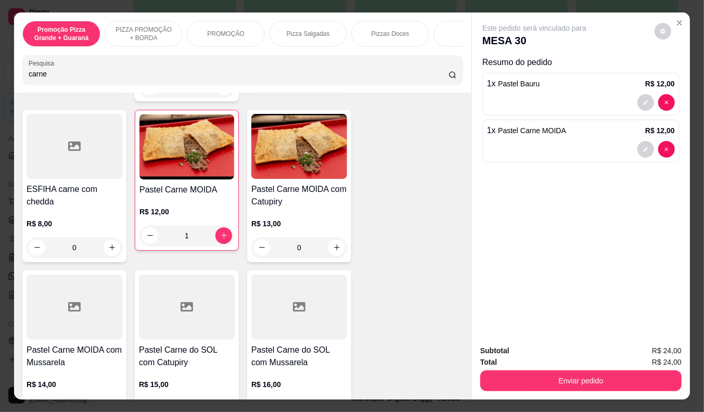
type input "1"
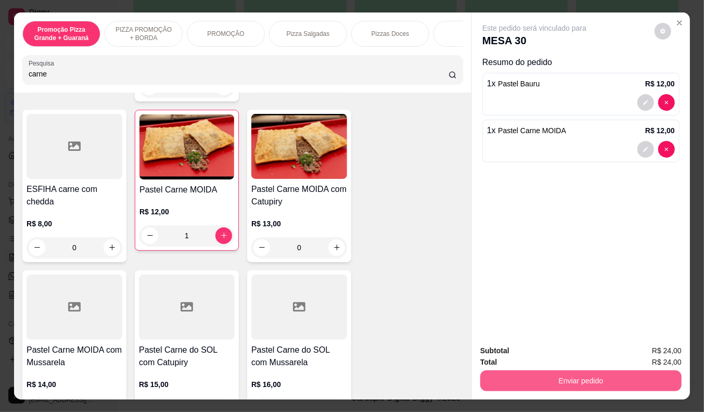
click at [564, 381] on button "Enviar pedido" at bounding box center [581, 381] width 201 height 21
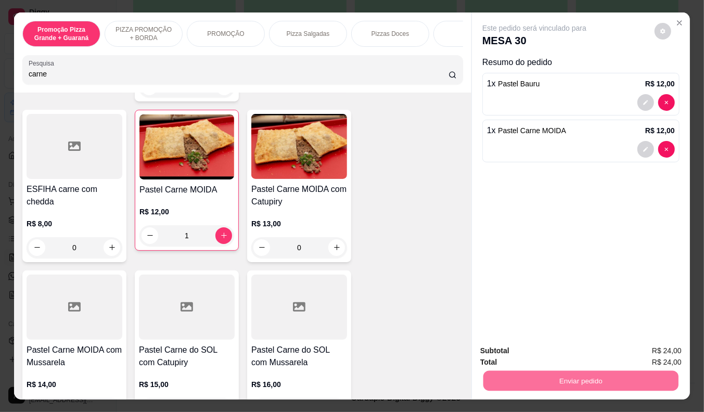
click at [565, 355] on button "Não registrar e enviar pedido" at bounding box center [547, 352] width 108 height 20
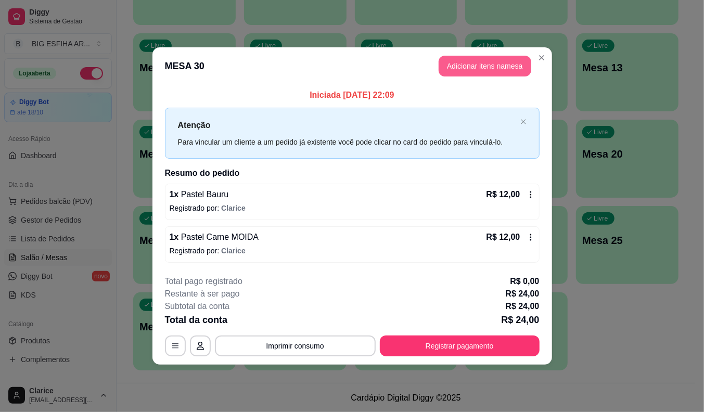
click at [446, 64] on button "Adicionar itens na mesa" at bounding box center [485, 66] width 93 height 21
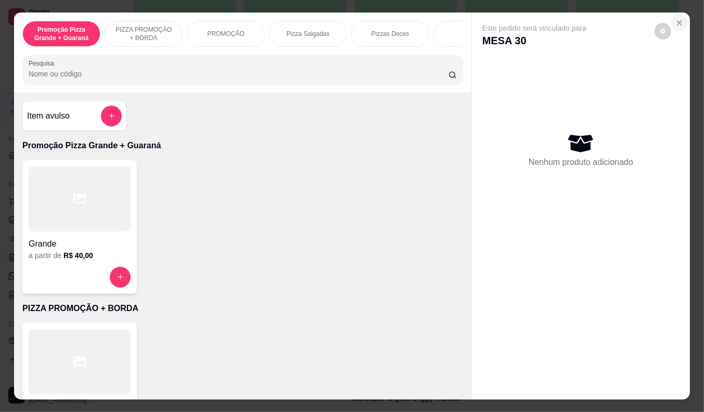
click at [679, 19] on icon "Close" at bounding box center [680, 23] width 8 height 8
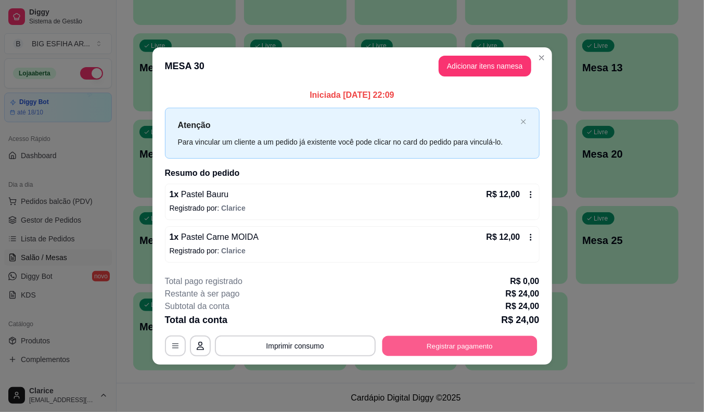
click at [426, 348] on button "Registrar pagamento" at bounding box center [459, 346] width 155 height 20
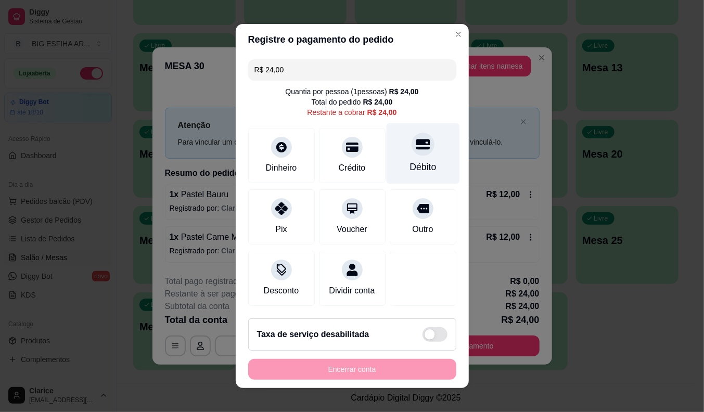
click at [410, 160] on div "Débito" at bounding box center [423, 167] width 27 height 14
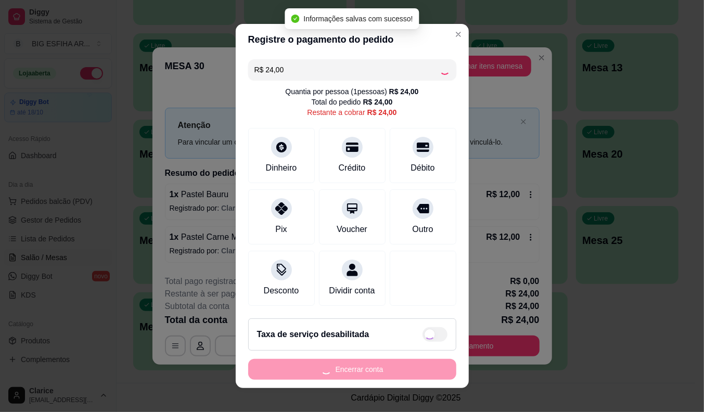
type input "R$ 0,00"
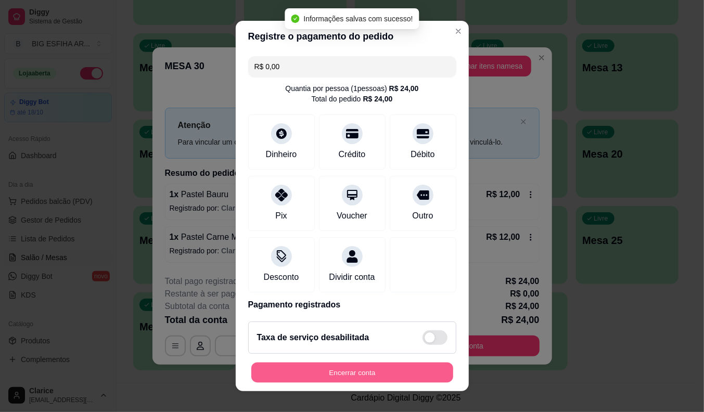
click at [392, 372] on button "Encerrar conta" at bounding box center [352, 373] width 202 height 20
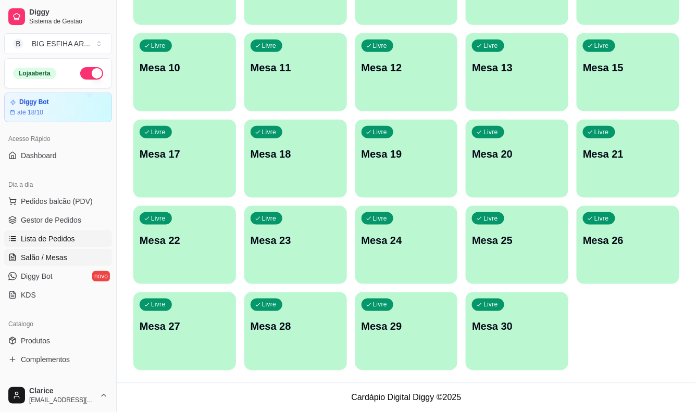
click at [56, 243] on span "Lista de Pedidos" at bounding box center [48, 239] width 54 height 10
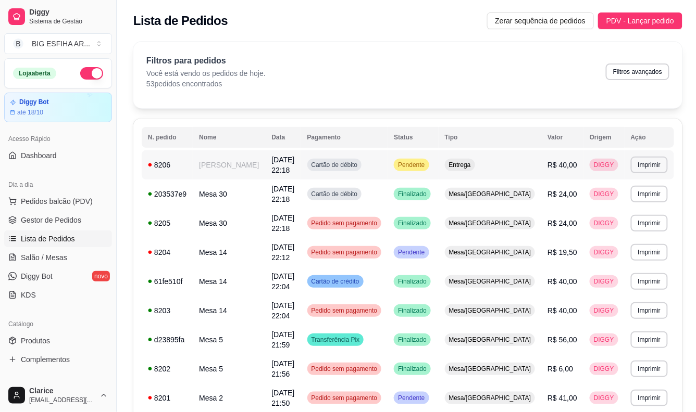
click at [258, 175] on td "[PERSON_NAME]" at bounding box center [229, 164] width 72 height 29
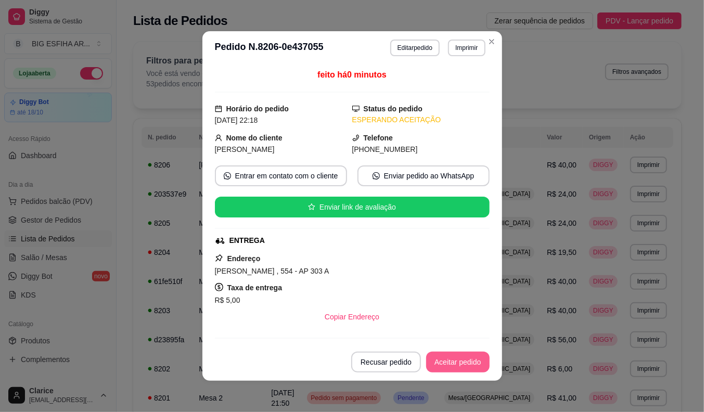
click at [454, 366] on button "Aceitar pedido" at bounding box center [458, 362] width 64 height 21
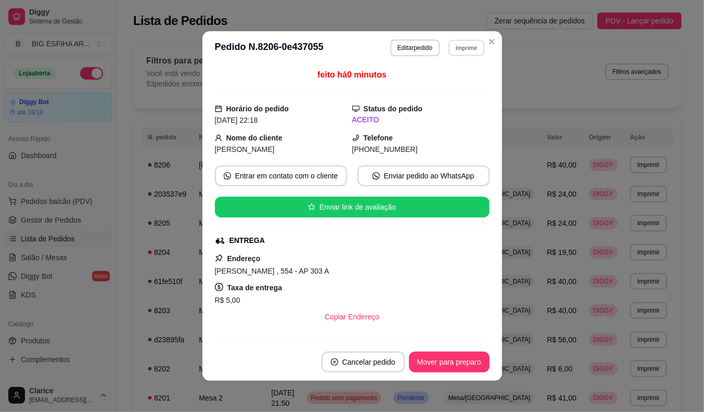
click at [476, 47] on button "Imprimir" at bounding box center [467, 48] width 36 height 16
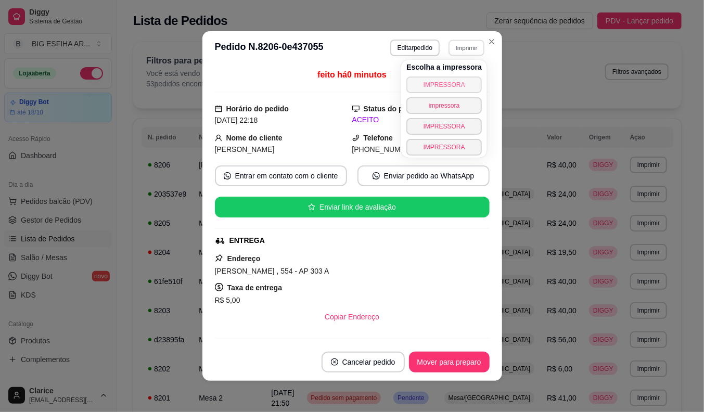
click at [443, 80] on button "IMPRESSORA" at bounding box center [444, 85] width 75 height 17
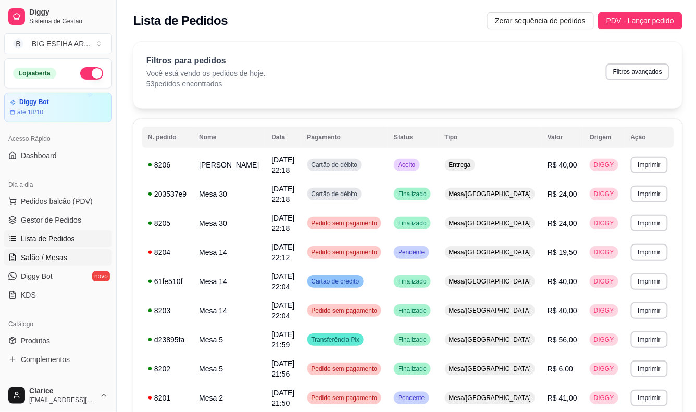
click at [21, 250] on link "Salão / Mesas" at bounding box center [58, 257] width 108 height 17
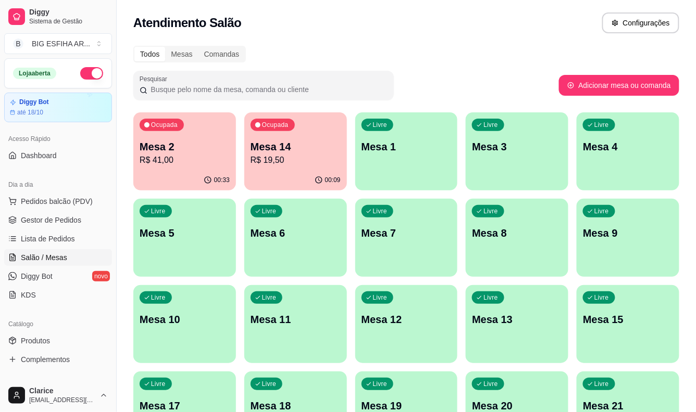
click at [294, 163] on p "R$ 19,50" at bounding box center [295, 160] width 90 height 12
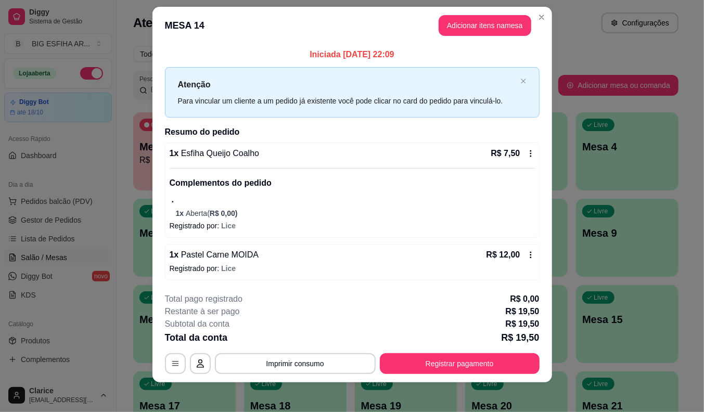
scroll to position [15, 0]
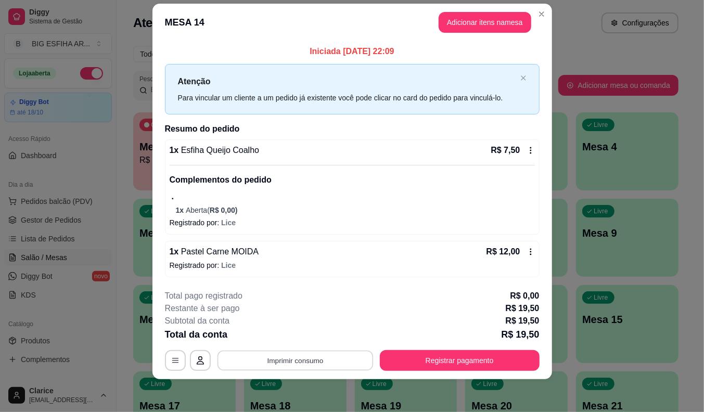
click at [343, 358] on button "Imprimir consumo" at bounding box center [295, 361] width 156 height 20
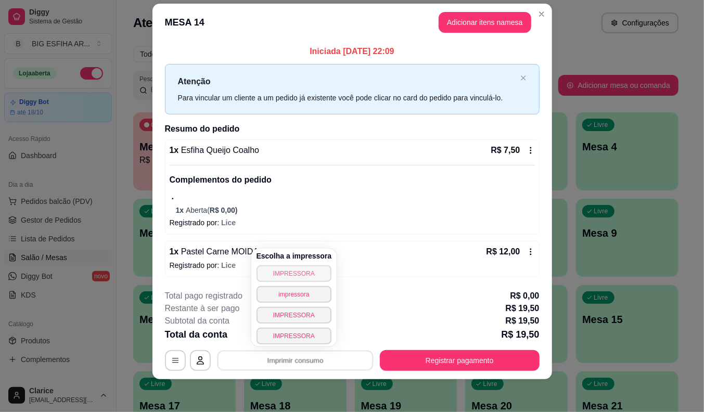
click at [314, 269] on button "IMPRESSORA" at bounding box center [294, 274] width 75 height 17
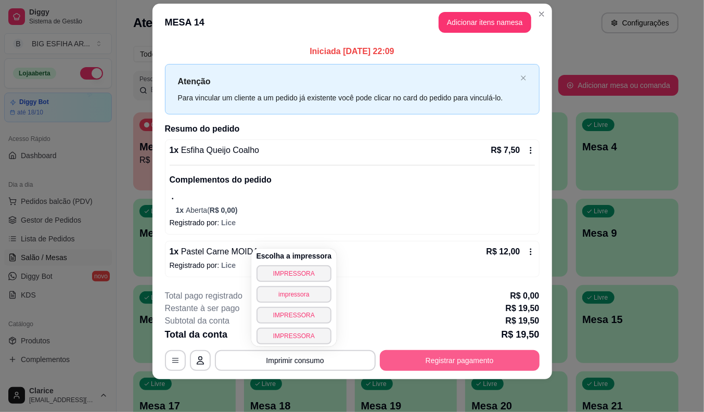
click at [427, 368] on button "Registrar pagamento" at bounding box center [460, 360] width 160 height 21
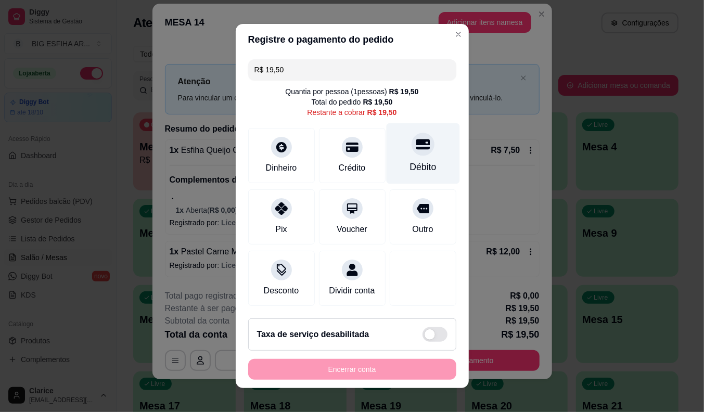
click at [403, 171] on div "Débito" at bounding box center [422, 153] width 73 height 61
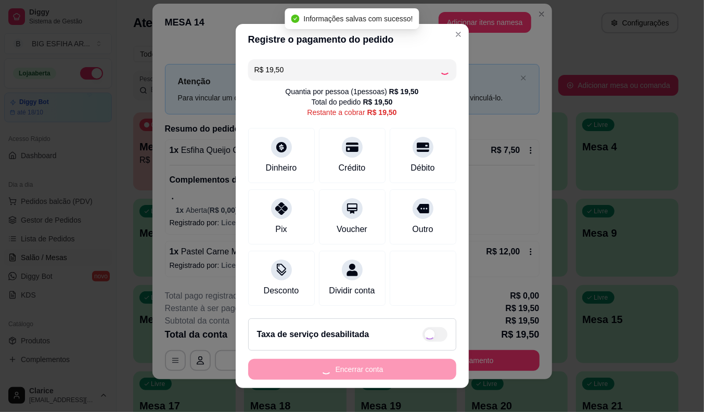
type input "R$ 0,00"
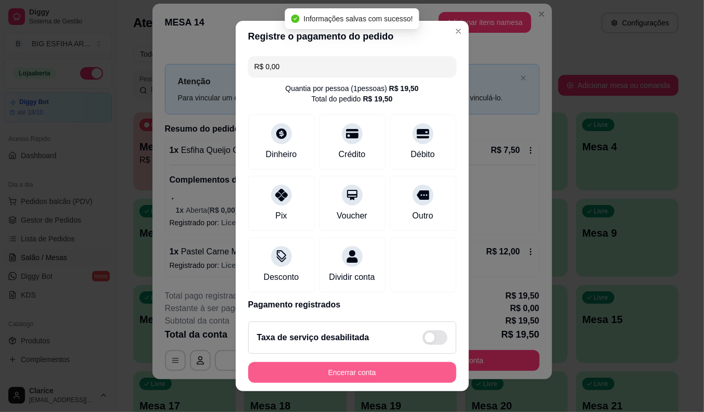
click at [371, 373] on button "Encerrar conta" at bounding box center [352, 372] width 208 height 21
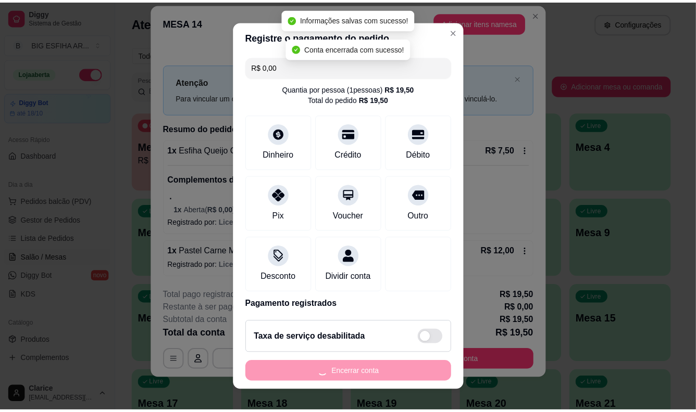
scroll to position [0, 0]
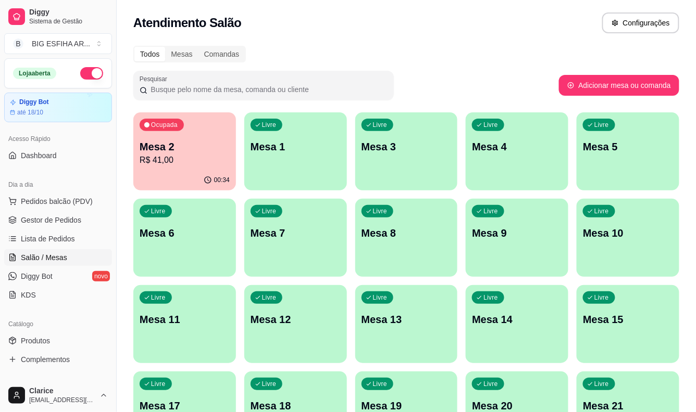
click at [328, 159] on div "Livre Mesa 1" at bounding box center [295, 145] width 103 height 66
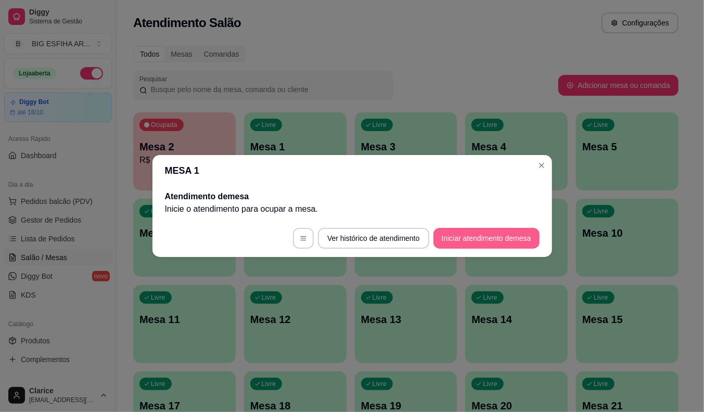
click at [494, 232] on button "Iniciar atendimento de mesa" at bounding box center [487, 238] width 106 height 21
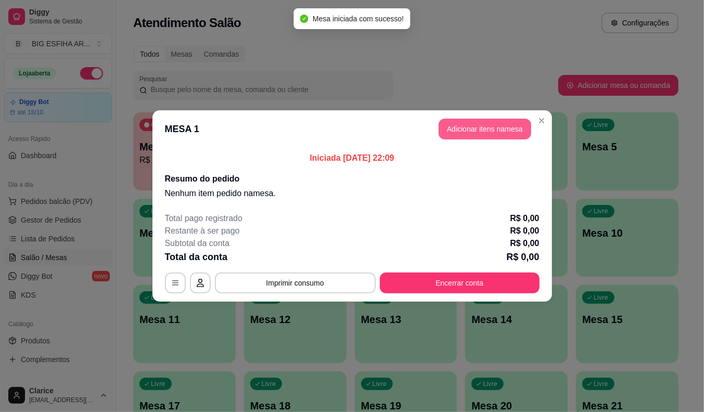
click at [490, 133] on button "Adicionar itens na mesa" at bounding box center [485, 129] width 93 height 21
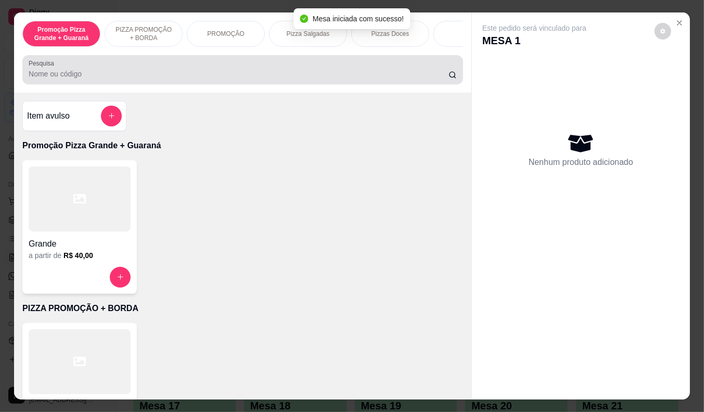
click at [158, 79] on input "Pesquisa" at bounding box center [239, 74] width 420 height 10
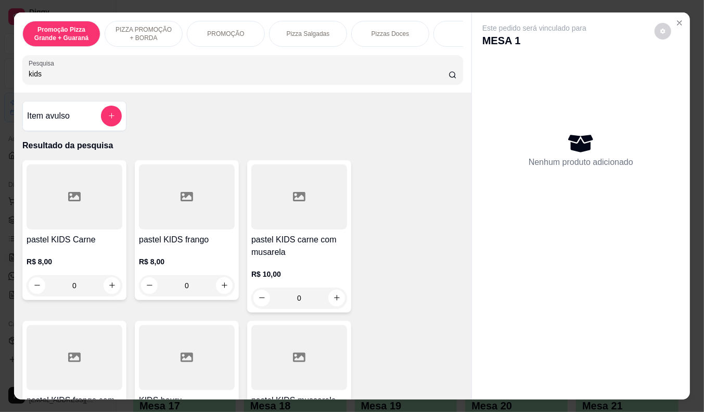
type input "kids"
click at [80, 258] on div "R$ 8,00 0" at bounding box center [75, 271] width 96 height 50
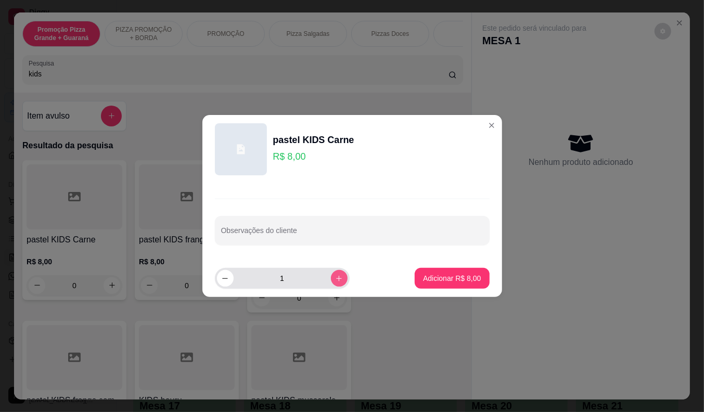
click at [335, 278] on icon "increase-product-quantity" at bounding box center [339, 279] width 8 height 8
type input "2"
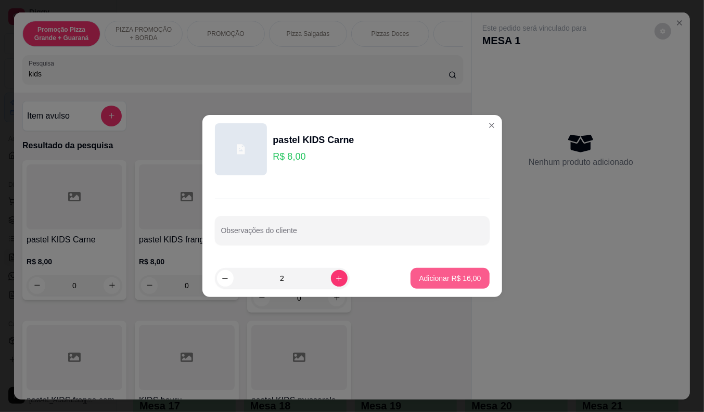
click at [442, 277] on p "Adicionar R$ 16,00" at bounding box center [450, 278] width 62 height 10
type input "2"
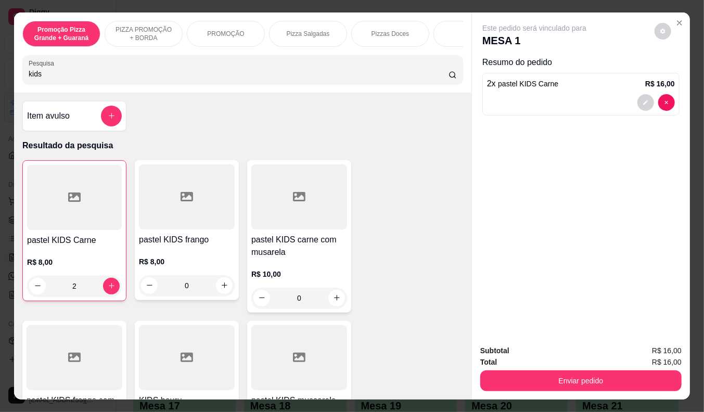
click at [192, 263] on p "R$ 8,00" at bounding box center [187, 262] width 96 height 10
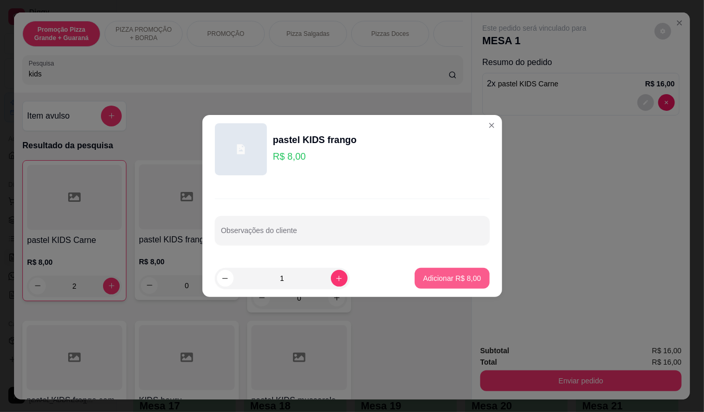
click at [415, 283] on button "Adicionar R$ 8,00" at bounding box center [452, 278] width 74 height 21
type input "1"
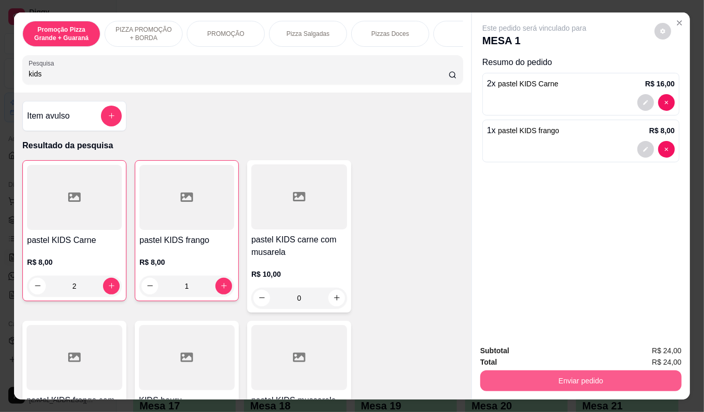
click at [522, 372] on button "Enviar pedido" at bounding box center [581, 381] width 201 height 21
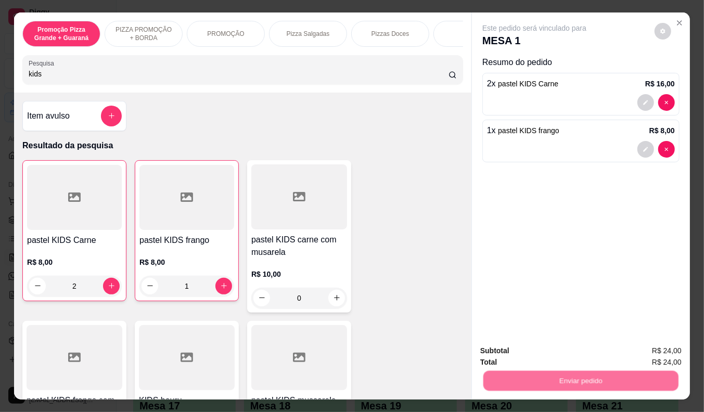
click at [522, 347] on button "Não registrar e enviar pedido" at bounding box center [546, 351] width 105 height 19
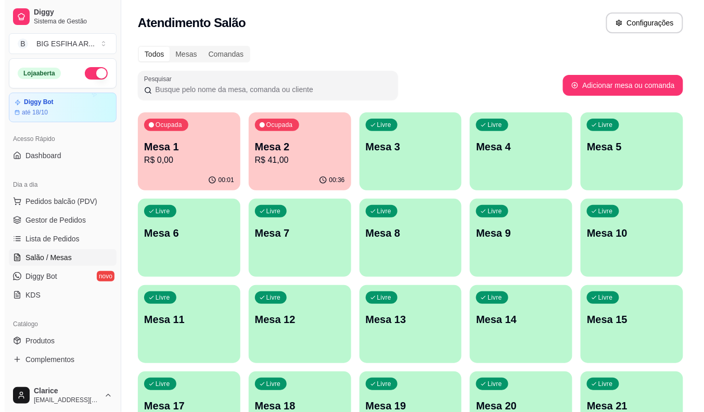
scroll to position [58, 0]
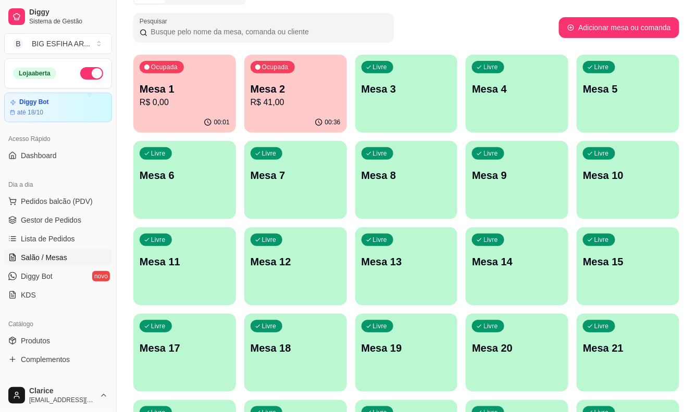
click at [523, 297] on div "button" at bounding box center [516, 299] width 103 height 12
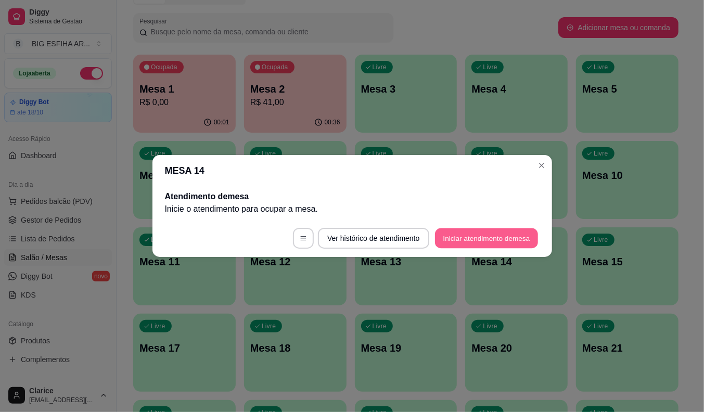
click at [488, 245] on button "Iniciar atendimento de mesa" at bounding box center [486, 239] width 103 height 20
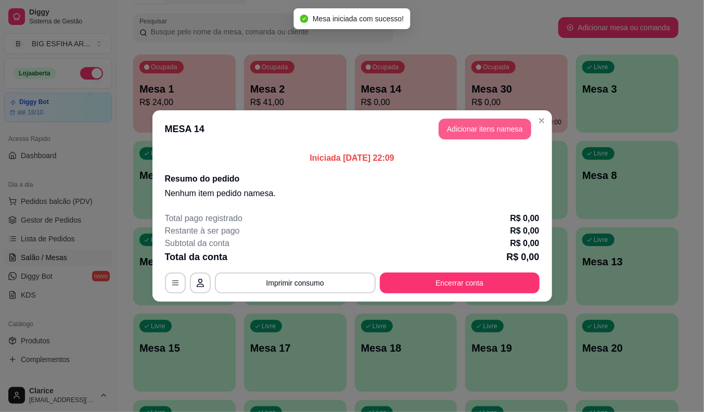
click at [469, 122] on button "Adicionar itens na mesa" at bounding box center [485, 129] width 93 height 21
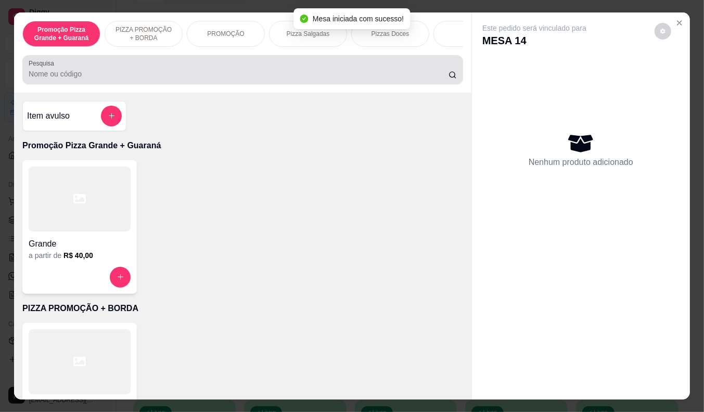
click at [177, 79] on input "Pesquisa" at bounding box center [239, 74] width 420 height 10
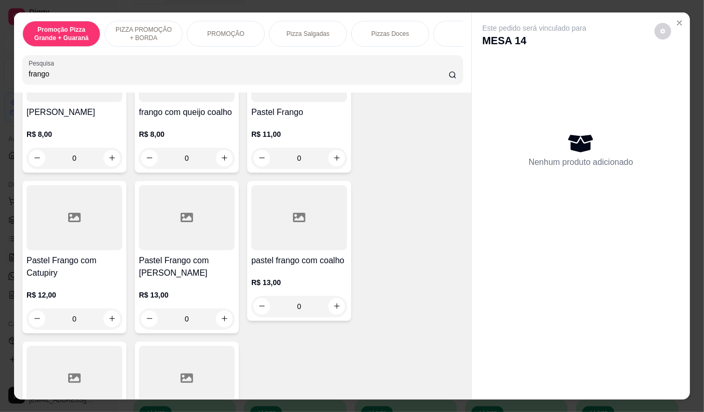
scroll to position [289, 0]
type input "frango"
click at [225, 225] on div at bounding box center [187, 217] width 96 height 65
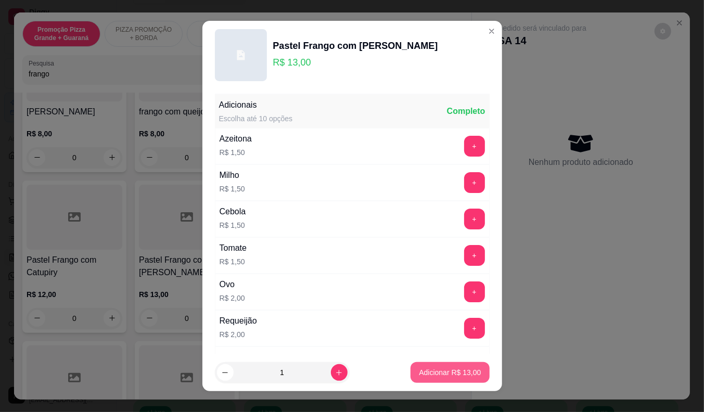
click at [419, 368] on p "Adicionar R$ 13,00" at bounding box center [450, 373] width 62 height 10
type input "1"
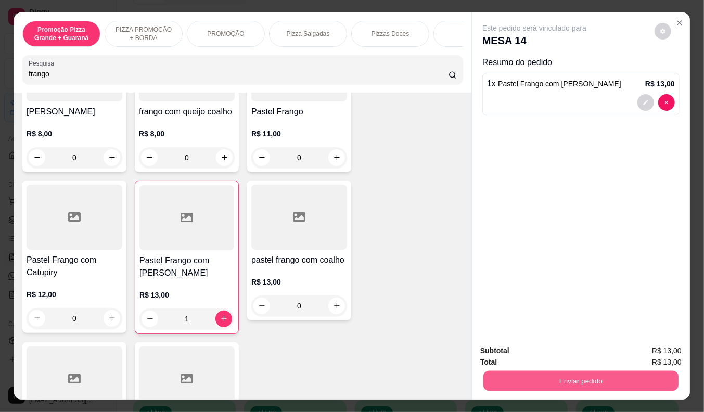
click at [555, 371] on button "Enviar pedido" at bounding box center [581, 381] width 195 height 20
click at [558, 352] on button "Não registrar e enviar pedido" at bounding box center [547, 352] width 108 height 20
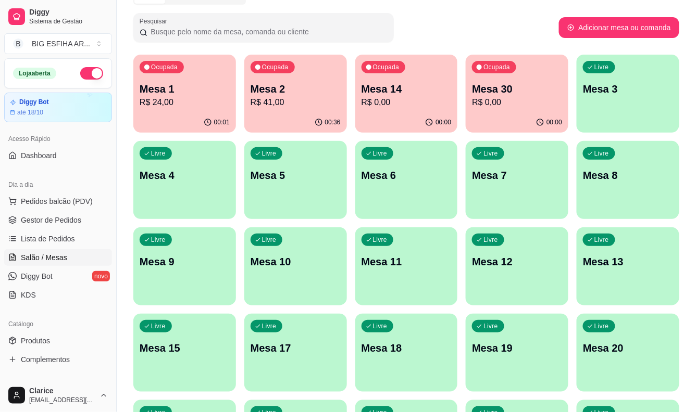
click at [272, 106] on p "R$ 41,00" at bounding box center [295, 102] width 90 height 12
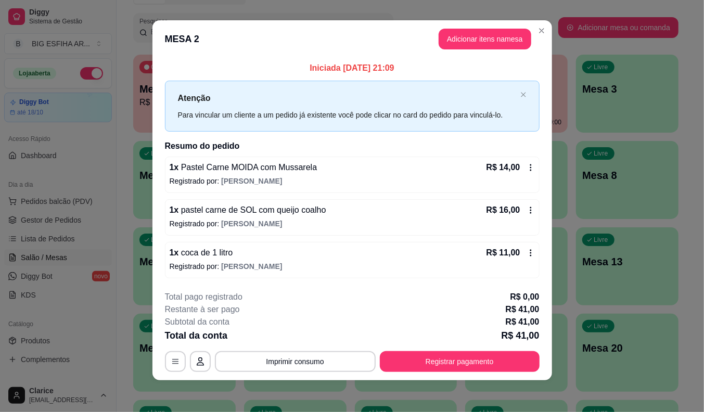
scroll to position [7, 0]
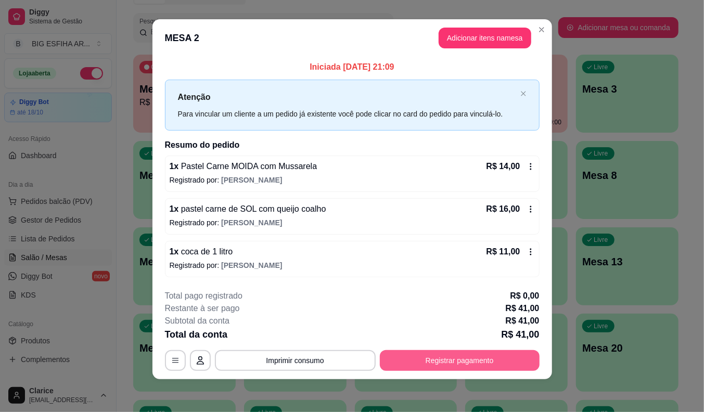
click at [443, 361] on button "Registrar pagamento" at bounding box center [460, 360] width 160 height 21
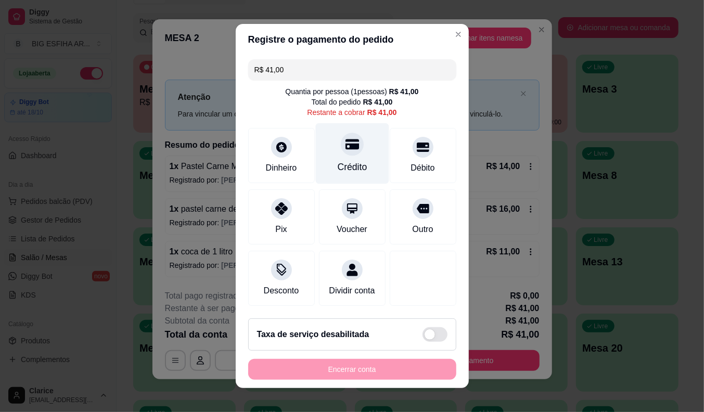
click at [343, 155] on div "Crédito" at bounding box center [352, 153] width 73 height 61
type input "R$ 0,00"
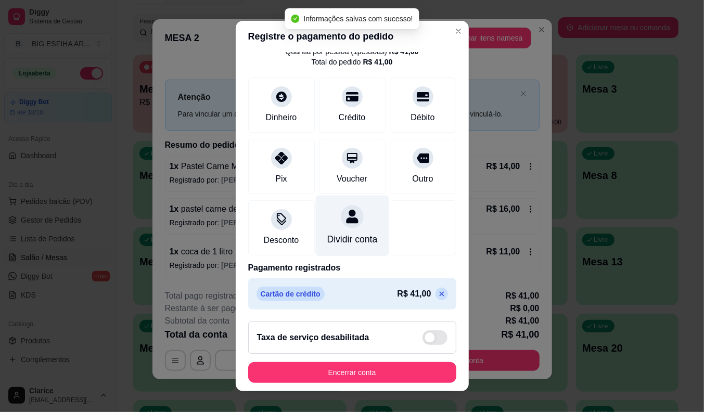
scroll to position [49, 0]
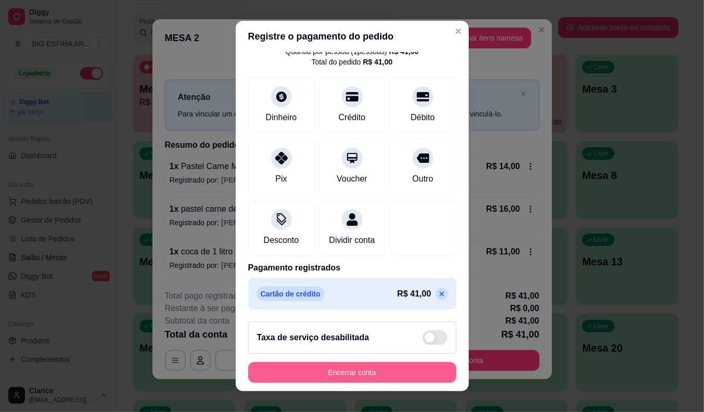
click at [344, 373] on button "Encerrar conta" at bounding box center [352, 372] width 208 height 21
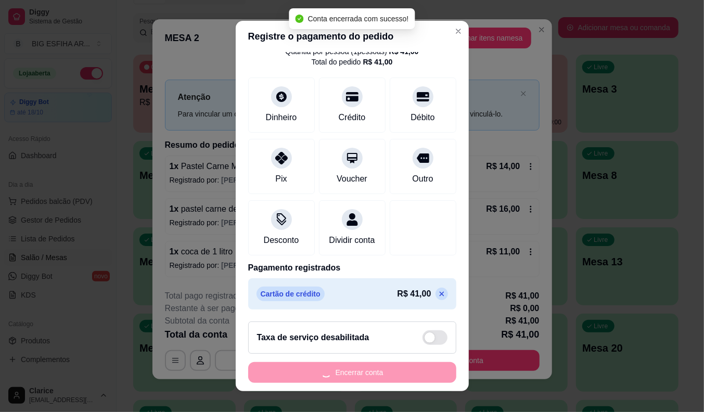
scroll to position [0, 0]
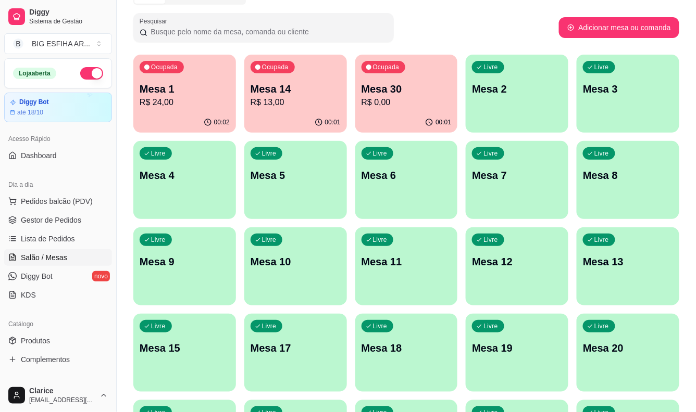
click at [284, 92] on p "Mesa 14" at bounding box center [295, 89] width 90 height 15
click at [415, 102] on p "R$ 0,00" at bounding box center [406, 102] width 90 height 12
click at [178, 94] on p "Mesa 1" at bounding box center [184, 89] width 87 height 14
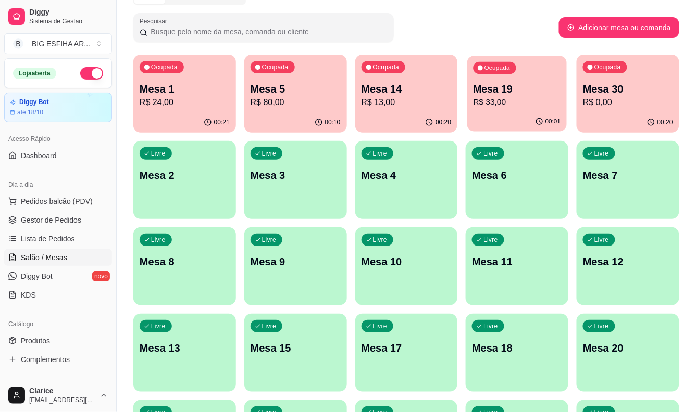
click at [516, 100] on p "R$ 33,00" at bounding box center [516, 102] width 87 height 12
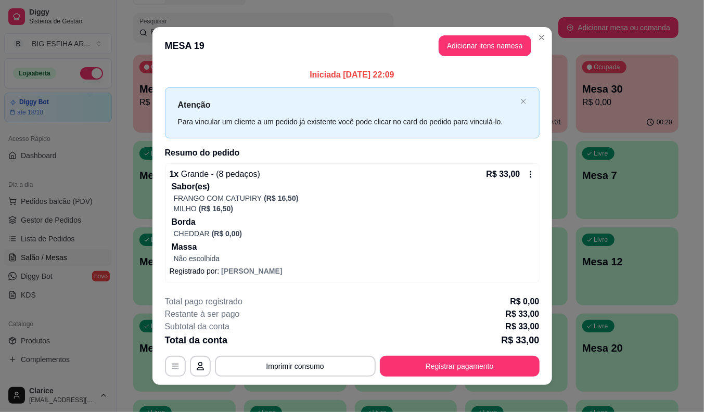
scroll to position [6, 0]
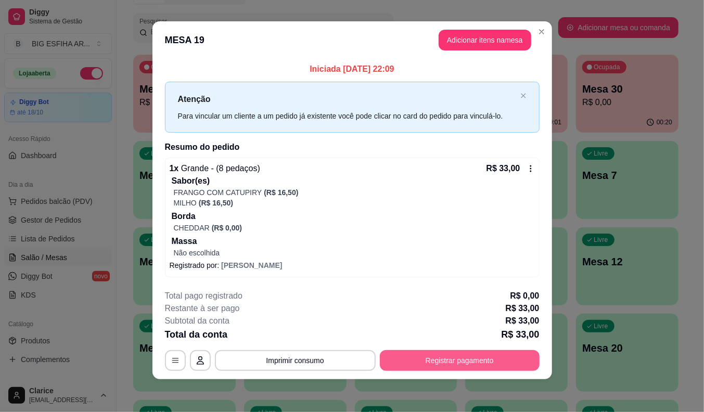
click at [444, 358] on button "Registrar pagamento" at bounding box center [460, 360] width 160 height 21
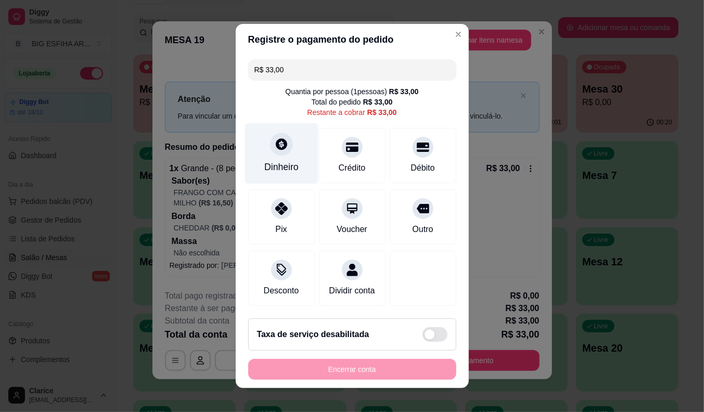
click at [274, 168] on div "Dinheiro" at bounding box center [282, 167] width 34 height 14
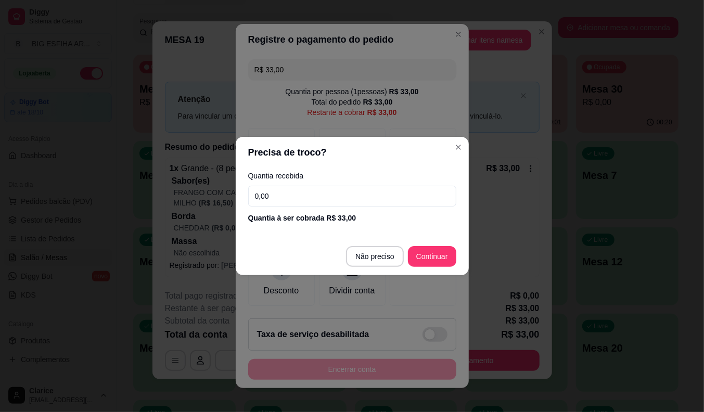
click at [318, 191] on input "0,00" at bounding box center [352, 196] width 208 height 21
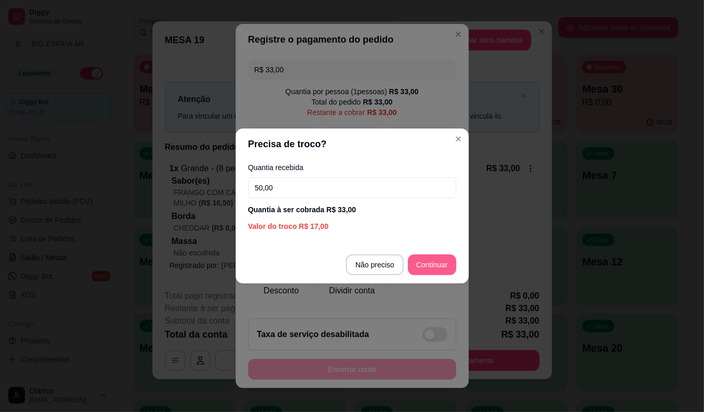
type input "50,00"
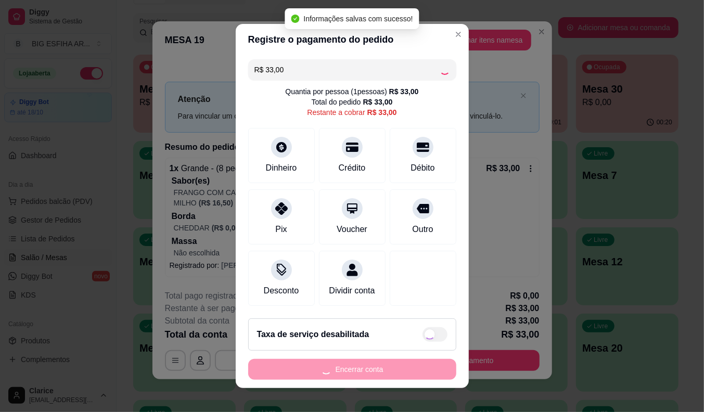
type input "R$ 0,00"
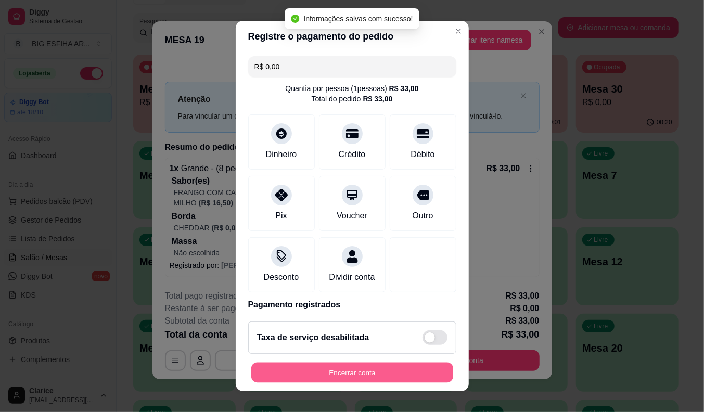
click at [384, 377] on button "Encerrar conta" at bounding box center [352, 373] width 202 height 20
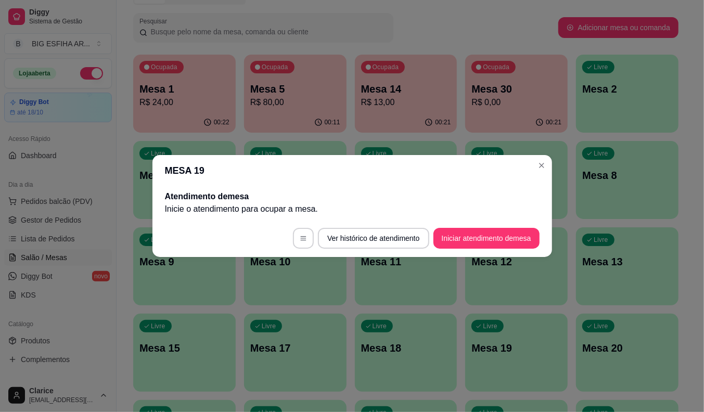
scroll to position [0, 0]
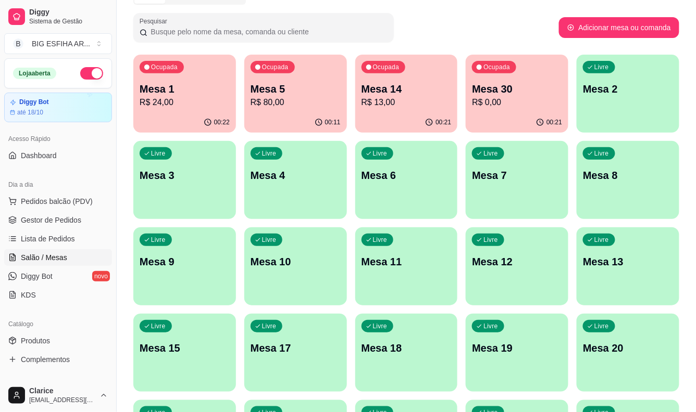
click at [105, 285] on div "Dia a dia Pedidos balcão (PDV) Gestor de Pedidos Lista de Pedidos Salão / Mesas…" at bounding box center [58, 239] width 116 height 135
click at [175, 114] on div "00:22" at bounding box center [184, 122] width 99 height 20
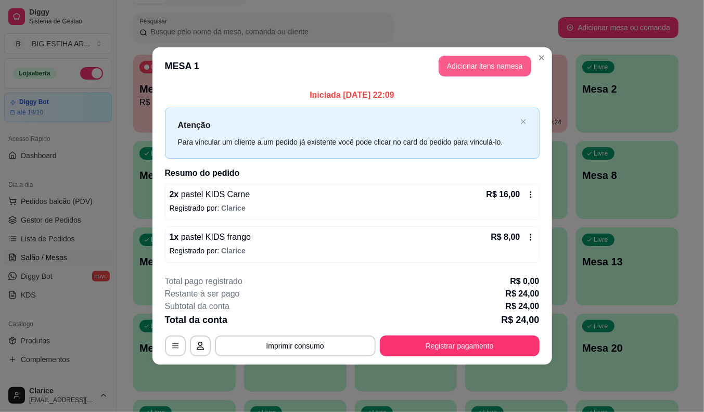
click at [500, 69] on button "Adicionar itens na mesa" at bounding box center [485, 66] width 93 height 21
click at [206, 69] on div at bounding box center [243, 69] width 429 height 21
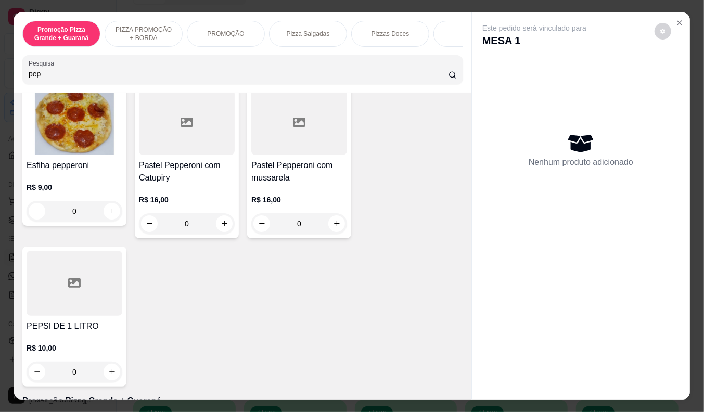
scroll to position [116, 0]
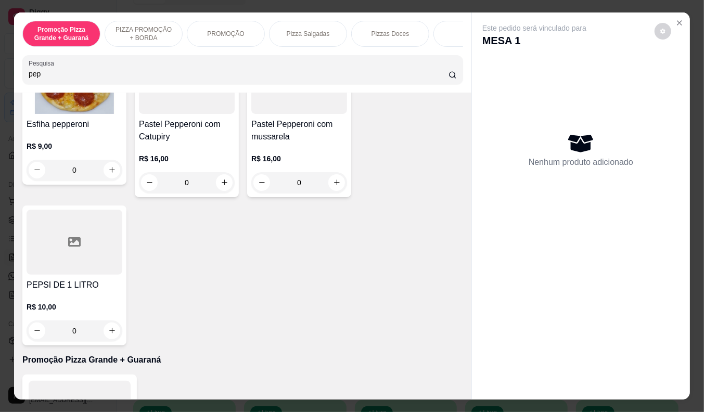
type input "pep"
click at [73, 289] on h4 "PEPSI DE 1 LITRO" at bounding box center [75, 285] width 96 height 12
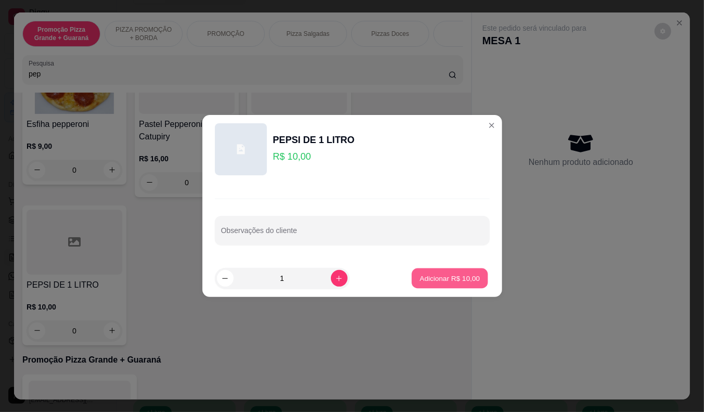
click at [431, 279] on p "Adicionar R$ 10,00" at bounding box center [450, 278] width 60 height 10
type input "1"
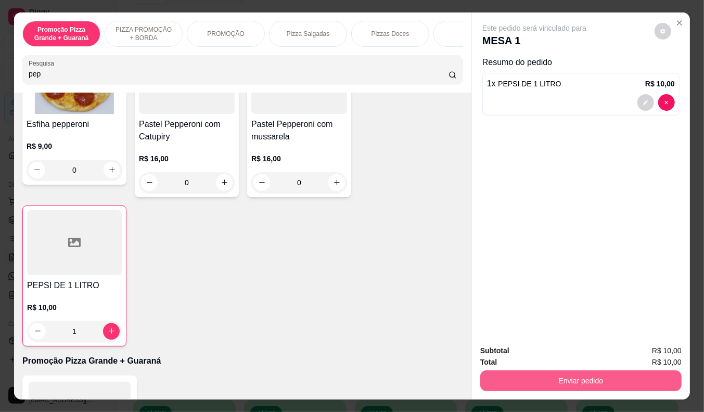
click at [550, 381] on button "Enviar pedido" at bounding box center [581, 381] width 201 height 21
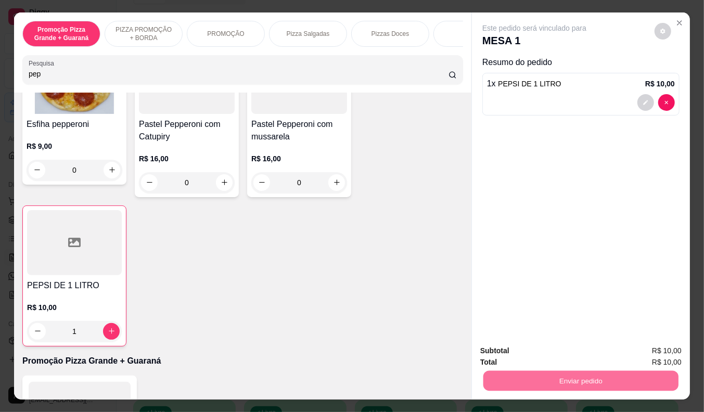
click at [523, 353] on button "Não registrar e enviar pedido" at bounding box center [546, 351] width 105 height 19
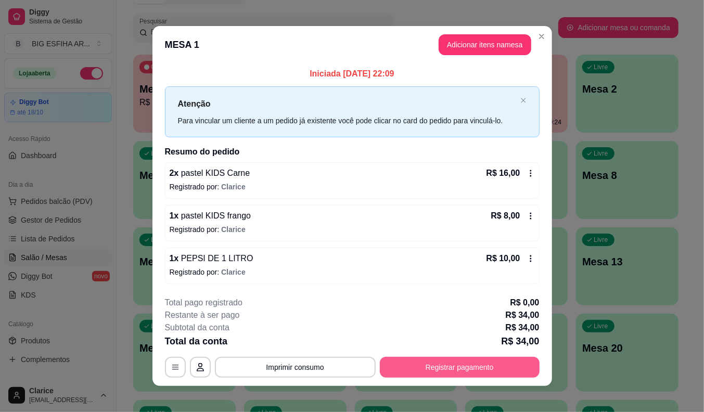
click at [487, 371] on button "Registrar pagamento" at bounding box center [460, 367] width 160 height 21
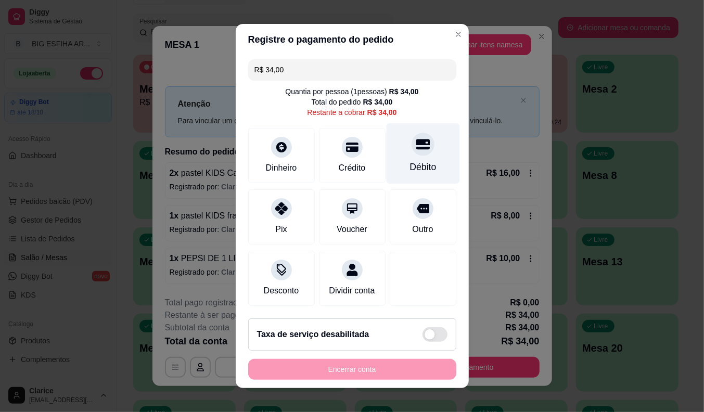
click at [416, 141] on icon at bounding box center [423, 145] width 14 height 10
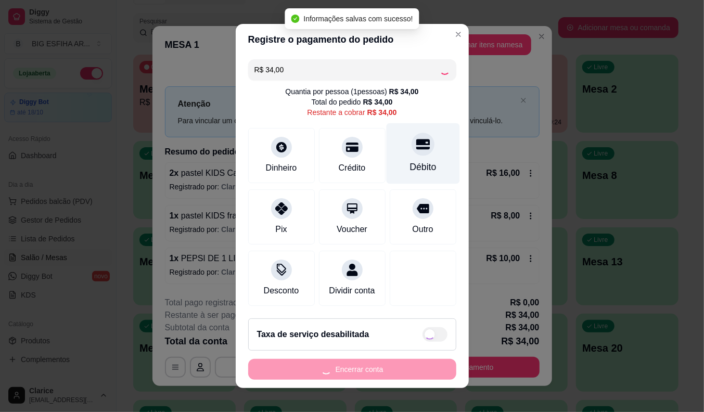
type input "R$ 0,00"
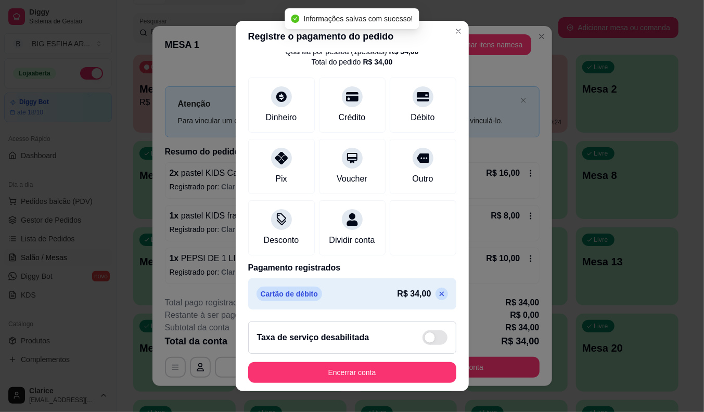
scroll to position [12, 0]
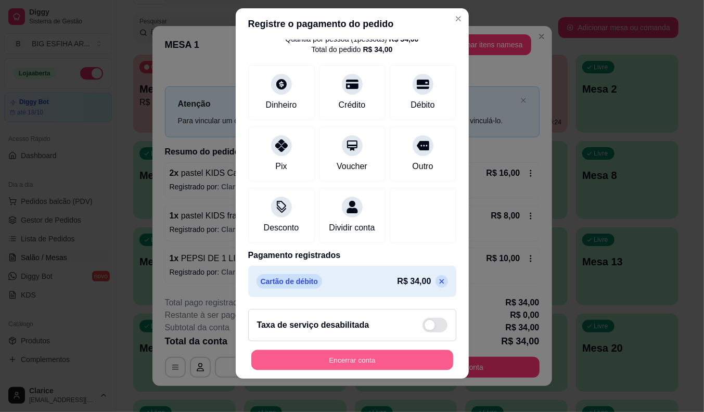
click at [361, 361] on button "Encerrar conta" at bounding box center [352, 360] width 202 height 20
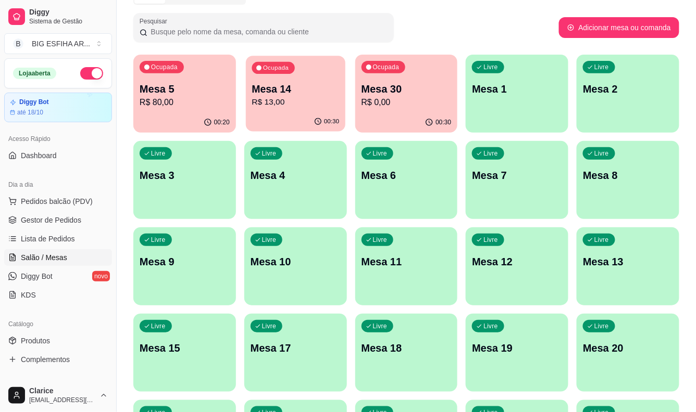
click at [301, 111] on div "Ocupada Mesa 14 R$ 13,00" at bounding box center [295, 84] width 99 height 56
click at [182, 92] on p "Mesa 5" at bounding box center [185, 89] width 90 height 15
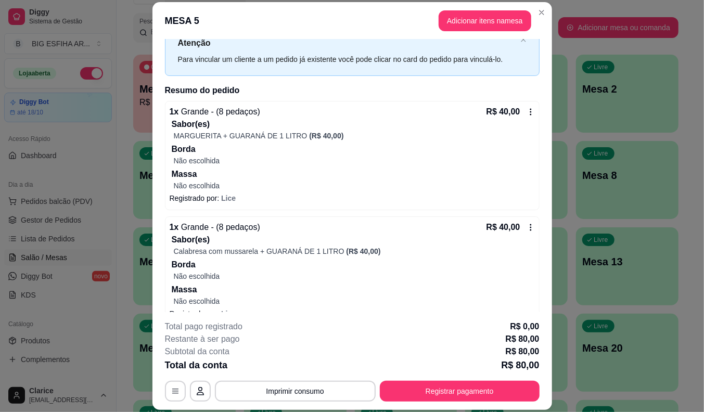
scroll to position [55, 0]
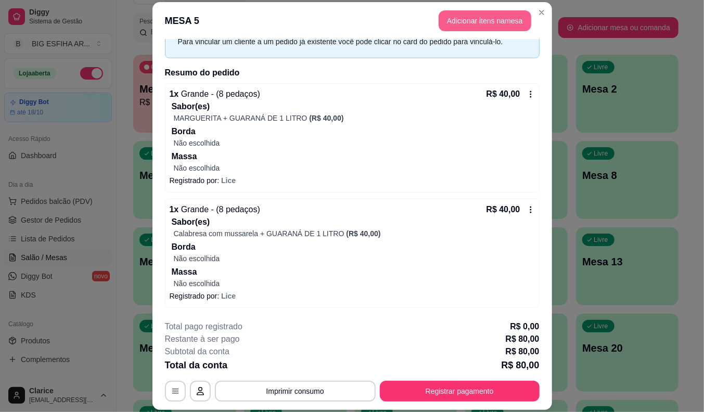
click at [459, 14] on button "Adicionar itens na mesa" at bounding box center [485, 20] width 93 height 21
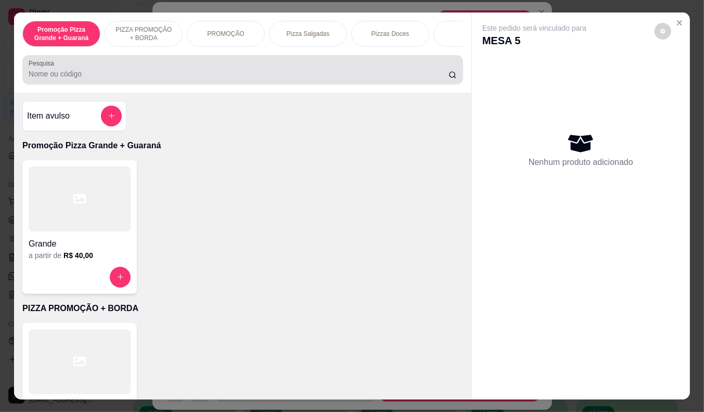
click at [376, 75] on input "Pesquisa" at bounding box center [239, 74] width 420 height 10
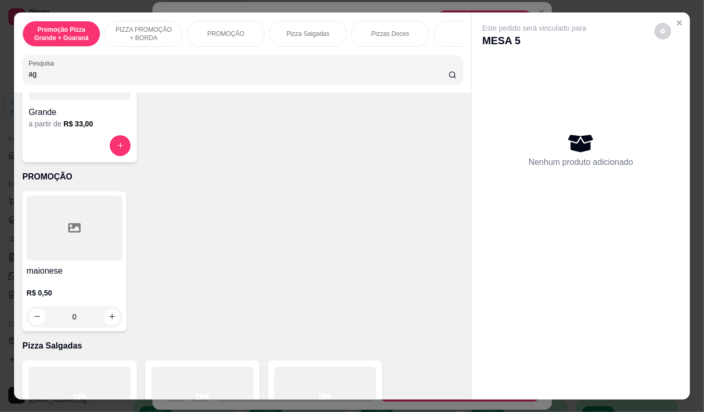
scroll to position [521, 0]
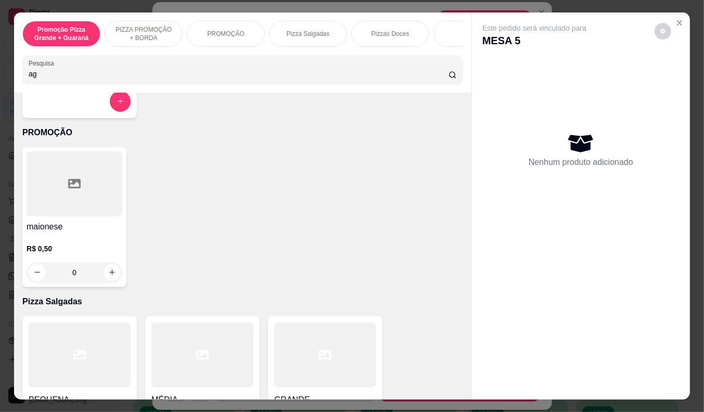
type input "a"
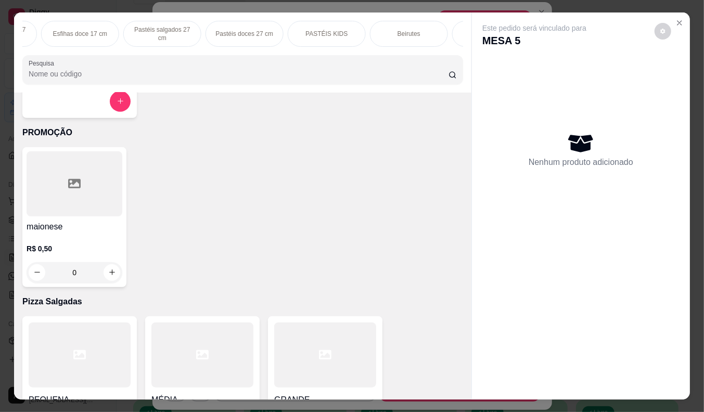
scroll to position [0, 578]
click at [445, 29] on div "Bebidas" at bounding box center [470, 34] width 78 height 26
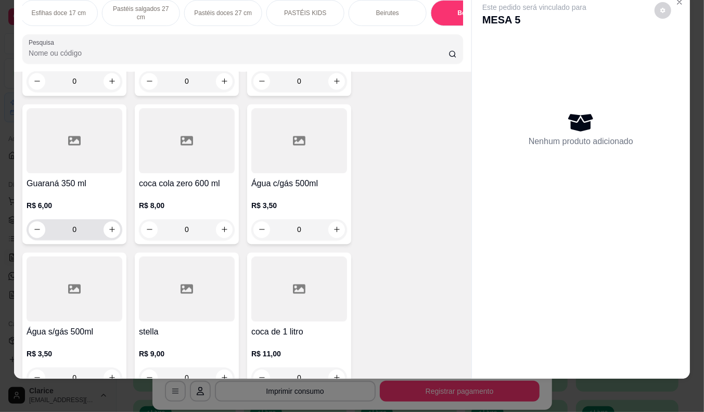
scroll to position [9513, 0]
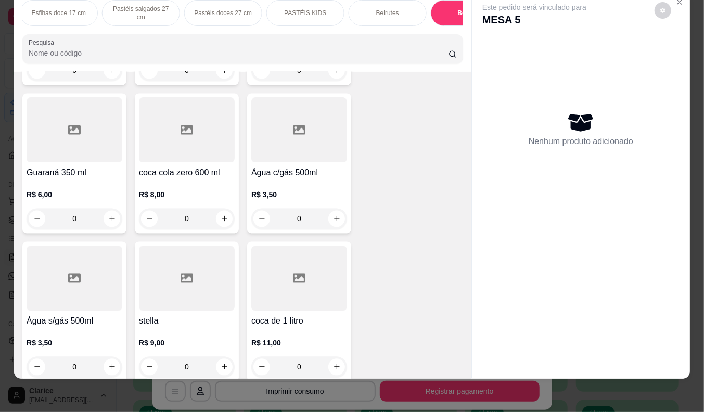
click at [47, 316] on h4 "Água s/gás 500ml" at bounding box center [75, 322] width 96 height 12
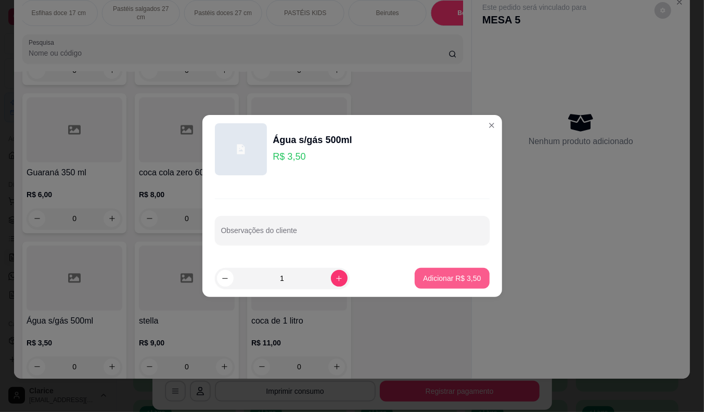
click at [423, 274] on p "Adicionar R$ 3,50" at bounding box center [452, 278] width 58 height 10
type input "1"
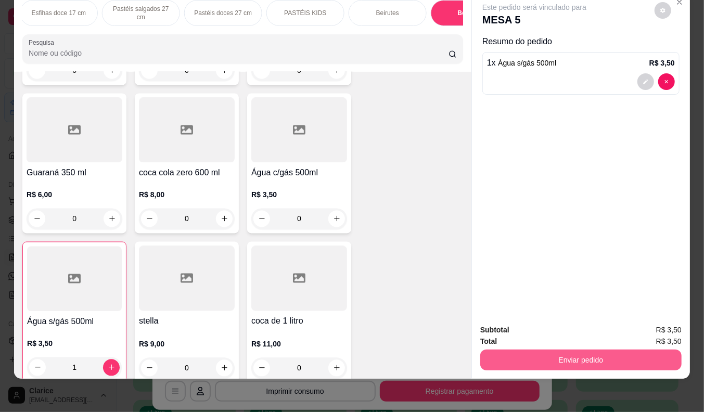
click at [540, 356] on button "Enviar pedido" at bounding box center [581, 360] width 201 height 21
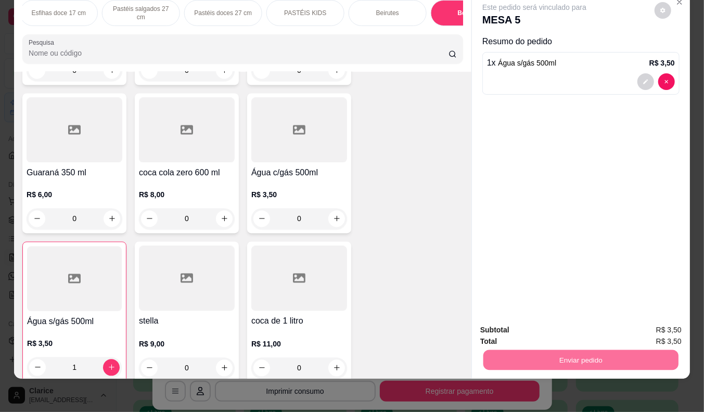
click at [554, 324] on button "Não registrar e enviar pedido" at bounding box center [546, 325] width 105 height 19
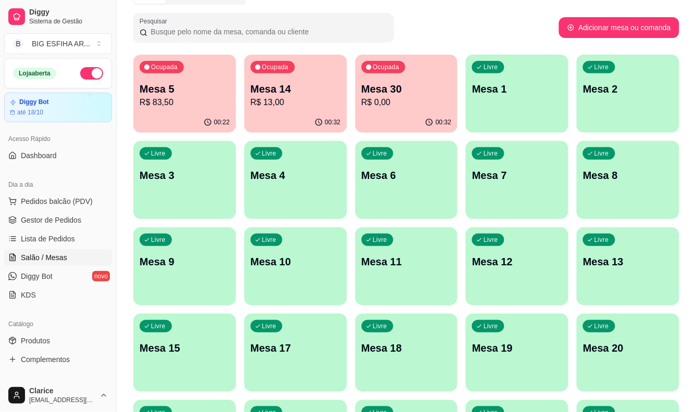
click at [413, 91] on p "Mesa 30" at bounding box center [406, 89] width 90 height 15
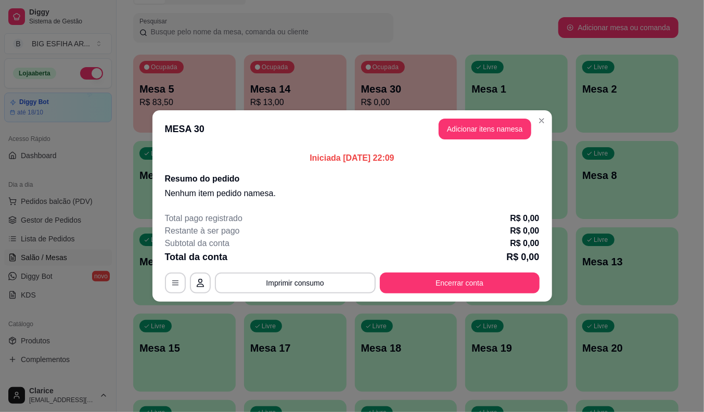
click at [482, 136] on button "Adicionar itens na mesa" at bounding box center [485, 129] width 93 height 21
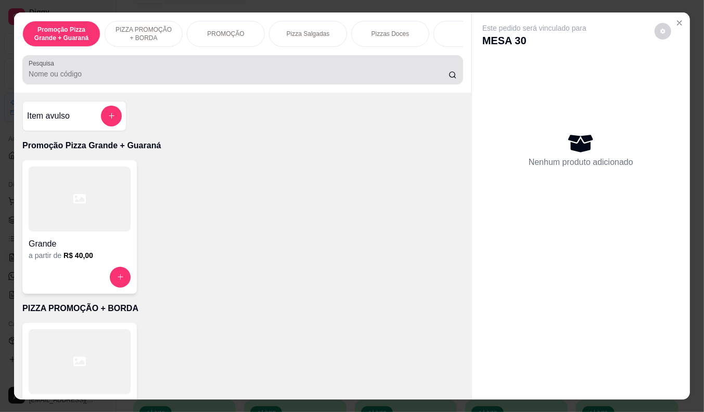
click at [422, 79] on input "Pesquisa" at bounding box center [239, 74] width 420 height 10
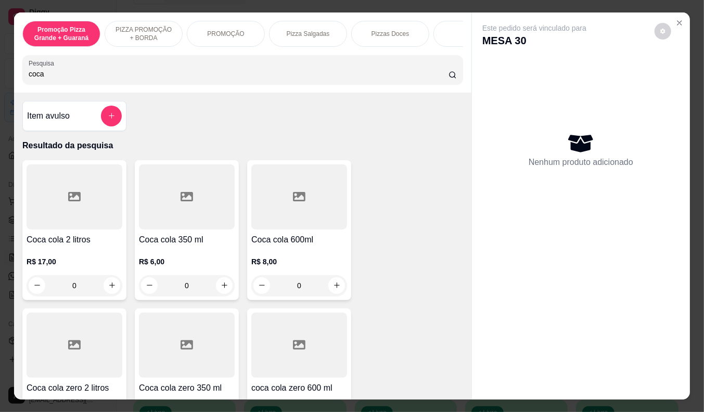
type input "coca"
click at [179, 254] on div "R$ 6,00 0" at bounding box center [187, 271] width 96 height 50
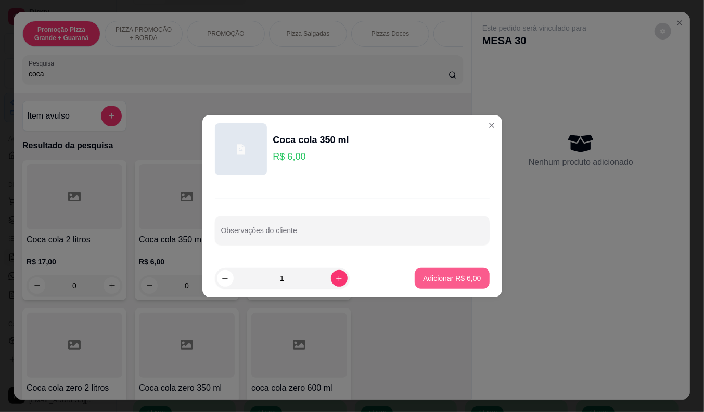
click at [429, 277] on p "Adicionar R$ 6,00" at bounding box center [452, 278] width 58 height 10
type input "1"
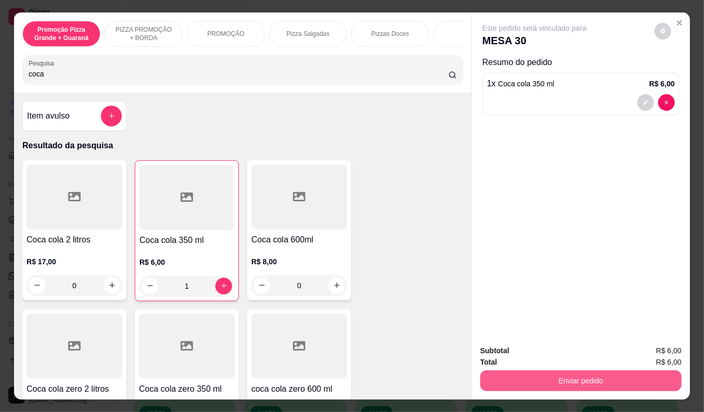
click at [514, 377] on button "Enviar pedido" at bounding box center [581, 381] width 201 height 21
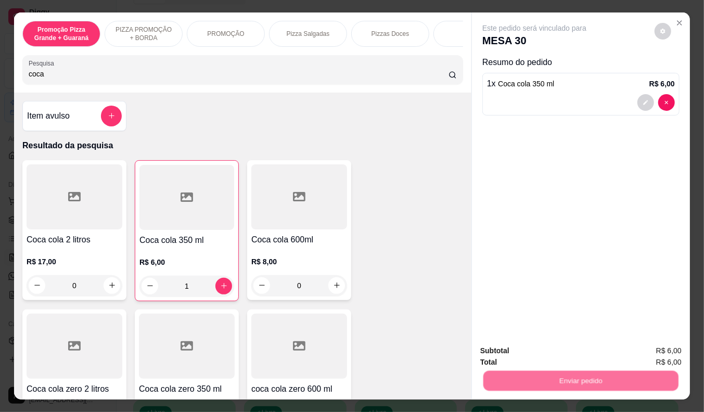
click at [517, 351] on button "Não registrar e enviar pedido" at bounding box center [547, 352] width 108 height 20
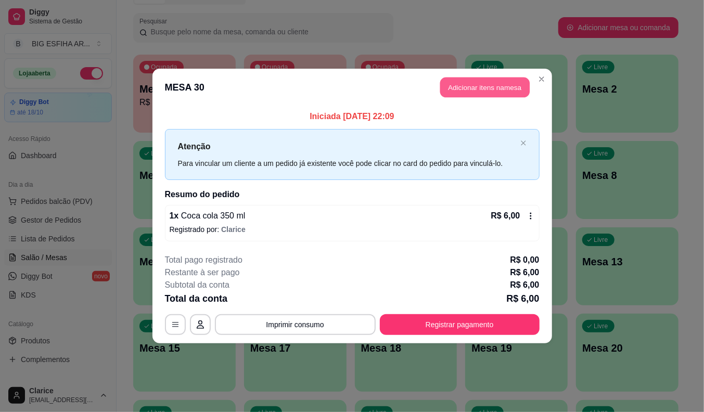
click at [504, 84] on button "Adicionar itens na mesa" at bounding box center [485, 88] width 90 height 20
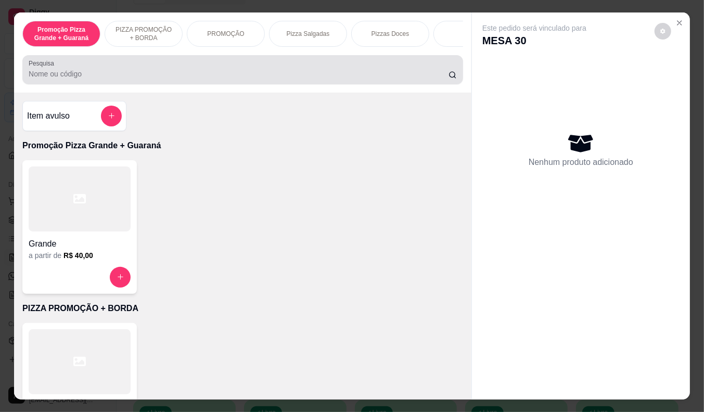
click at [85, 75] on input "Pesquisa" at bounding box center [239, 74] width 420 height 10
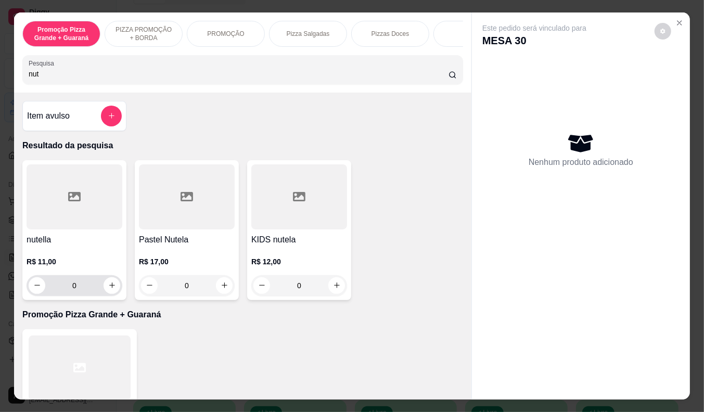
type input "nut"
click at [75, 279] on input "0" at bounding box center [74, 285] width 58 height 21
click at [85, 246] on h4 "nutella" at bounding box center [75, 240] width 96 height 12
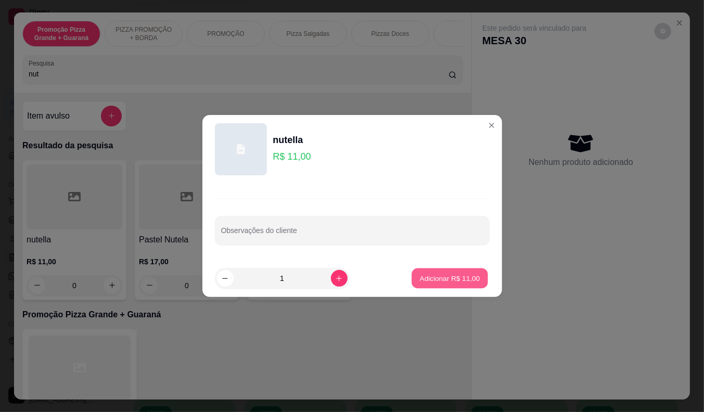
click at [477, 283] on button "Adicionar R$ 11,00" at bounding box center [450, 279] width 77 height 20
type input "1"
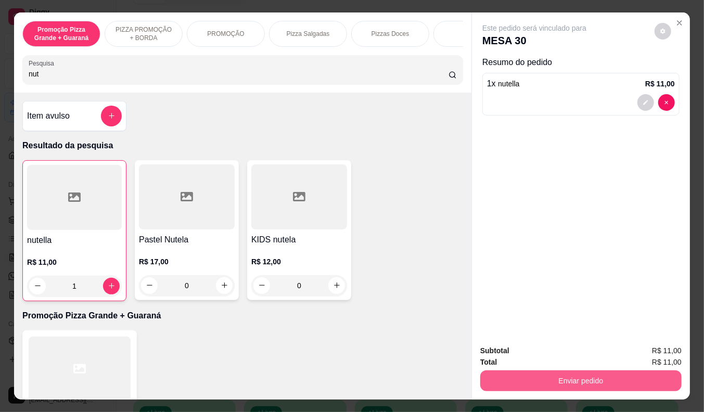
click at [511, 375] on button "Enviar pedido" at bounding box center [581, 381] width 201 height 21
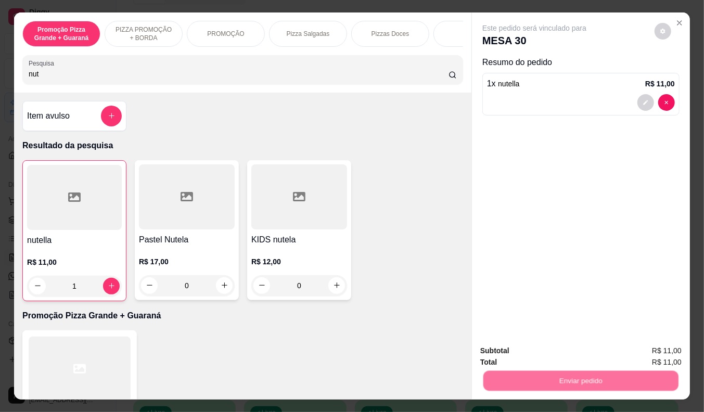
click at [507, 352] on button "Não registrar e enviar pedido" at bounding box center [547, 352] width 108 height 20
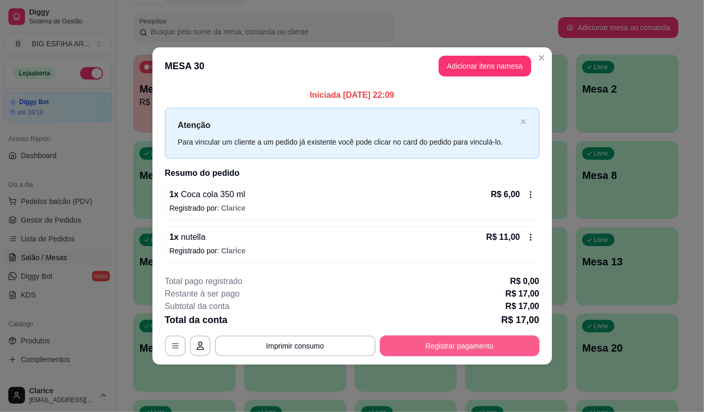
click at [435, 342] on button "Registrar pagamento" at bounding box center [460, 346] width 160 height 21
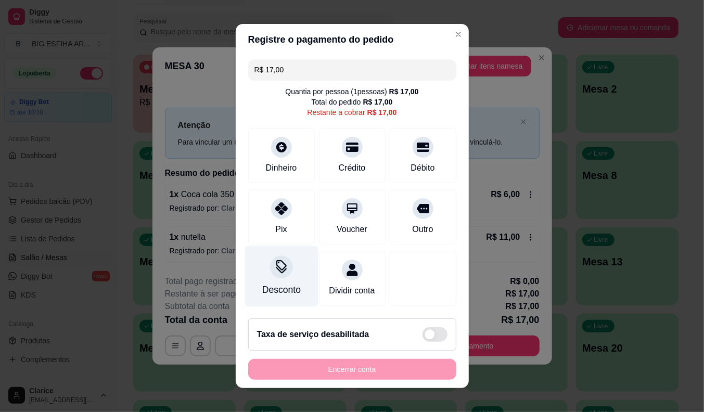
click at [288, 294] on div "Desconto" at bounding box center [281, 276] width 73 height 61
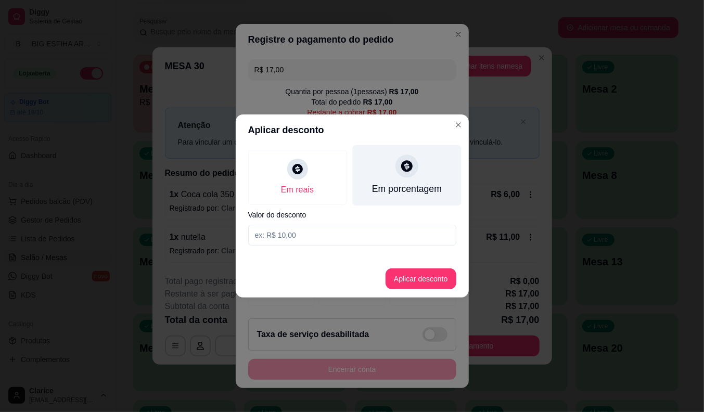
click at [389, 174] on div "Em porcentagem" at bounding box center [406, 175] width 109 height 61
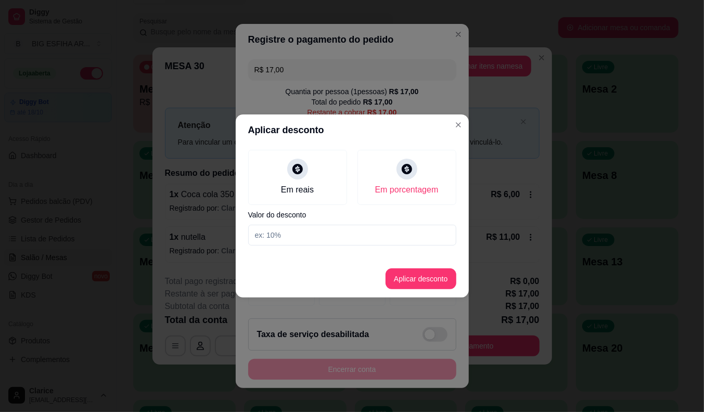
click at [377, 237] on input at bounding box center [352, 235] width 208 height 21
type input "20"
click at [405, 284] on button "Aplicar desconto" at bounding box center [421, 279] width 68 height 20
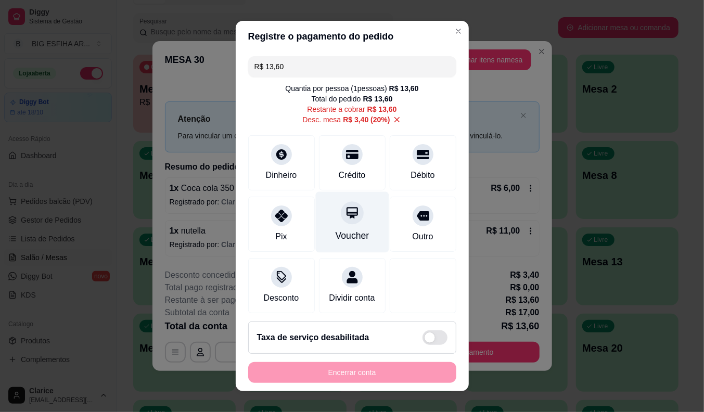
click at [349, 236] on div "Voucher" at bounding box center [352, 236] width 34 height 14
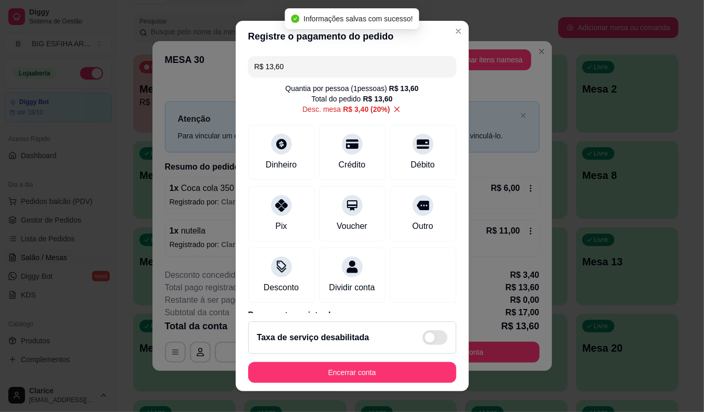
type input "R$ 0,00"
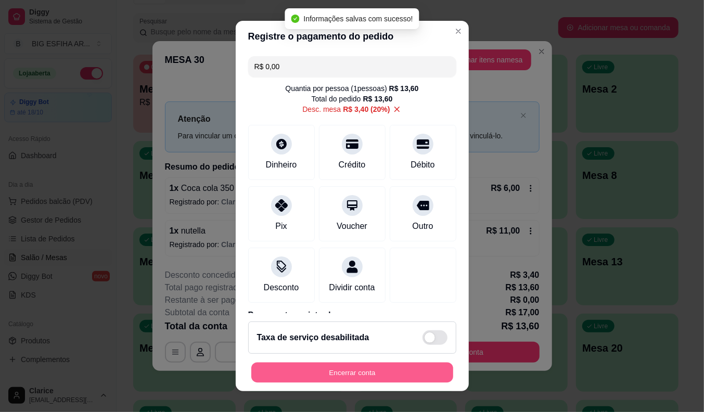
click at [334, 372] on button "Encerrar conta" at bounding box center [352, 373] width 202 height 20
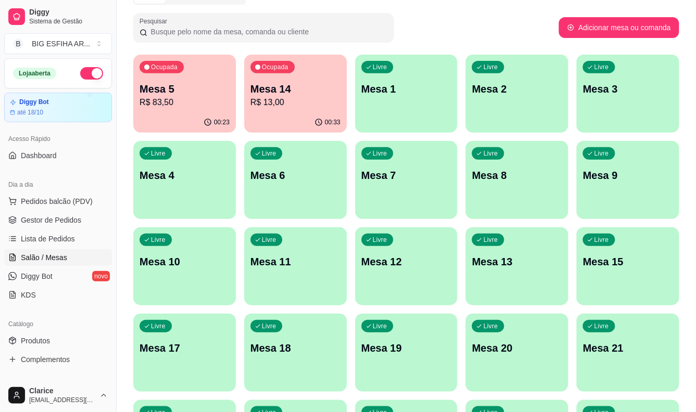
click at [139, 221] on div "Ocupada Mesa 5 R$ 83,50 00:23 Ocupada Mesa 14 R$ 13,00 00:33 Livre Mesa 1 Livre…" at bounding box center [406, 310] width 546 height 510
click at [199, 105] on p "R$ 83,50" at bounding box center [184, 102] width 87 height 12
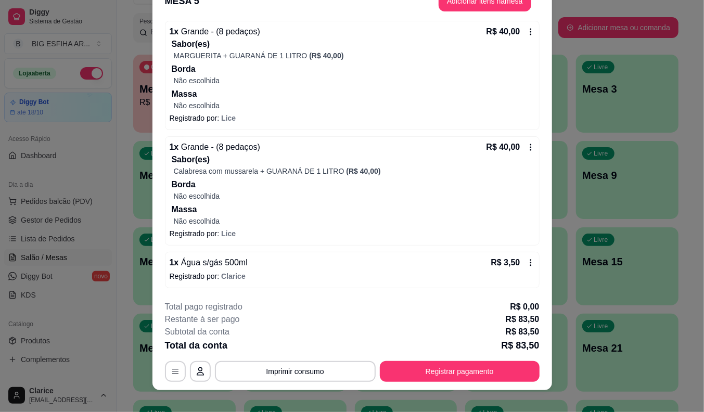
scroll to position [31, 0]
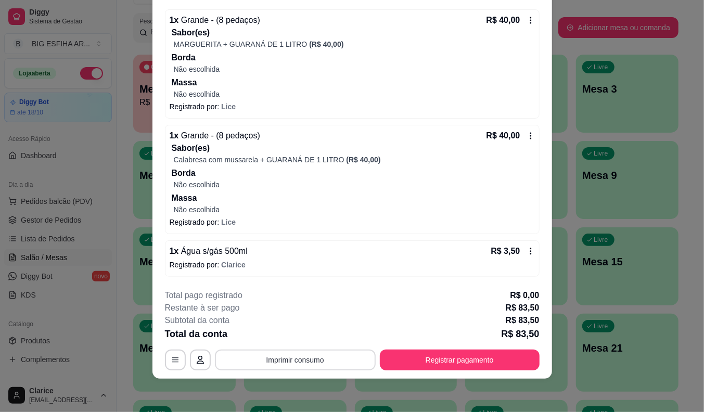
click at [291, 352] on button "Imprimir consumo" at bounding box center [295, 360] width 161 height 21
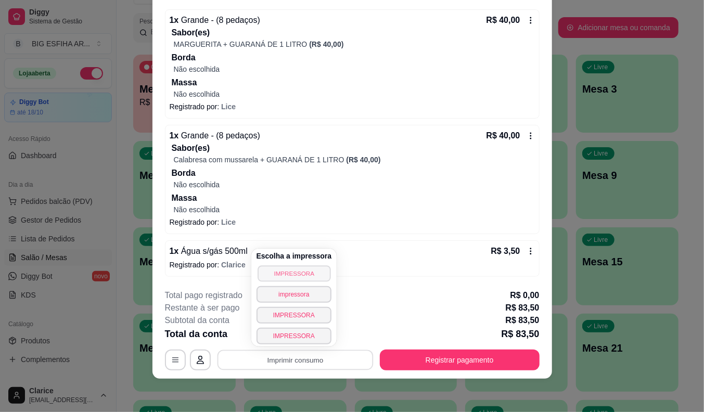
click at [267, 266] on button "IMPRESSORA" at bounding box center [294, 274] width 73 height 16
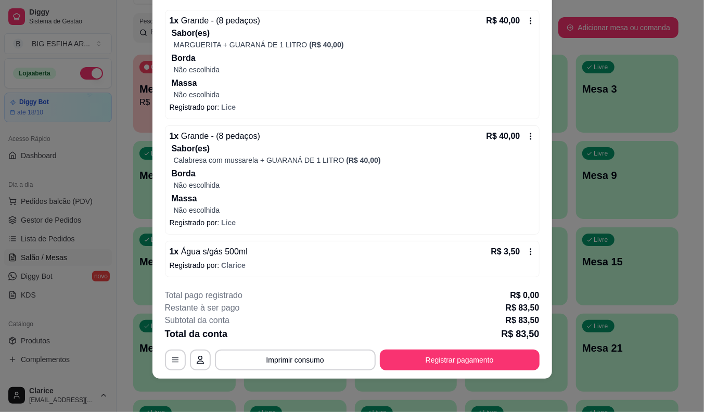
scroll to position [97, 0]
click at [527, 135] on icon at bounding box center [531, 136] width 8 height 8
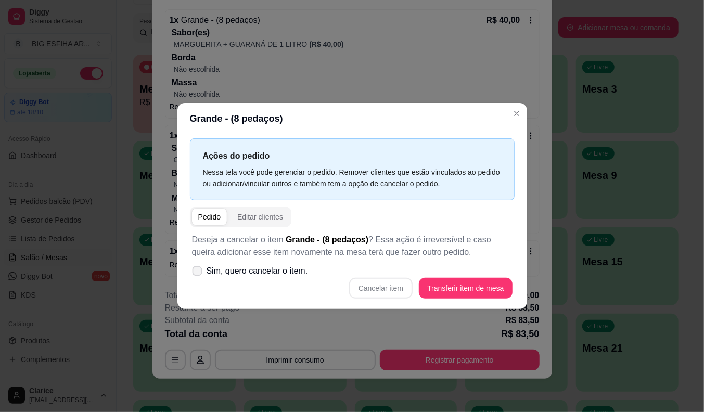
click at [195, 271] on icon at bounding box center [197, 271] width 8 height 6
click at [195, 273] on input "Sim, quero cancelar o item." at bounding box center [195, 276] width 7 height 7
checkbox input "true"
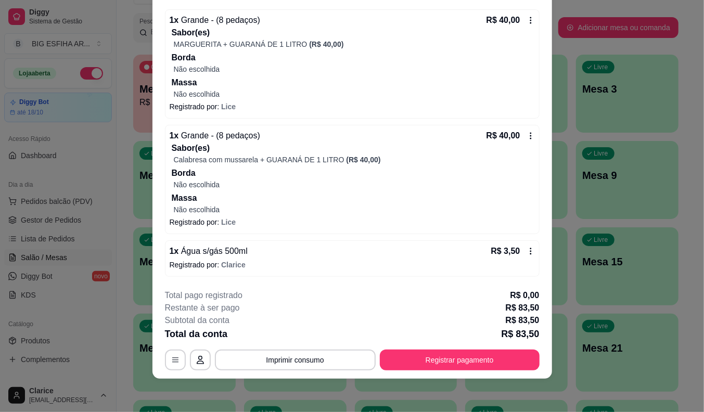
click at [527, 132] on icon at bounding box center [531, 136] width 8 height 8
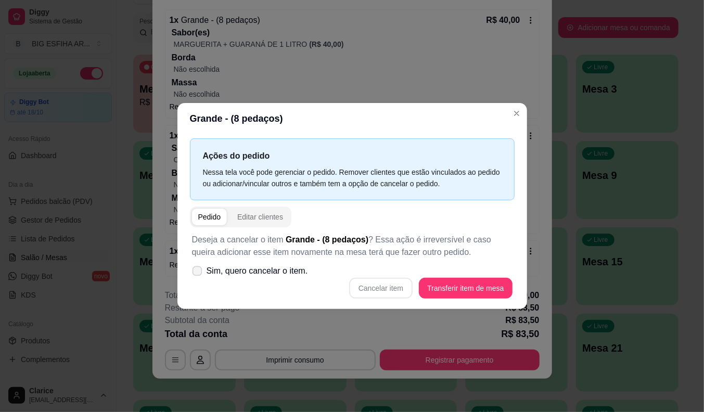
click at [201, 272] on span at bounding box center [197, 272] width 10 height 10
click at [198, 273] on input "Sim, quero cancelar o item." at bounding box center [195, 276] width 7 height 7
checkbox input "true"
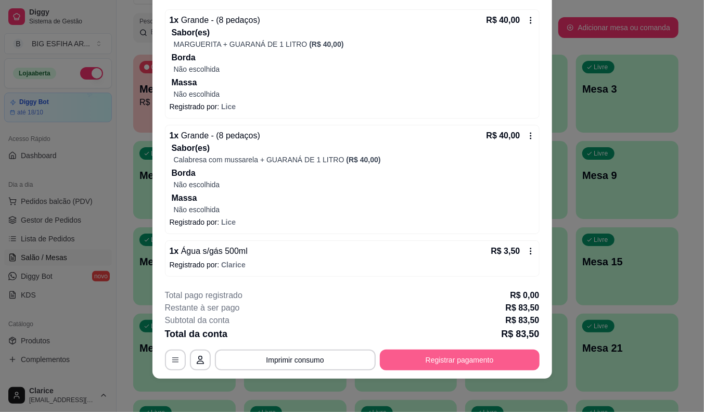
click at [438, 358] on button "Registrar pagamento" at bounding box center [460, 360] width 160 height 21
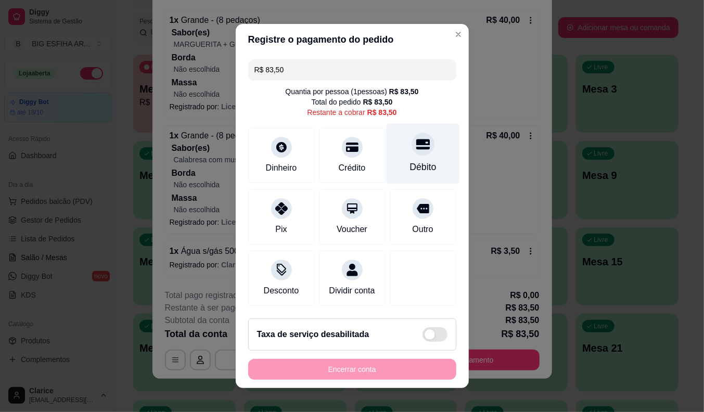
click at [416, 145] on icon at bounding box center [423, 145] width 14 height 10
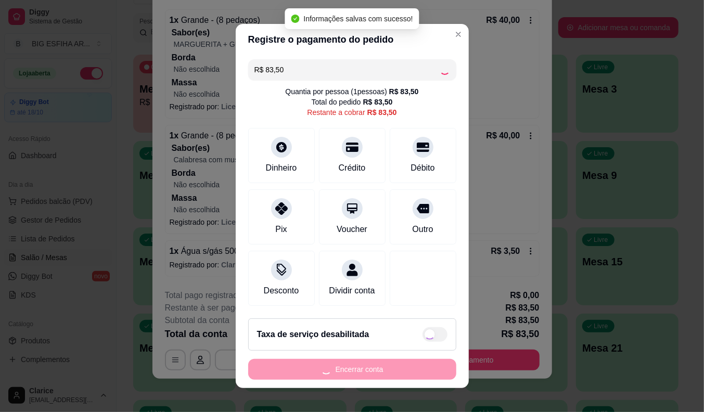
type input "R$ 0,00"
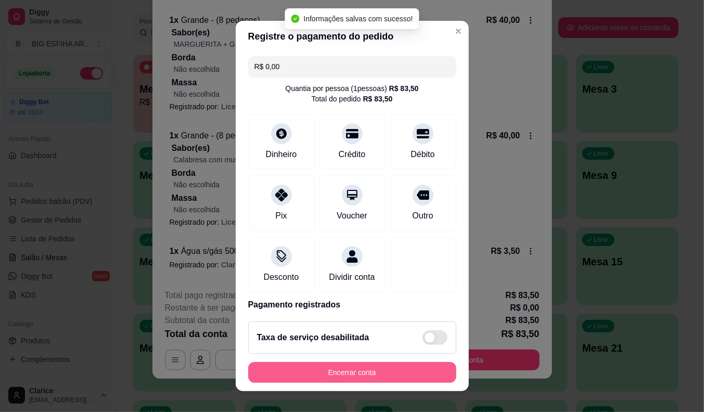
click at [338, 374] on button "Encerrar conta" at bounding box center [352, 372] width 208 height 21
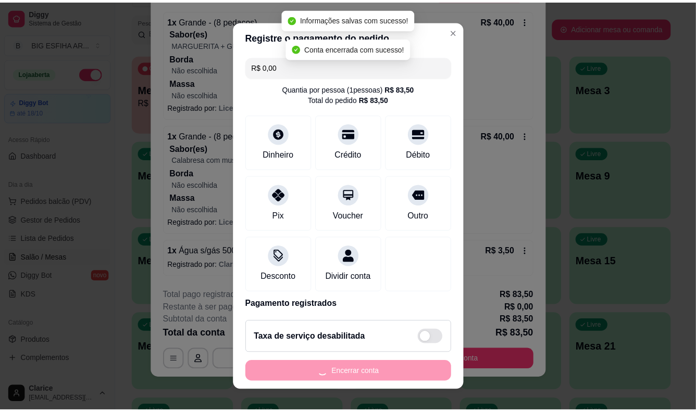
scroll to position [0, 0]
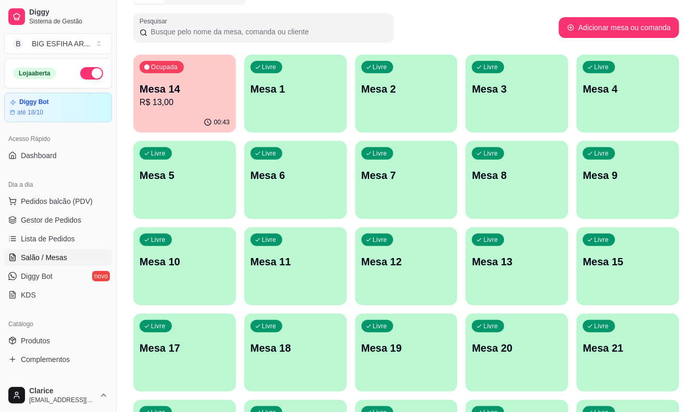
click at [169, 108] on div "Ocupada Mesa 14 R$ 13,00" at bounding box center [184, 84] width 103 height 58
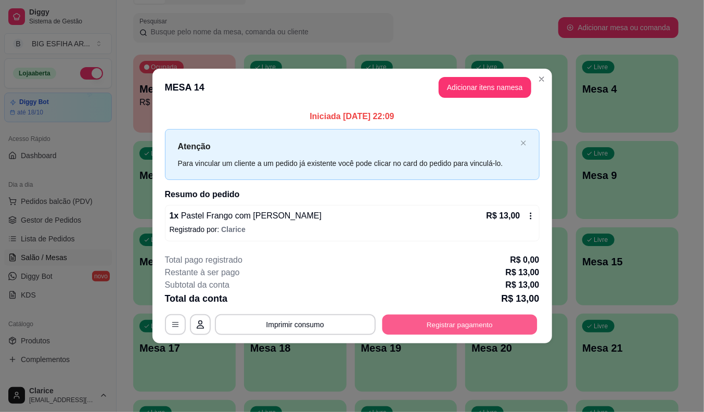
click at [445, 322] on button "Registrar pagamento" at bounding box center [459, 324] width 155 height 20
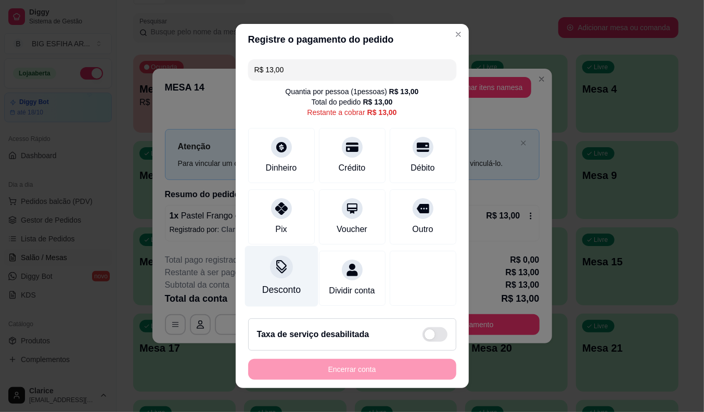
click at [280, 286] on div "Desconto" at bounding box center [281, 290] width 39 height 14
click at [398, 173] on div at bounding box center [407, 166] width 23 height 23
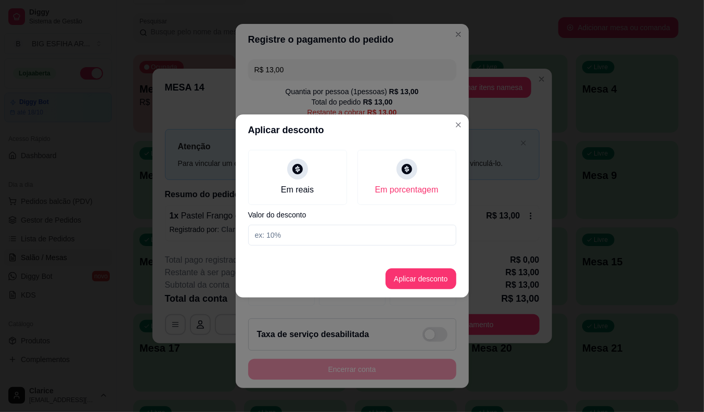
click at [384, 236] on input at bounding box center [352, 235] width 208 height 21
type input "20"
click at [409, 284] on button "Aplicar desconto" at bounding box center [421, 279] width 71 height 21
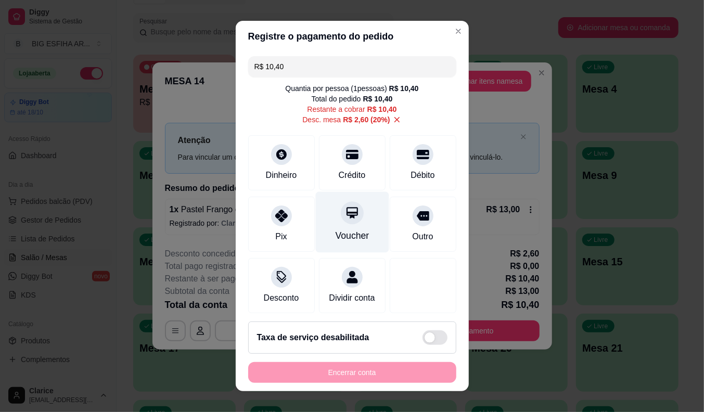
click at [354, 229] on div "Voucher" at bounding box center [352, 222] width 73 height 61
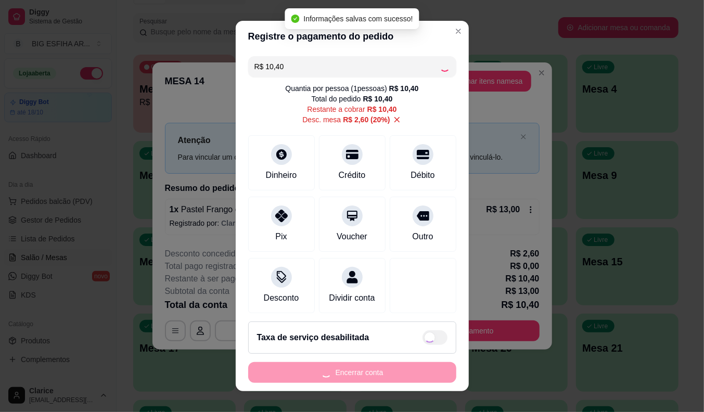
type input "R$ 0,00"
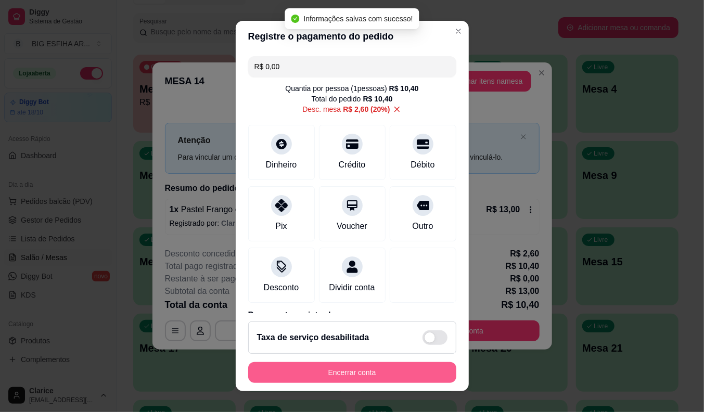
click at [321, 371] on button "Encerrar conta" at bounding box center [352, 372] width 208 height 21
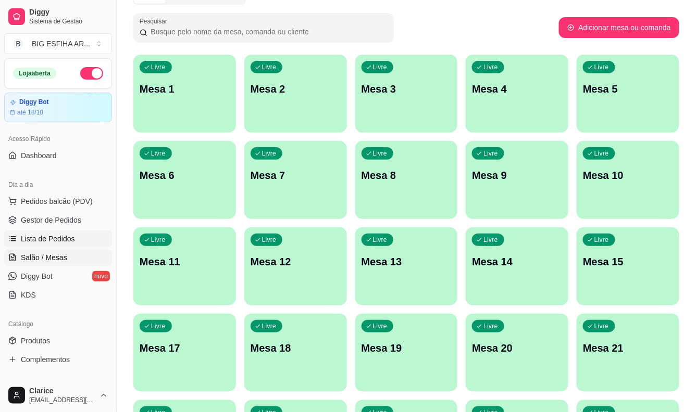
click at [73, 240] on link "Lista de Pedidos" at bounding box center [58, 239] width 108 height 17
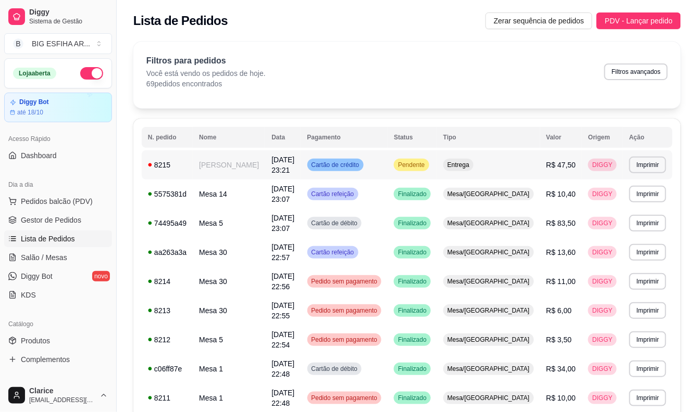
click at [230, 168] on td "Iago Veloso" at bounding box center [229, 164] width 72 height 29
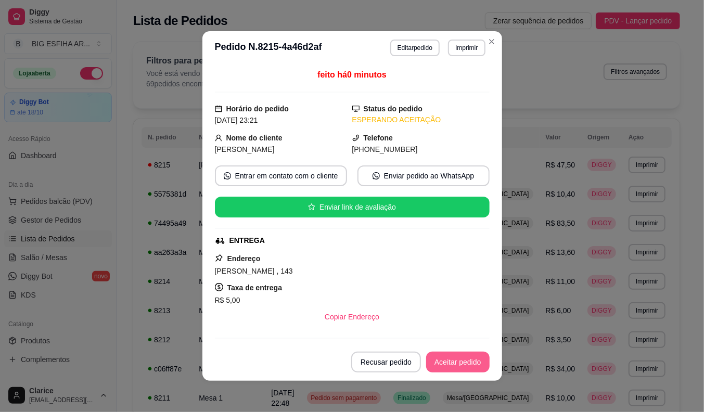
click at [435, 363] on button "Aceitar pedido" at bounding box center [458, 362] width 64 height 21
click at [436, 363] on button "Mover para preparo" at bounding box center [449, 362] width 81 height 21
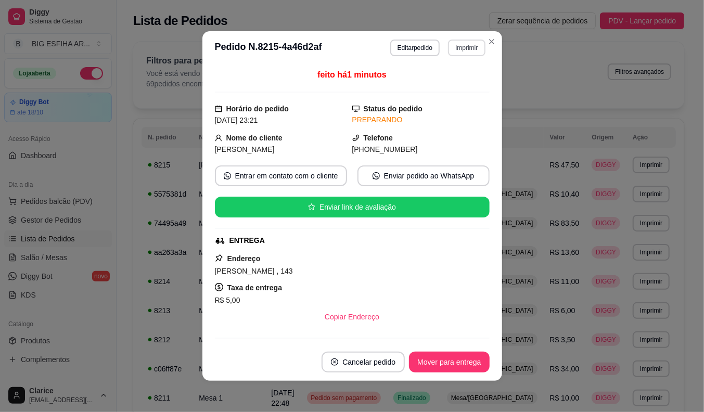
click at [458, 47] on button "Imprimir" at bounding box center [466, 48] width 37 height 17
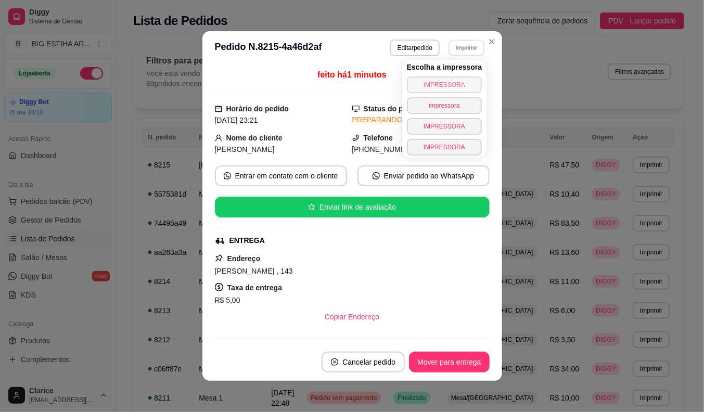
click at [446, 87] on button "IMPRESSORA" at bounding box center [444, 85] width 75 height 17
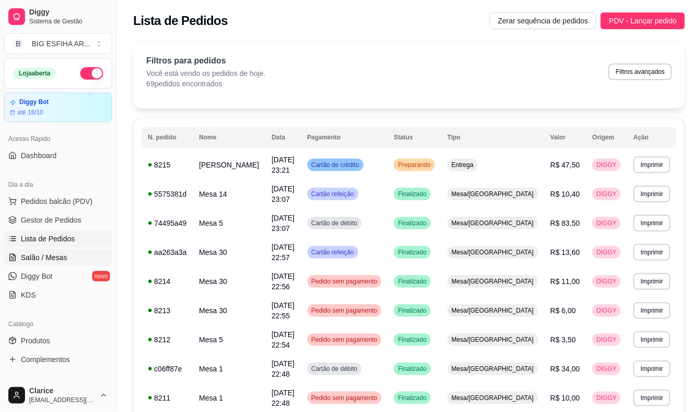
click at [51, 254] on span "Salão / Mesas" at bounding box center [44, 258] width 46 height 10
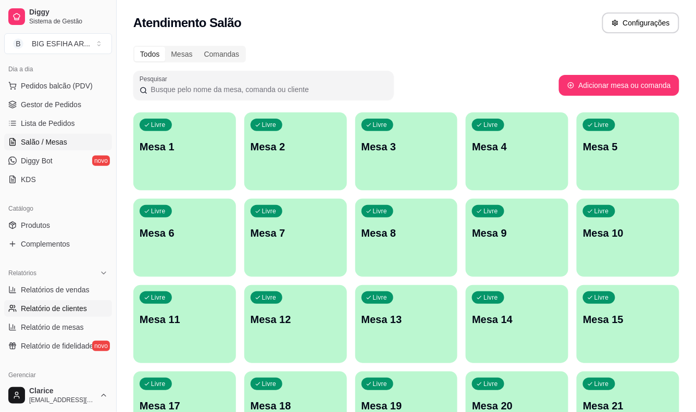
scroll to position [173, 0]
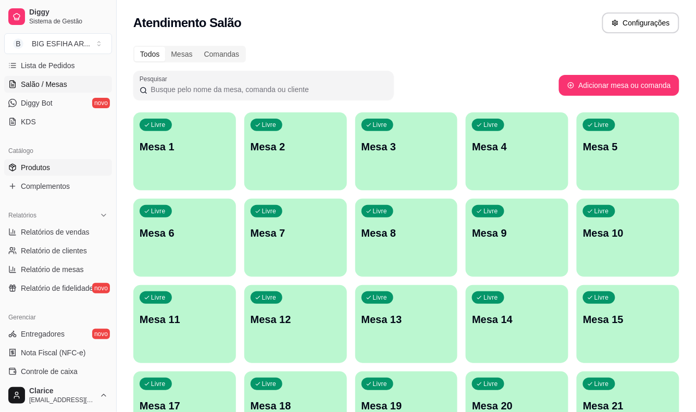
click at [24, 162] on span "Produtos" at bounding box center [35, 167] width 29 height 10
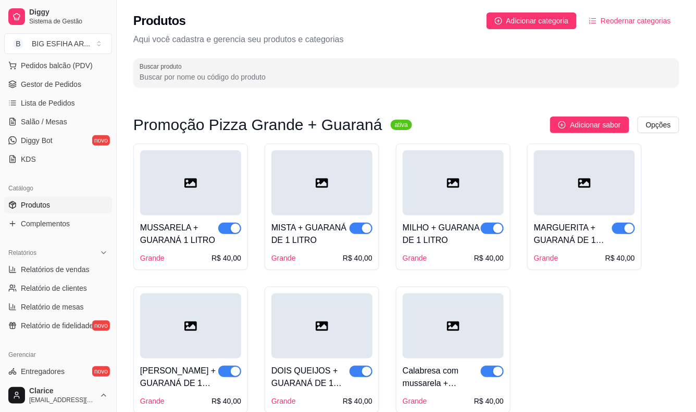
scroll to position [105, 0]
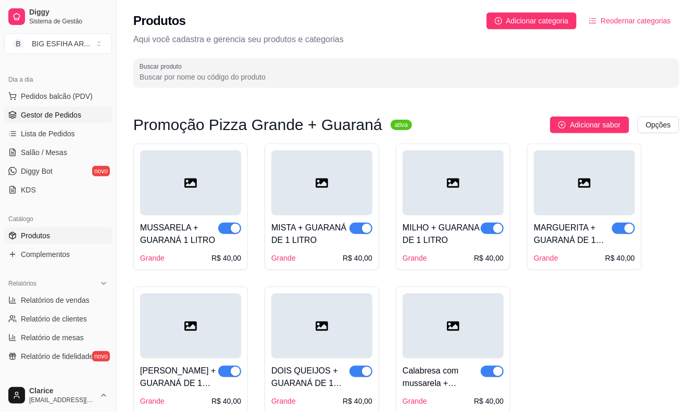
click at [35, 115] on span "Gestor de Pedidos" at bounding box center [51, 115] width 60 height 10
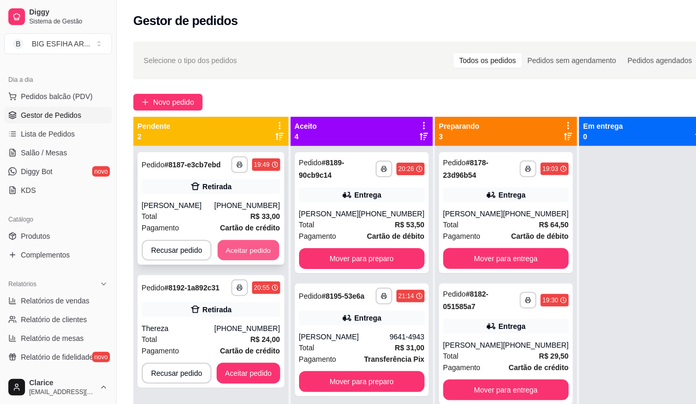
click at [245, 247] on button "Aceitar pedido" at bounding box center [248, 250] width 61 height 20
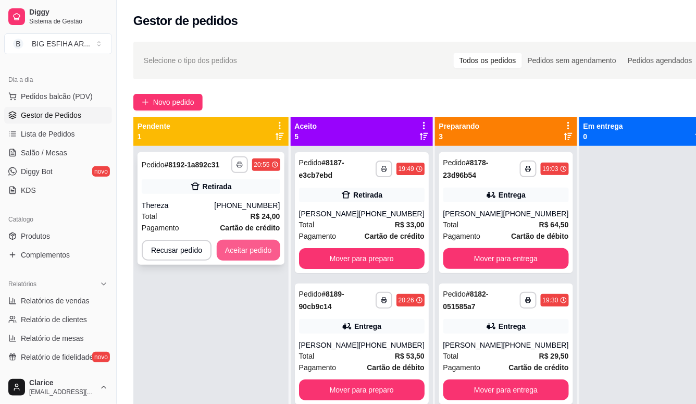
click at [246, 247] on button "Aceitar pedido" at bounding box center [249, 250] width 64 height 21
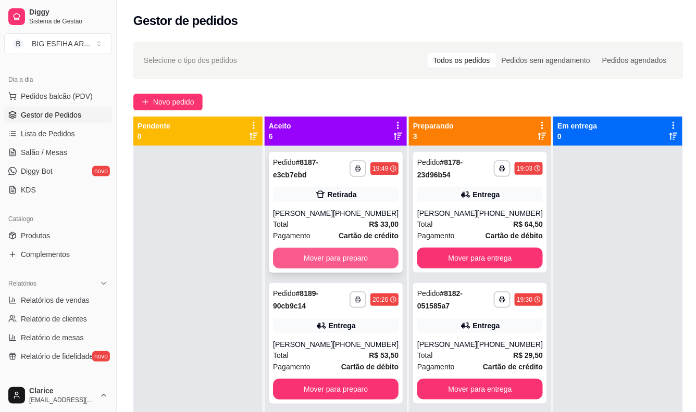
click at [343, 261] on button "Mover para preparo" at bounding box center [335, 258] width 125 height 21
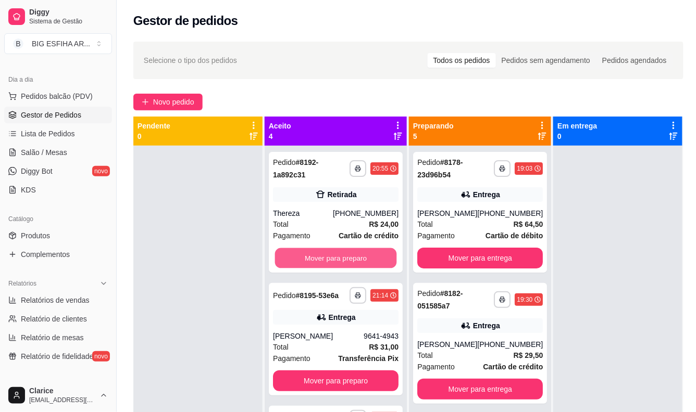
click at [343, 261] on button "Mover para preparo" at bounding box center [336, 258] width 122 height 20
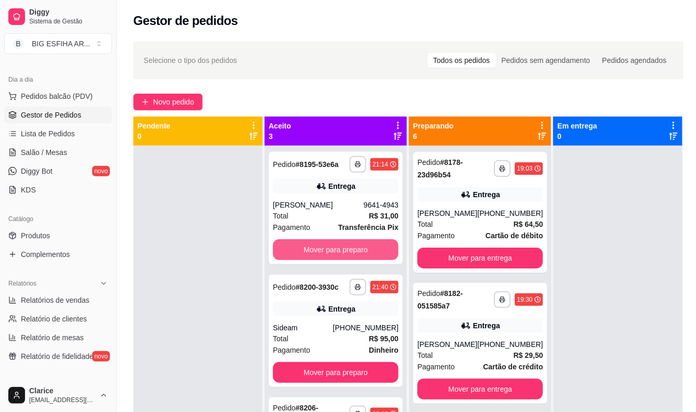
click at [343, 260] on button "Mover para preparo" at bounding box center [335, 250] width 125 height 21
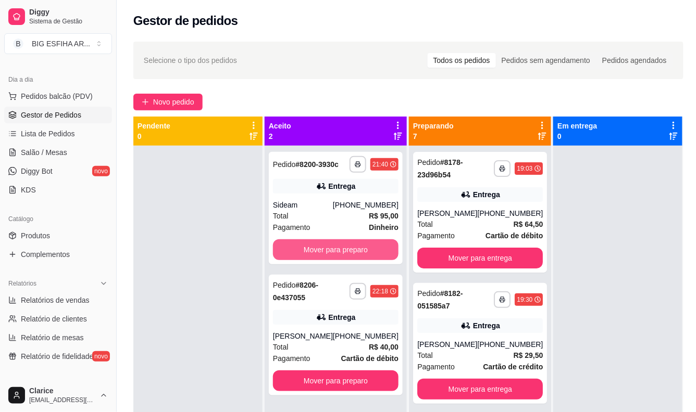
click at [344, 260] on button "Mover para preparo" at bounding box center [335, 250] width 125 height 21
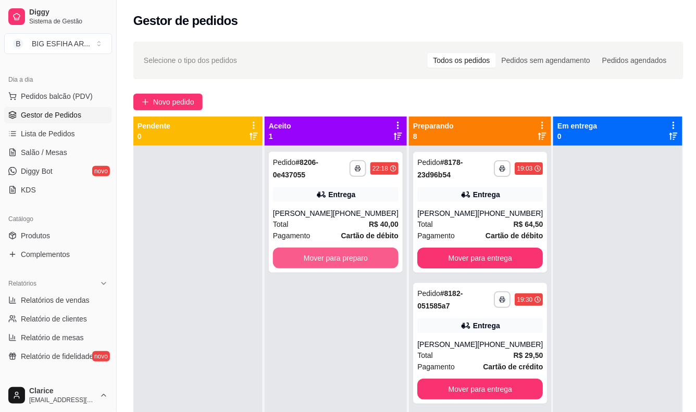
click at [345, 260] on button "Mover para preparo" at bounding box center [335, 258] width 125 height 21
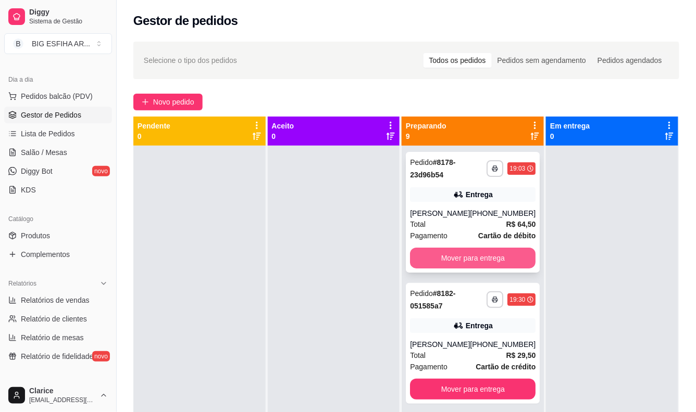
click at [456, 269] on button "Mover para entrega" at bounding box center [472, 258] width 125 height 21
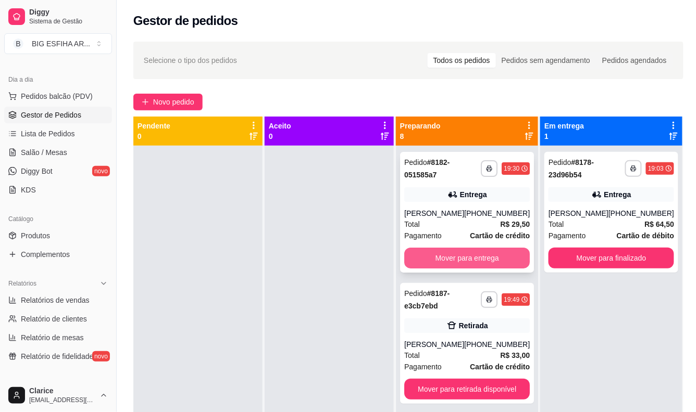
click at [457, 269] on button "Mover para entrega" at bounding box center [466, 258] width 125 height 21
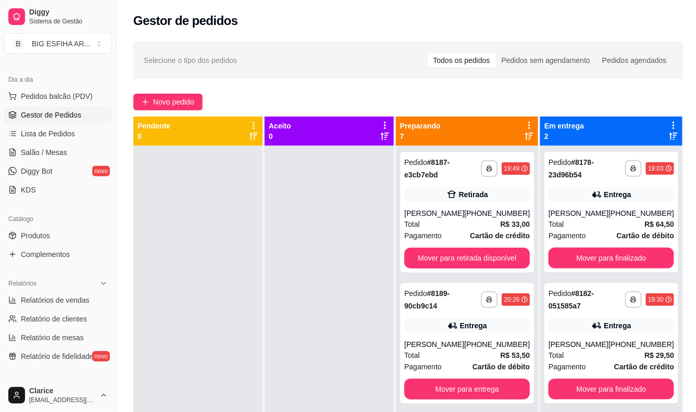
click at [457, 271] on div "**********" at bounding box center [467, 212] width 134 height 121
click at [460, 262] on button "Mover para retirada disponível" at bounding box center [466, 258] width 125 height 21
click at [460, 262] on button "Mover para entrega" at bounding box center [466, 258] width 125 height 21
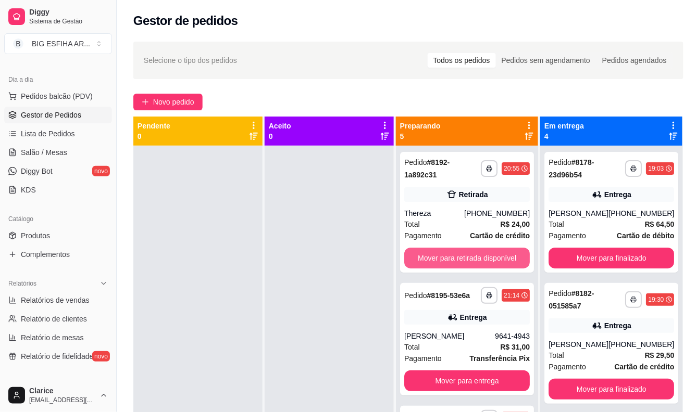
click at [460, 262] on button "Mover para retirada disponível" at bounding box center [466, 258] width 125 height 21
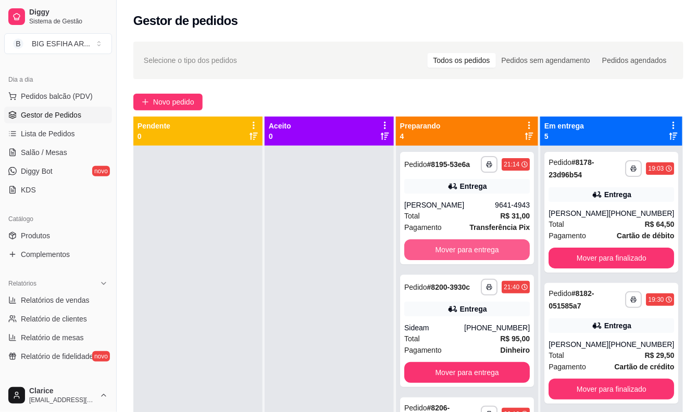
click at [460, 260] on button "Mover para entrega" at bounding box center [466, 250] width 125 height 21
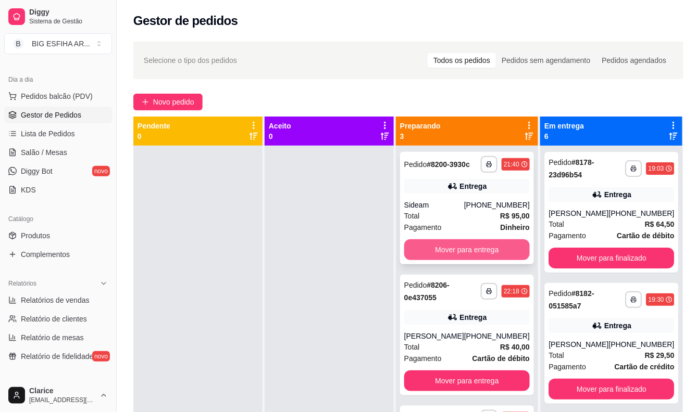
click at [462, 243] on button "Mover para entrega" at bounding box center [466, 250] width 125 height 21
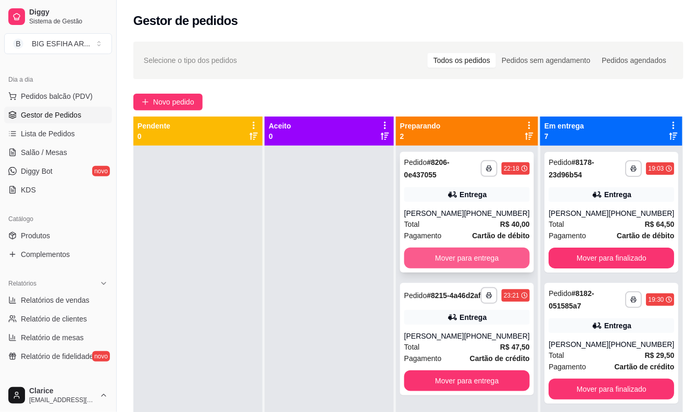
click at [466, 256] on button "Mover para entrega" at bounding box center [466, 258] width 125 height 21
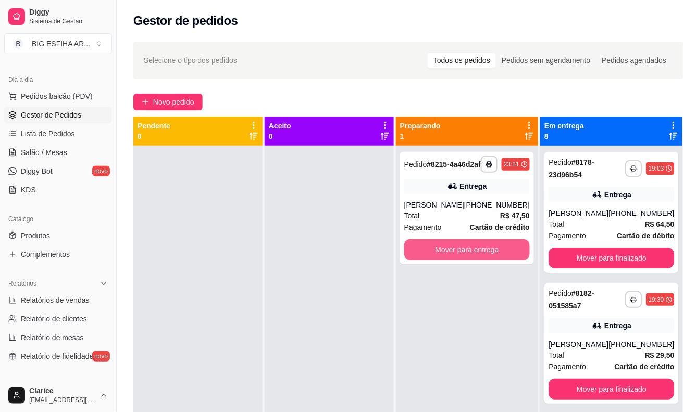
click at [466, 256] on button "Mover para entrega" at bounding box center [466, 250] width 125 height 21
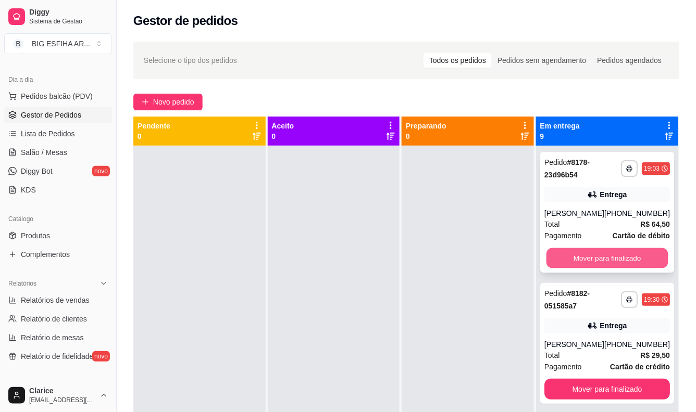
click at [635, 269] on button "Mover para finalizado" at bounding box center [607, 258] width 122 height 20
click at [632, 256] on button "Mover para finalizado" at bounding box center [606, 258] width 125 height 21
click at [632, 256] on div "**********" at bounding box center [607, 212] width 134 height 121
click at [628, 266] on button "Mover para finalizado" at bounding box center [607, 258] width 122 height 20
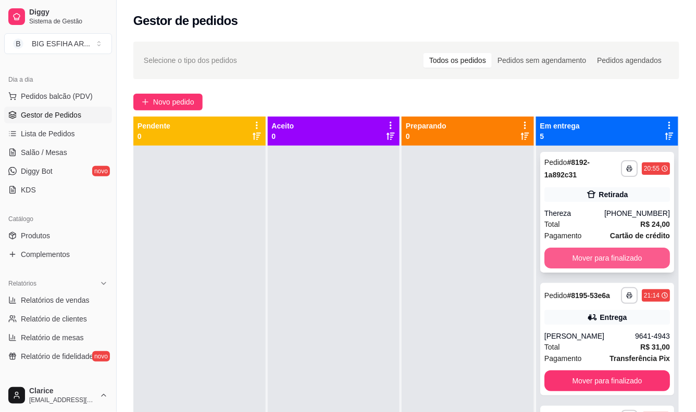
click at [626, 253] on button "Mover para finalizado" at bounding box center [606, 258] width 125 height 21
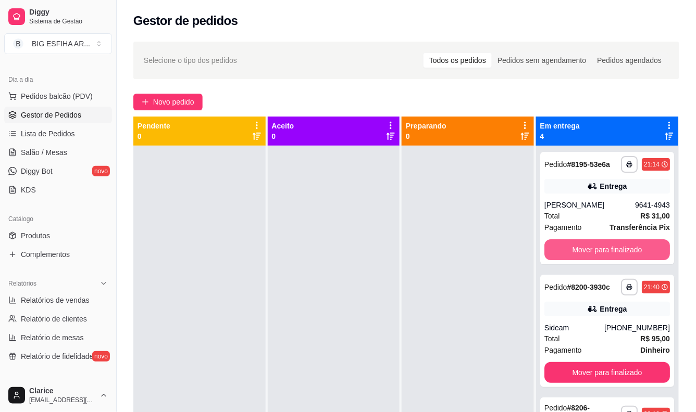
click at [626, 253] on button "Mover para finalizado" at bounding box center [606, 250] width 125 height 21
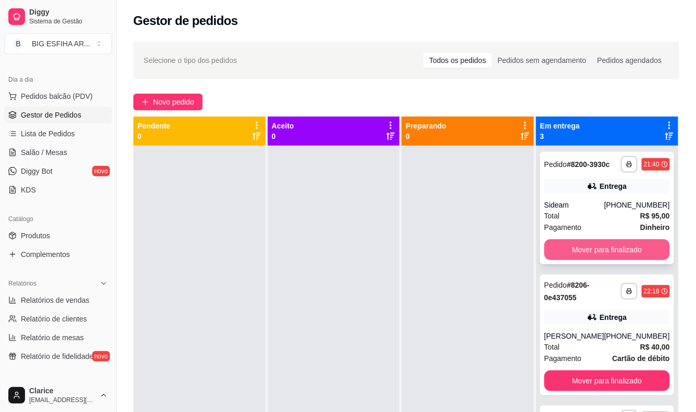
click at [624, 246] on button "Mover para finalizado" at bounding box center [606, 250] width 125 height 21
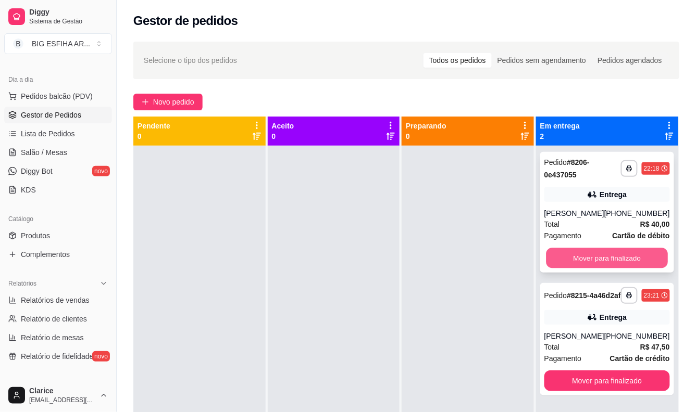
click at [623, 253] on button "Mover para finalizado" at bounding box center [607, 258] width 122 height 20
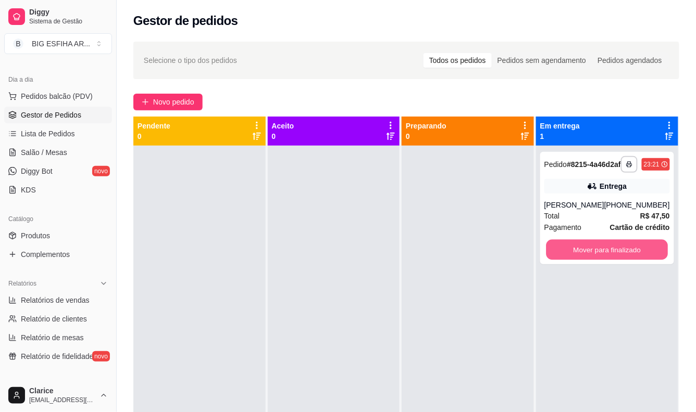
click at [623, 253] on button "Mover para finalizado" at bounding box center [607, 250] width 122 height 20
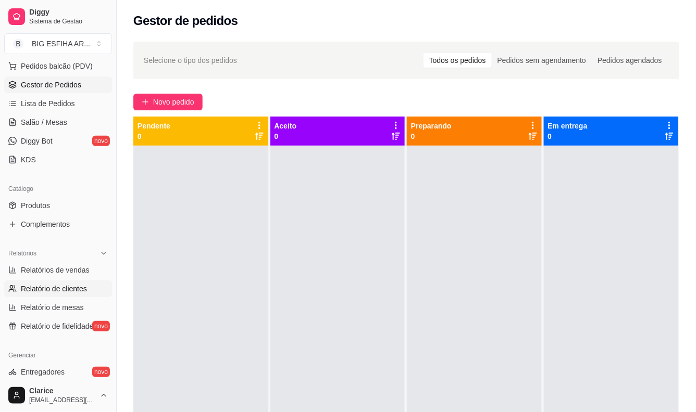
scroll to position [163, 0]
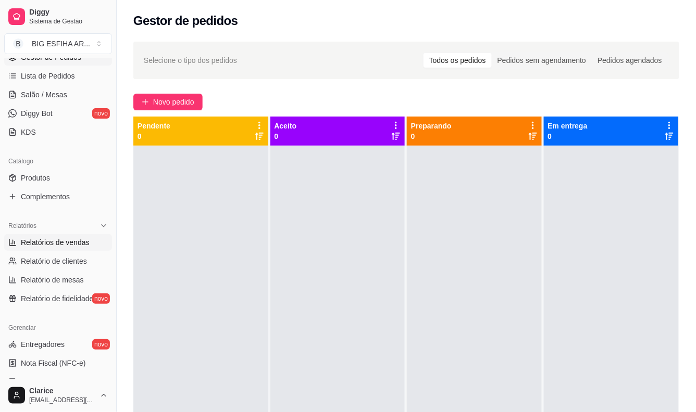
click at [70, 241] on span "Relatórios de vendas" at bounding box center [55, 242] width 69 height 10
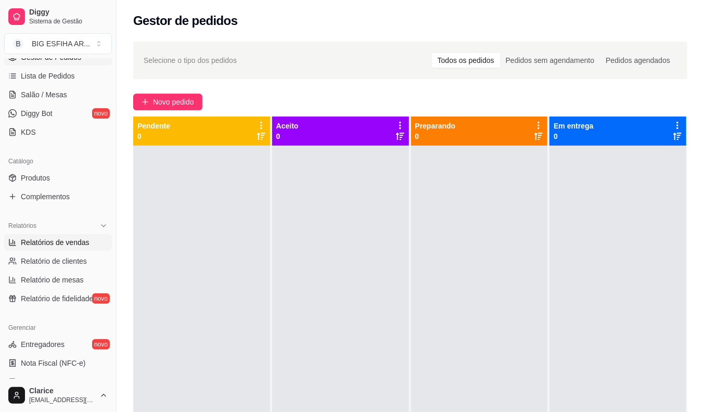
select select "ALL"
select select "0"
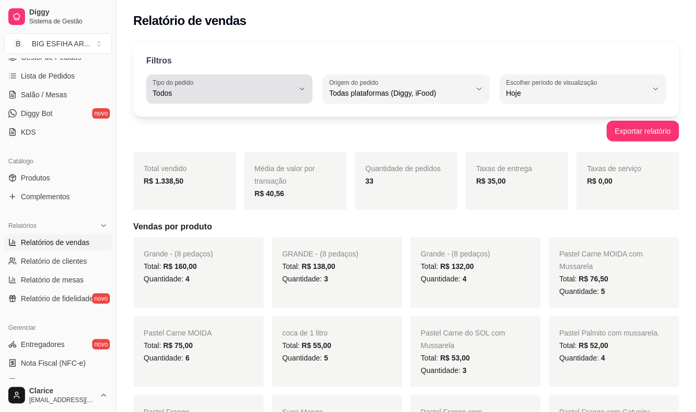
click at [224, 77] on button "Tipo do pedido Todos" at bounding box center [229, 88] width 166 height 29
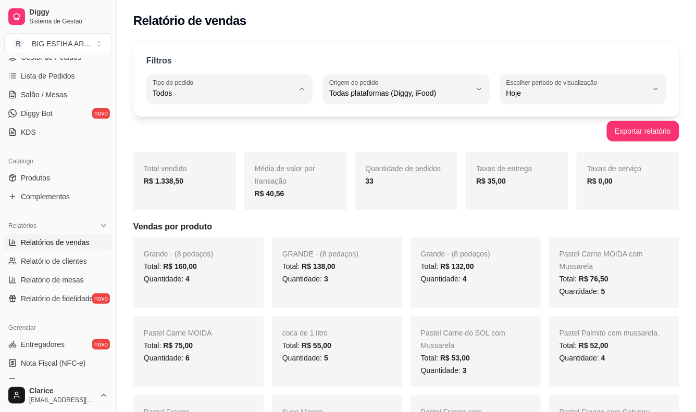
click at [221, 133] on span "Entrega" at bounding box center [225, 135] width 134 height 10
type input "DELIVERY"
select select "DELIVERY"
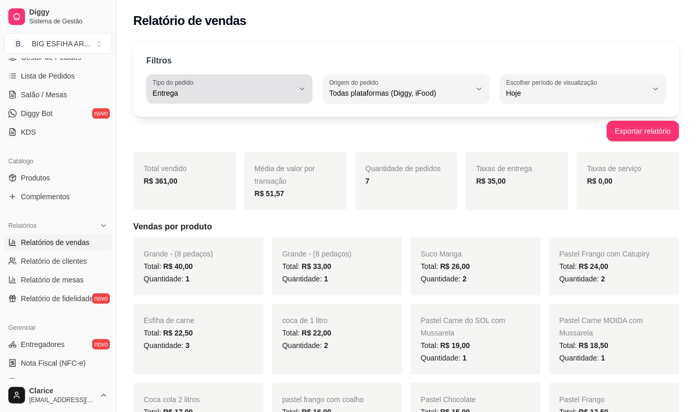
click at [191, 85] on label "Tipo do pedido" at bounding box center [175, 82] width 44 height 9
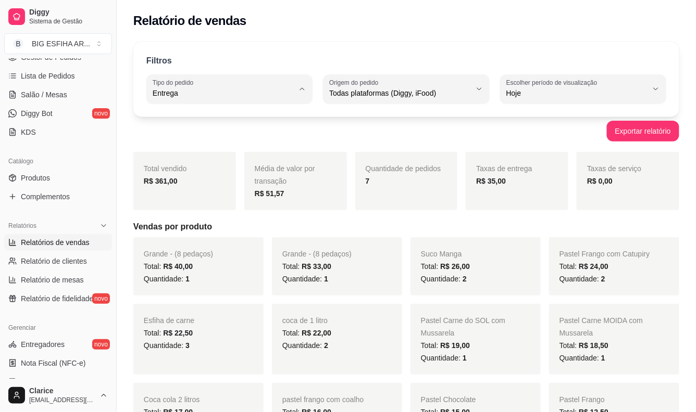
click at [196, 115] on span "Todos" at bounding box center [225, 118] width 134 height 10
type input "ALL"
select select "ALL"
